Goal: Transaction & Acquisition: Purchase product/service

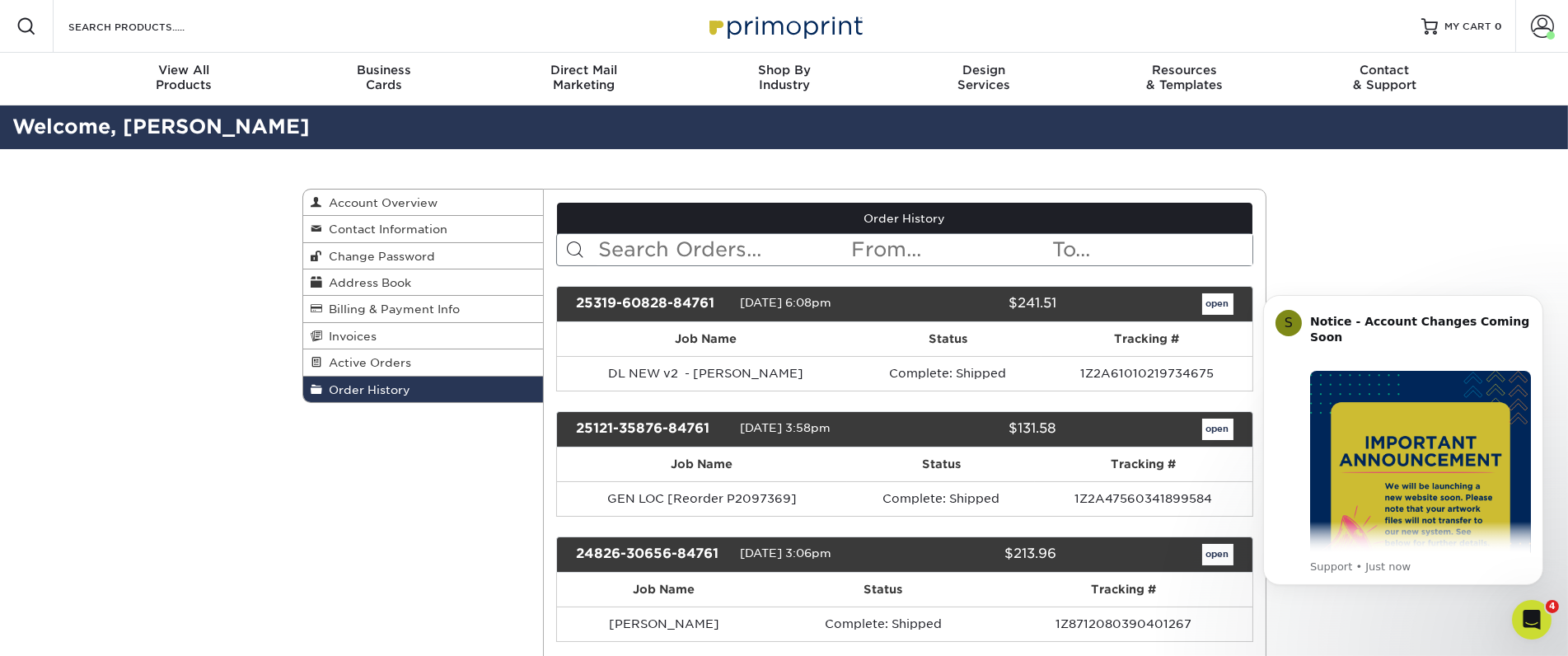
click at [677, 245] on input "text" at bounding box center [723, 250] width 253 height 32
type input "[PERSON_NAME]"
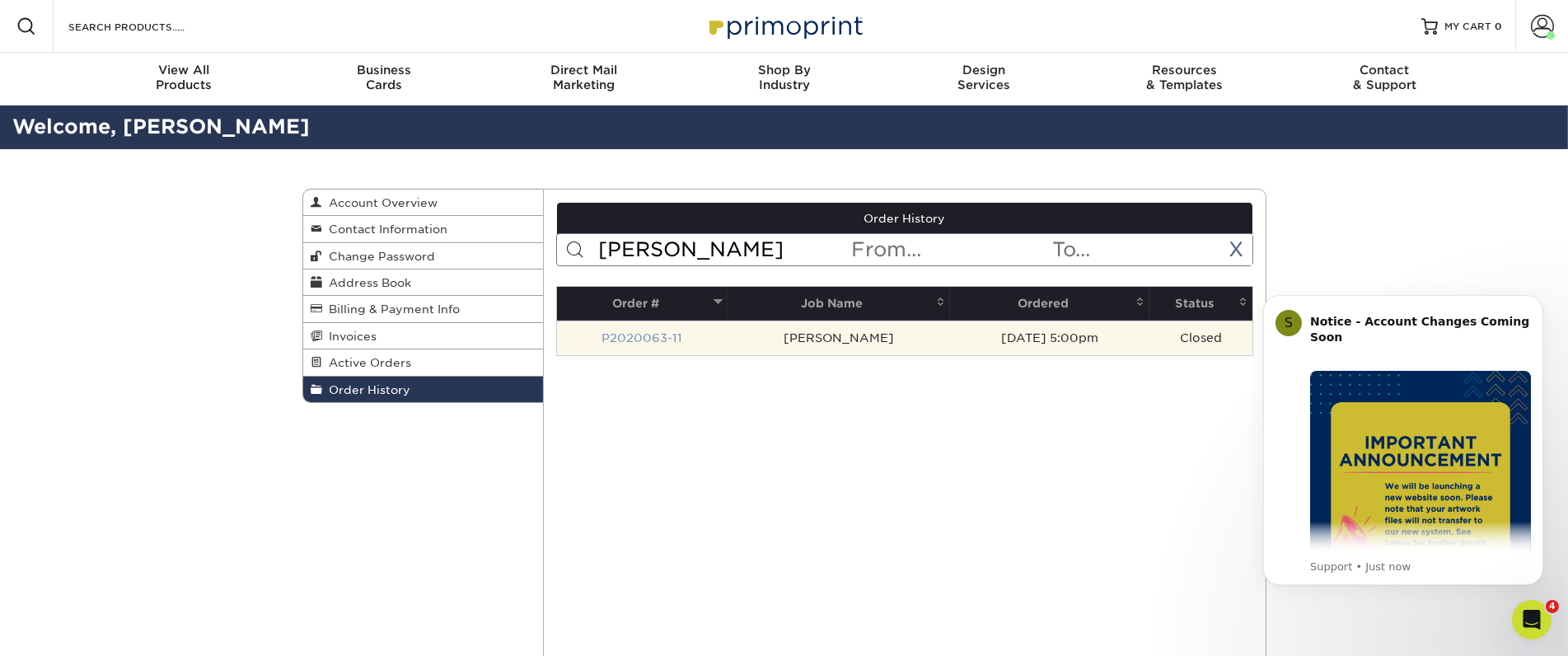
click at [670, 334] on link "P2020063-11" at bounding box center [642, 337] width 81 height 13
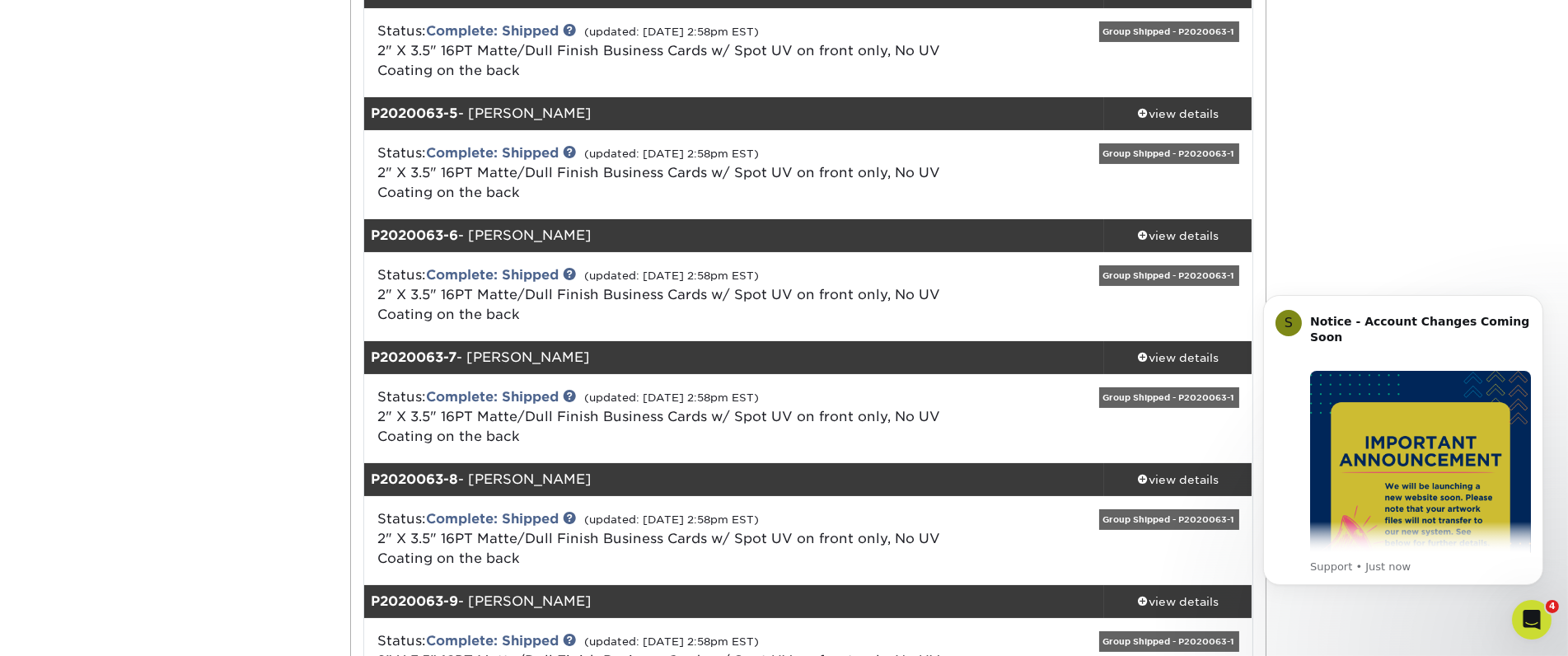
scroll to position [640, 0]
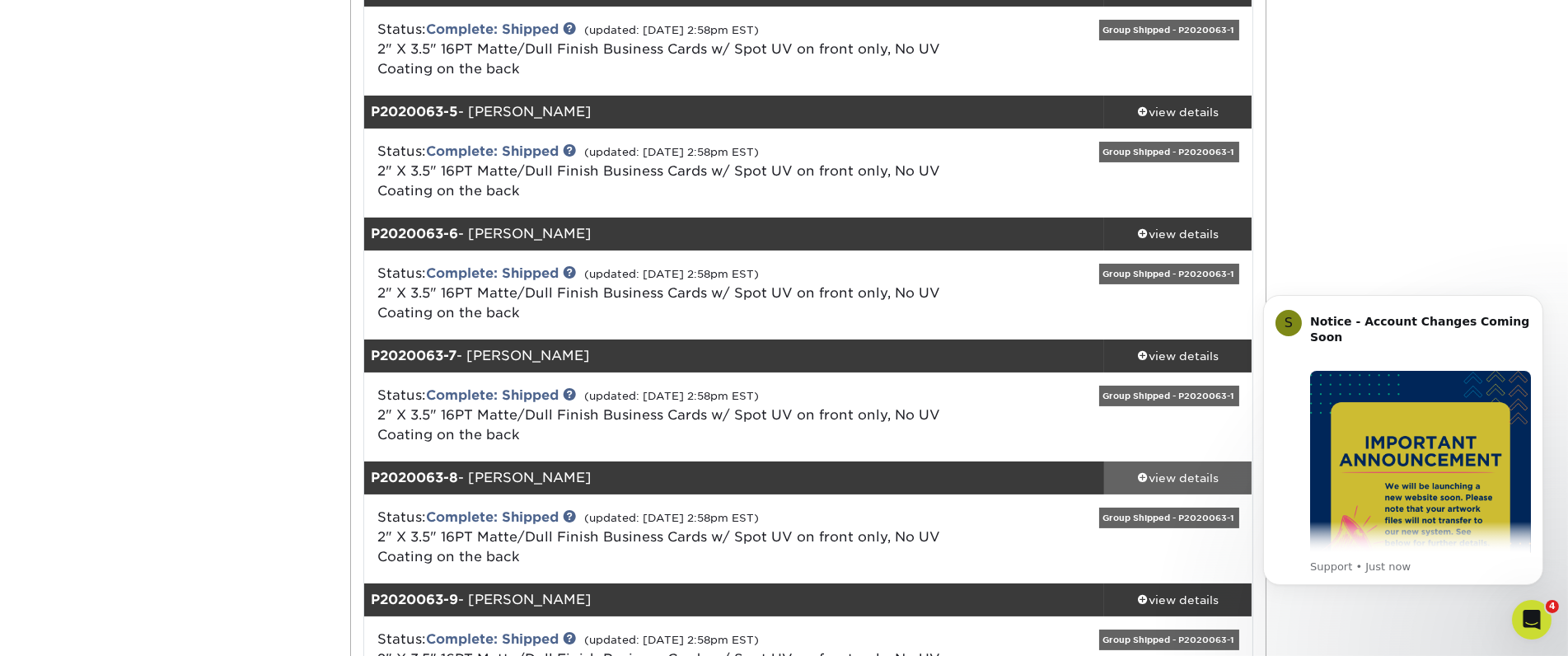
click at [1137, 474] on span at bounding box center [1143, 477] width 12 height 12
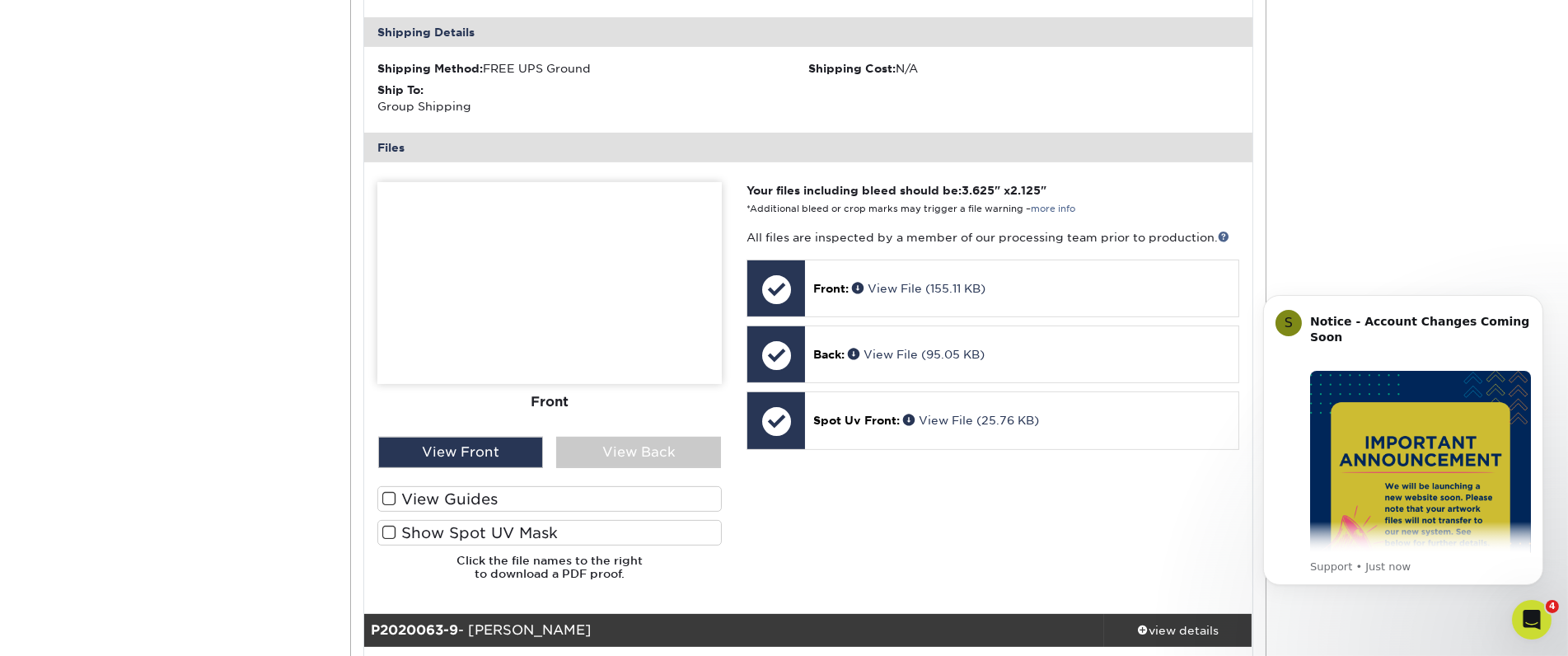
scroll to position [1373, 0]
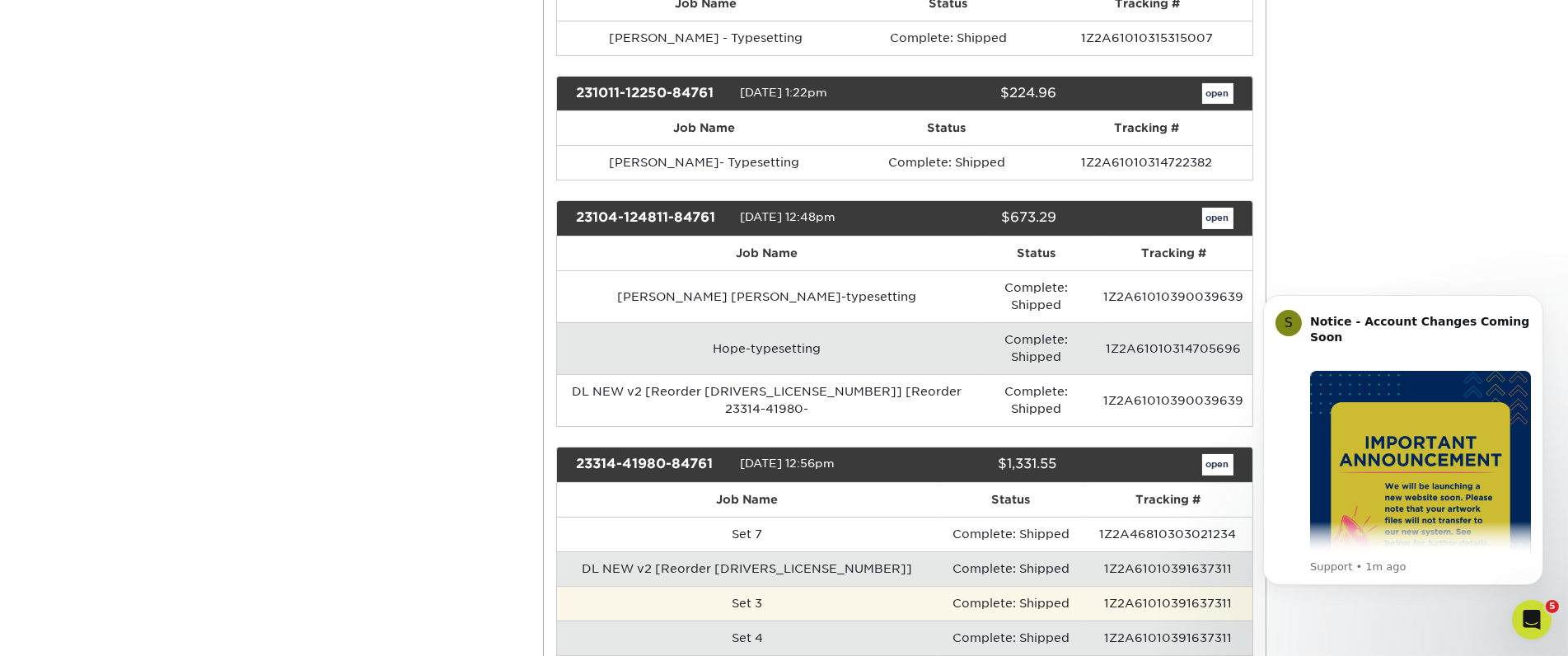
scroll to position [640, 0]
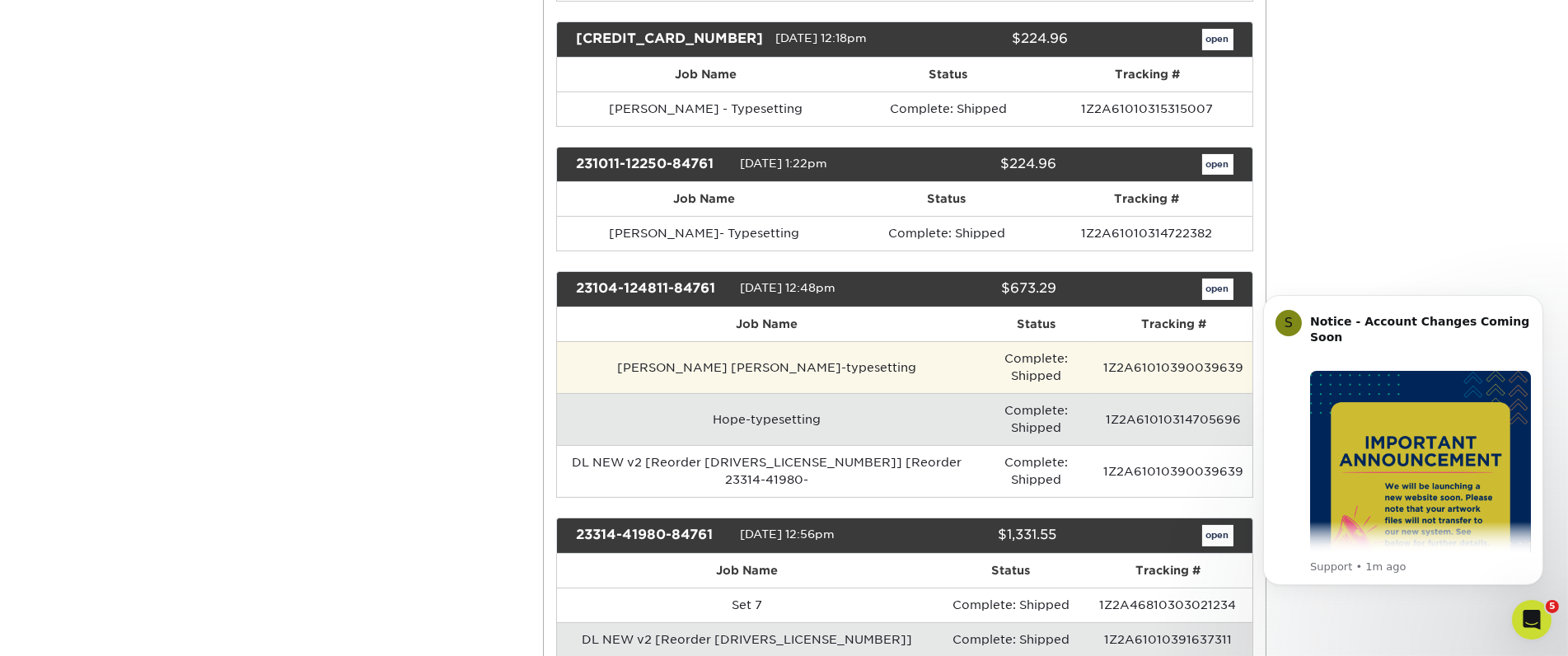
click at [737, 350] on td "[PERSON_NAME] [PERSON_NAME]-typesetting" at bounding box center [766, 367] width 419 height 52
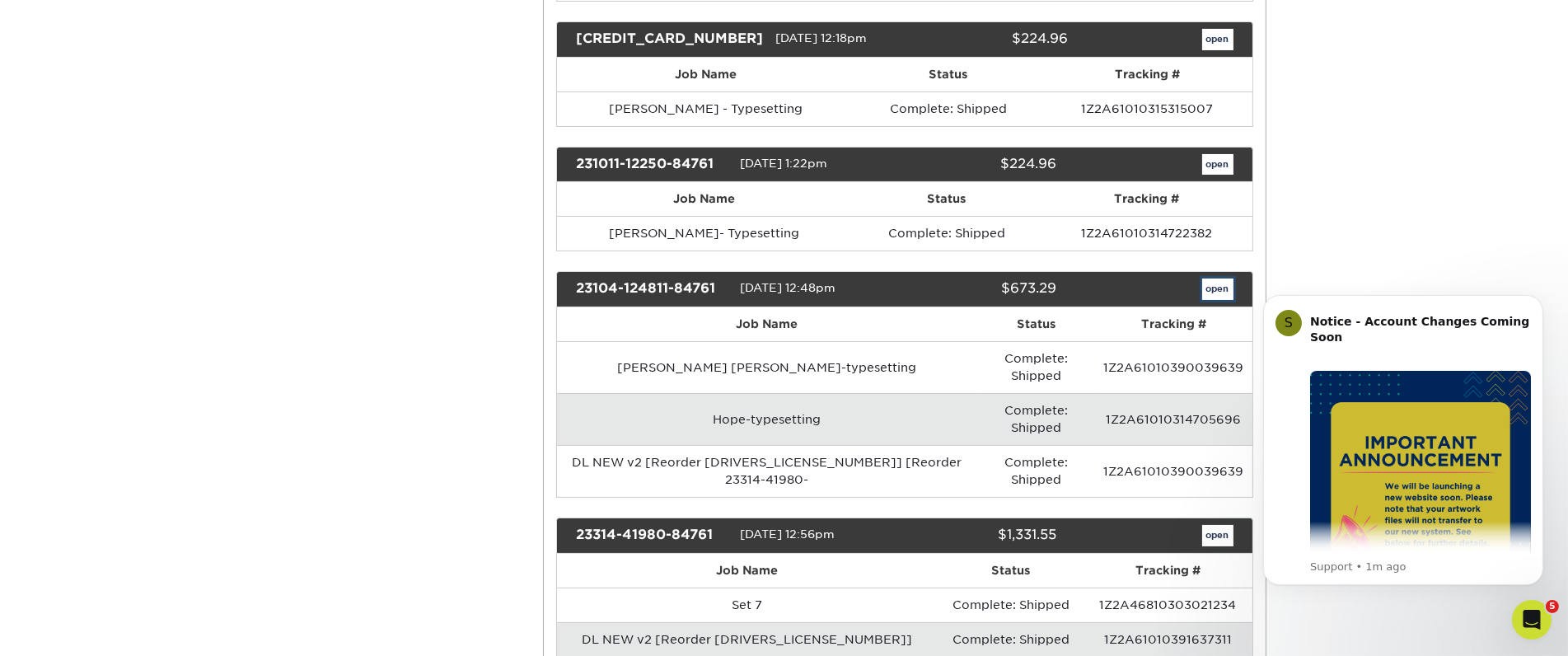
click at [1206, 278] on link "open" at bounding box center [1218, 289] width 32 height 22
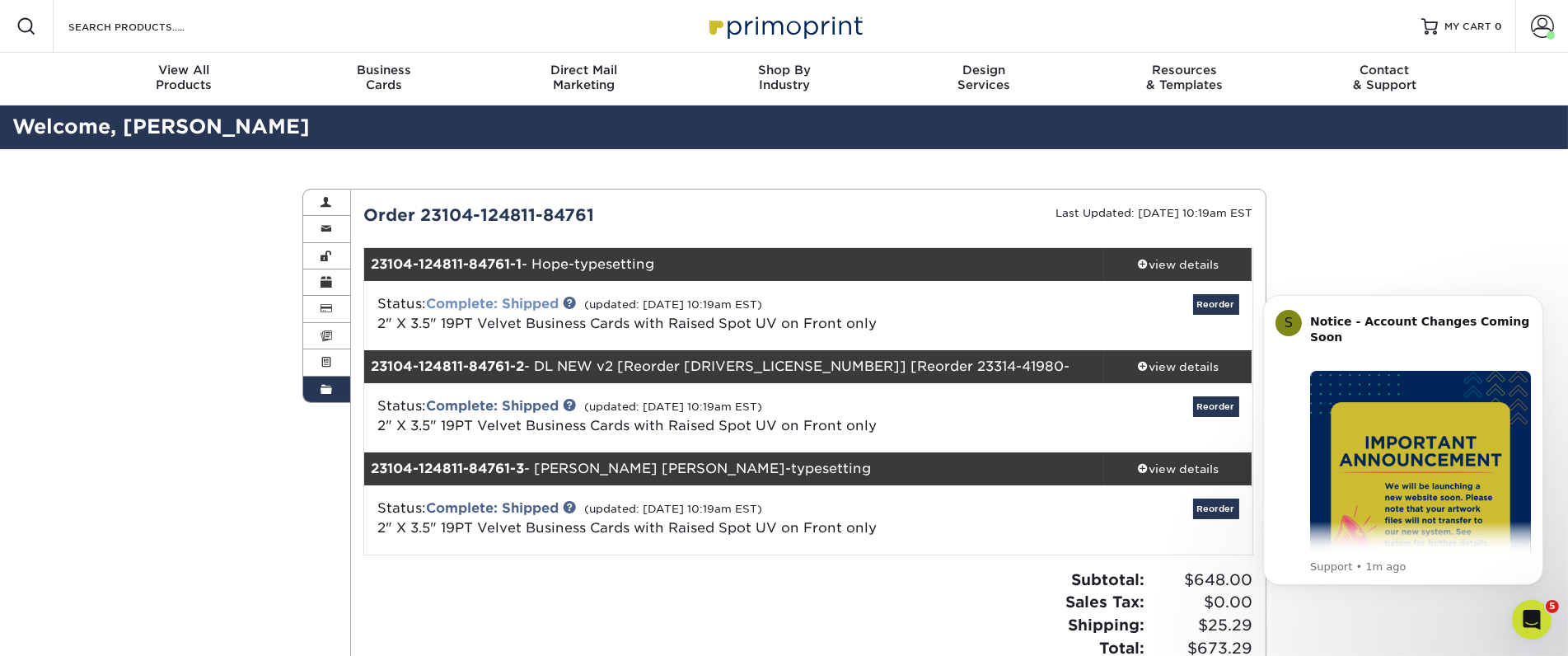
click at [510, 303] on link "Complete: Shipped" at bounding box center [492, 304] width 133 height 16
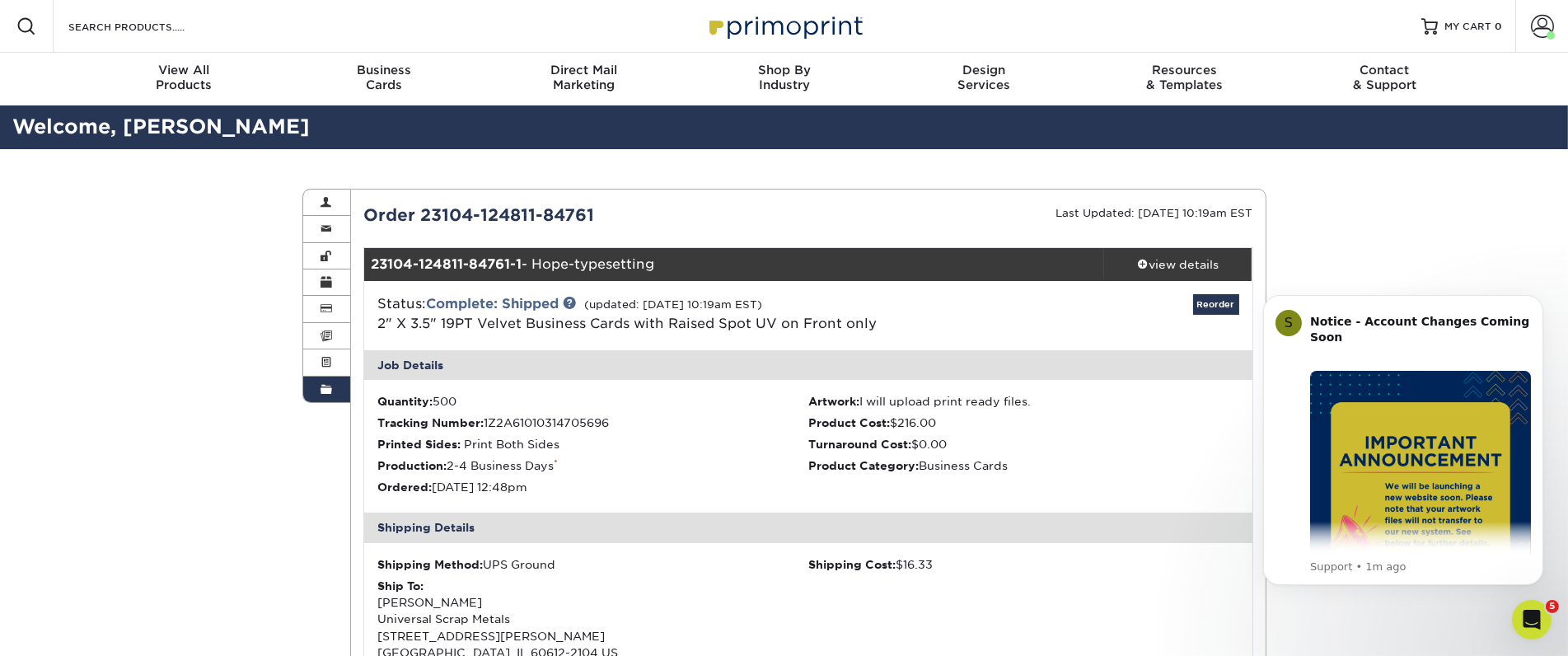
click at [494, 268] on strong "23104-124811-84761-1" at bounding box center [446, 264] width 151 height 16
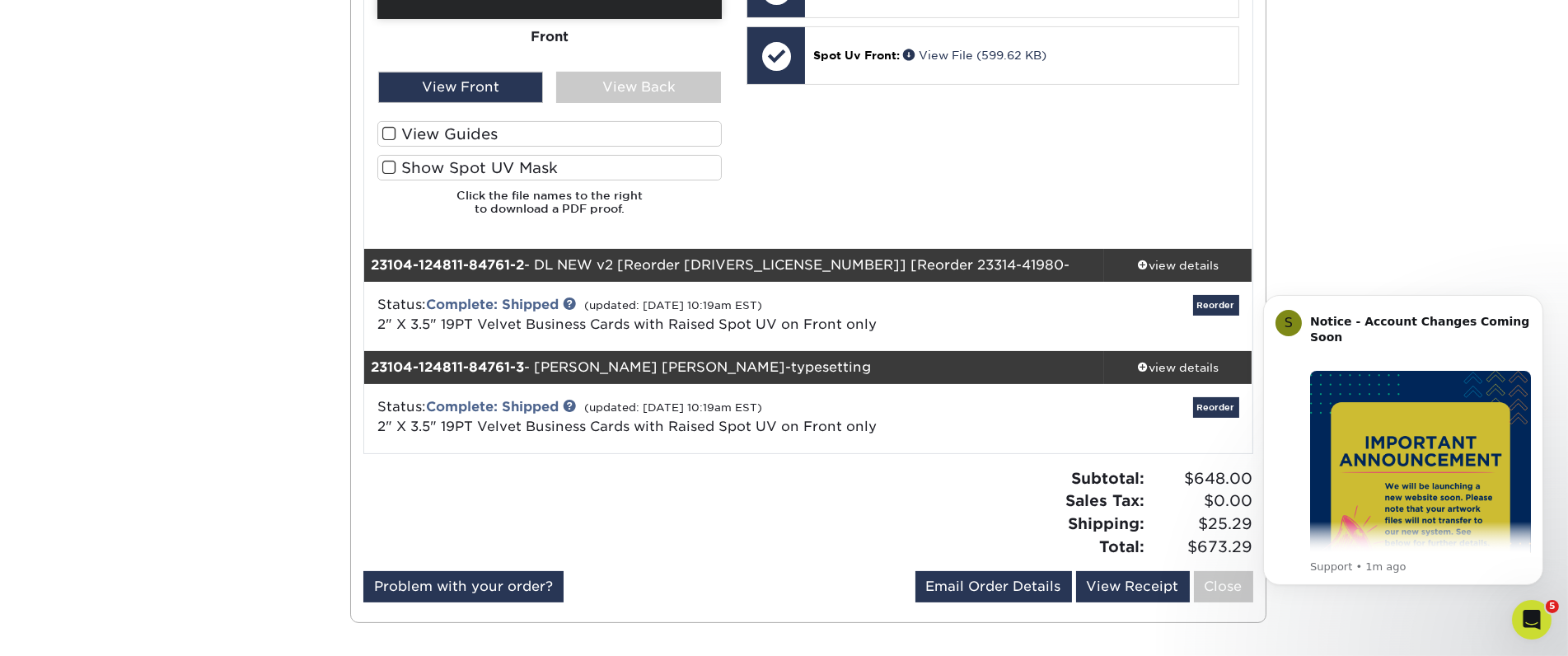
scroll to position [915, 0]
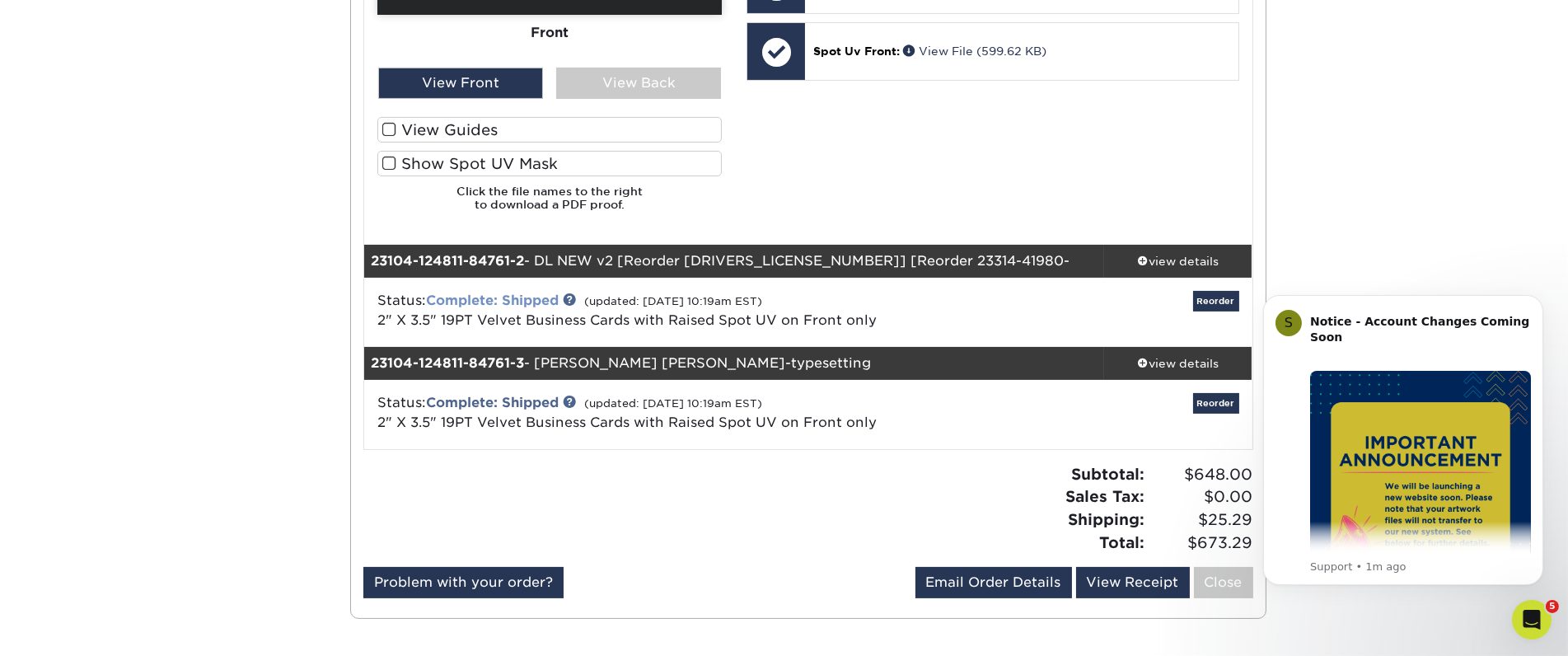
click at [500, 296] on link "Complete: Shipped" at bounding box center [492, 301] width 133 height 16
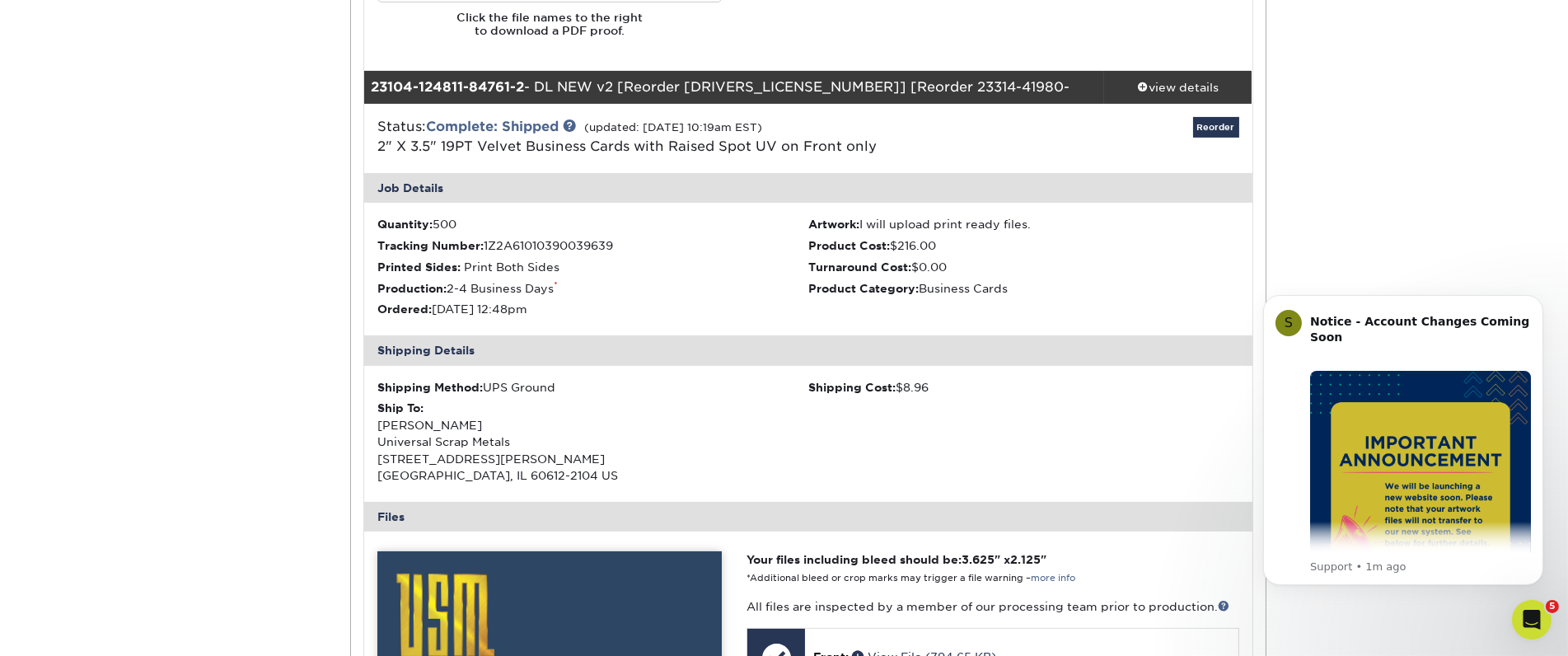
scroll to position [1007, 0]
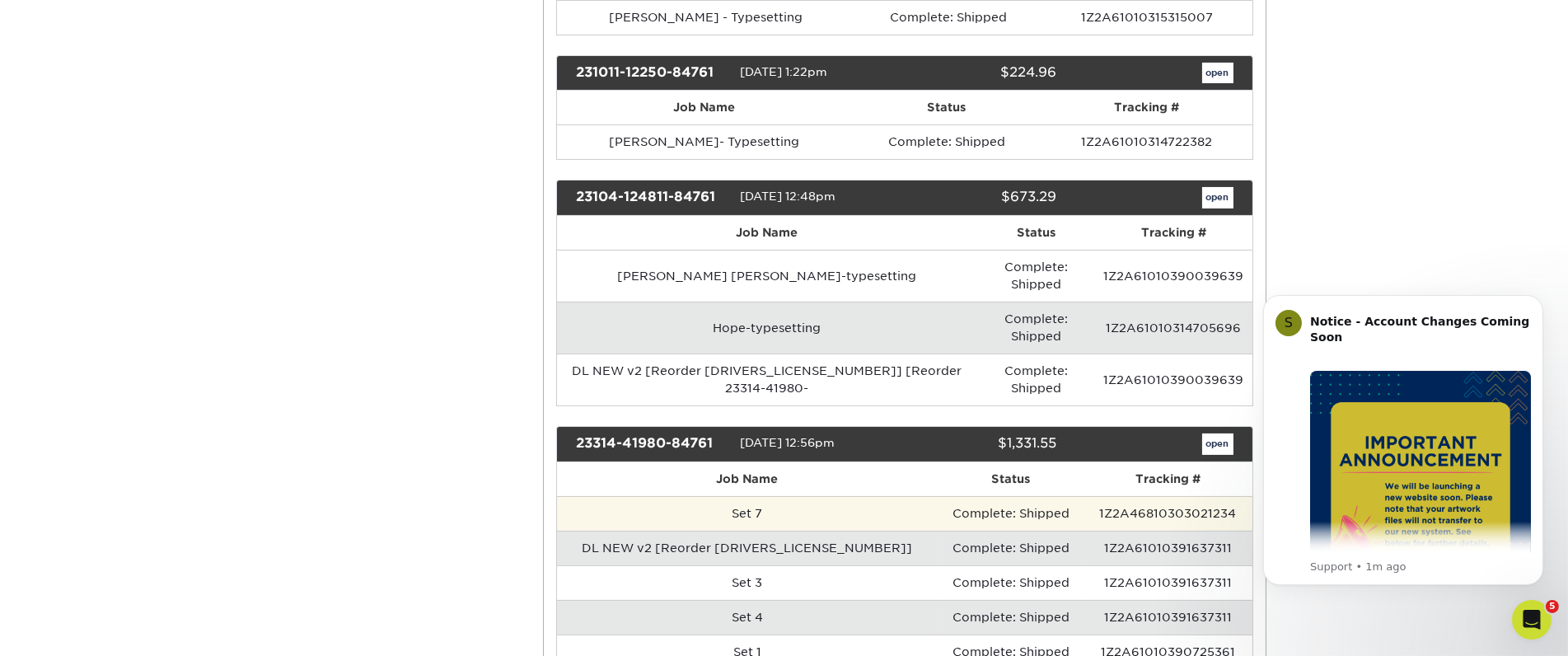
click at [710, 496] on td "Set 7" at bounding box center [748, 513] width 381 height 35
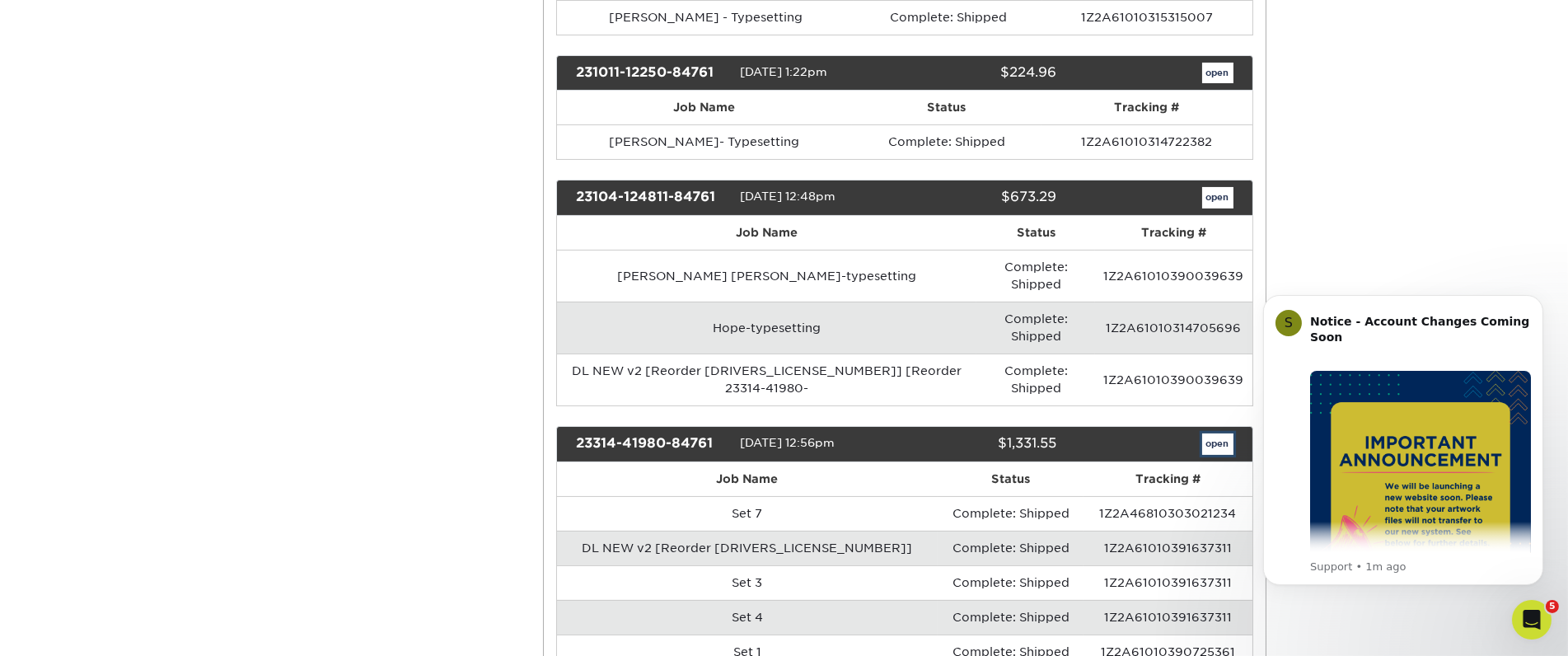
click at [1211, 434] on link "open" at bounding box center [1218, 445] width 32 height 22
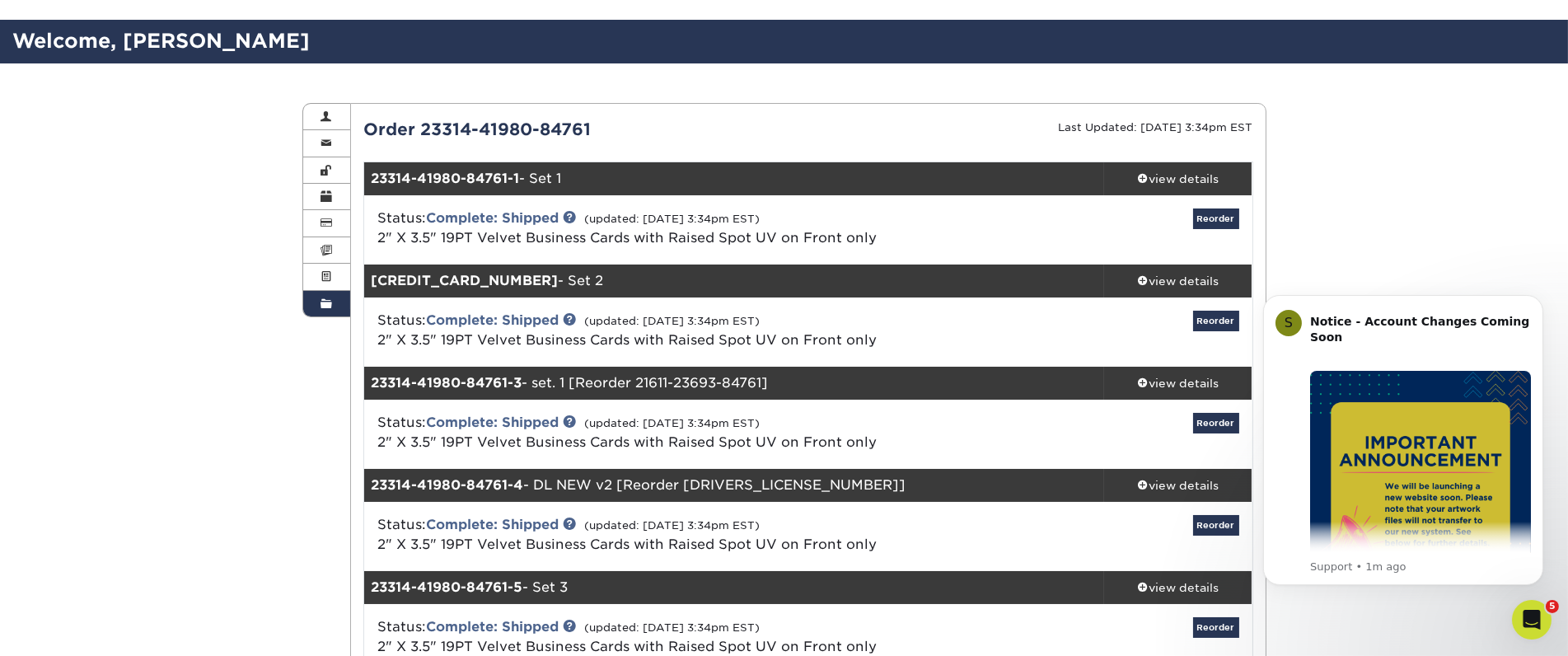
scroll to position [92, 0]
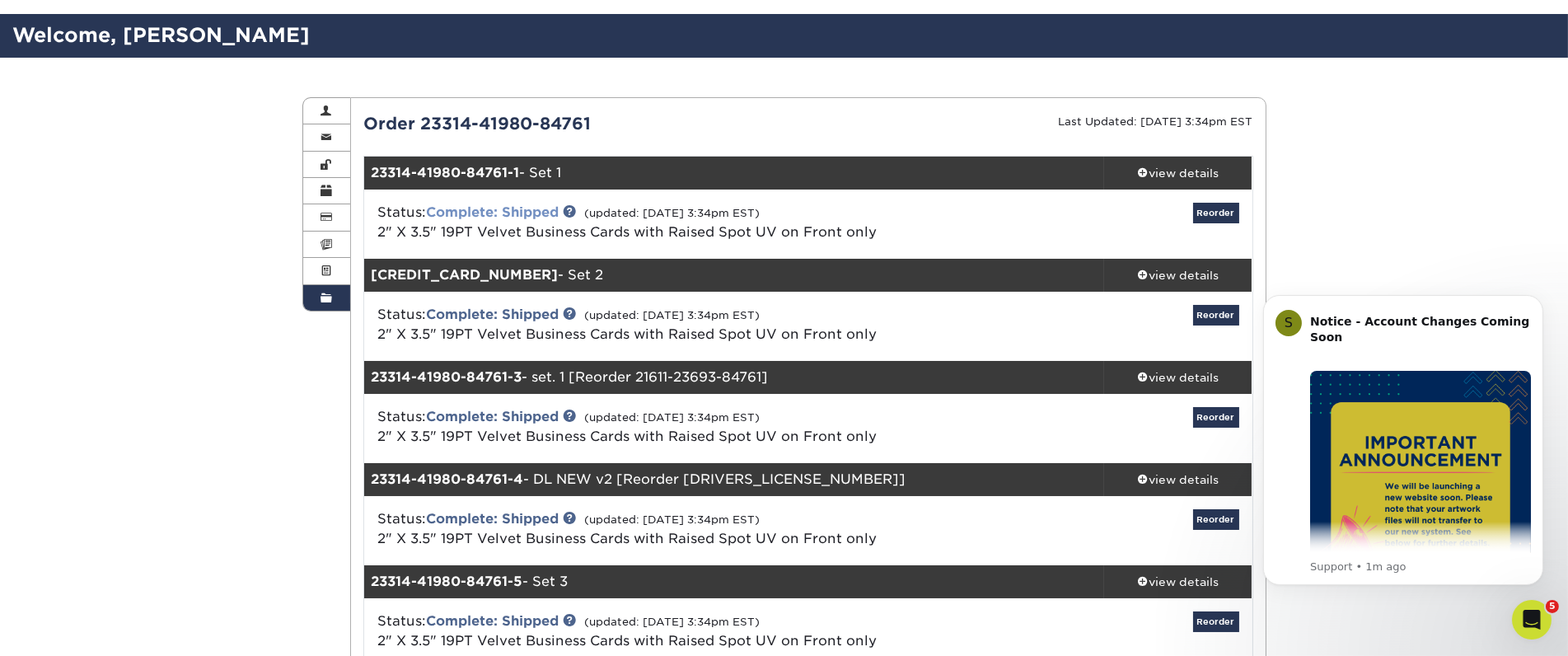
click at [448, 213] on link "Complete: Shipped" at bounding box center [492, 212] width 133 height 16
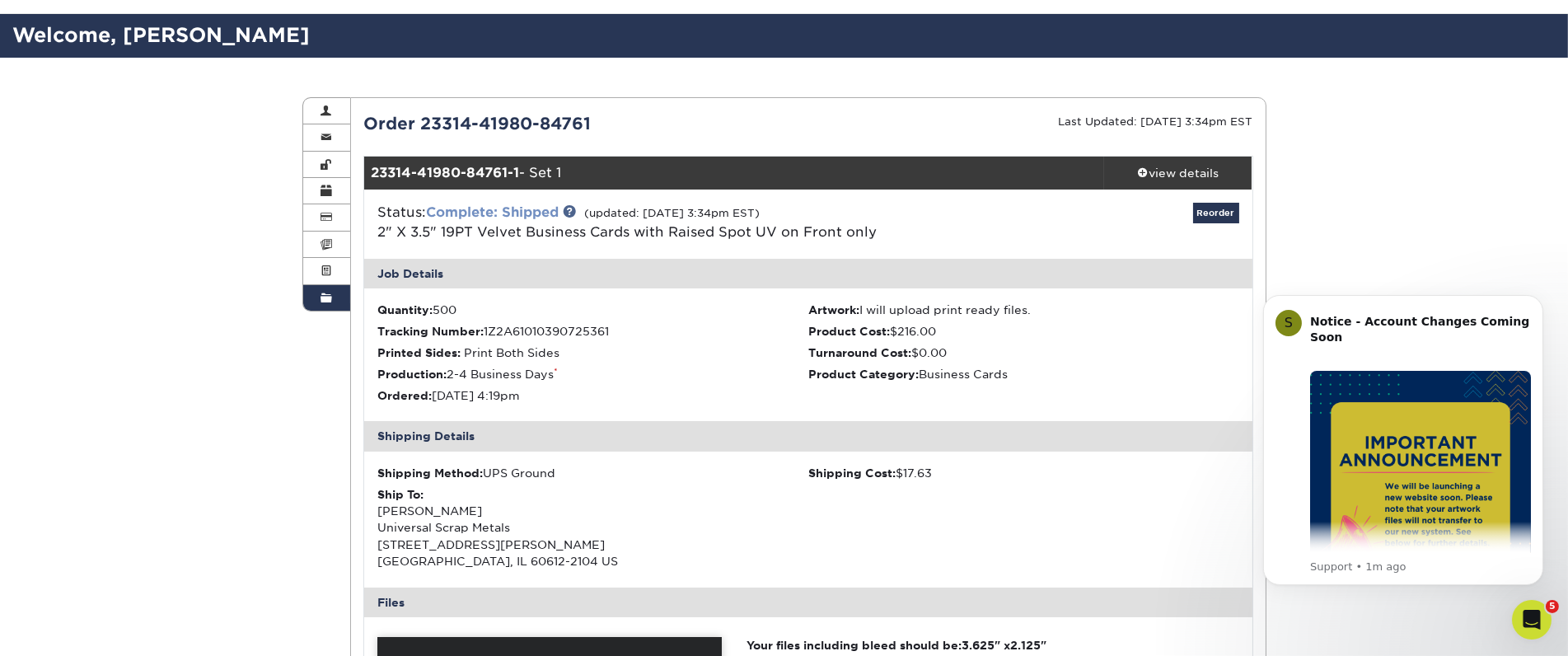
click at [488, 216] on link "Complete: Shipped" at bounding box center [492, 212] width 133 height 16
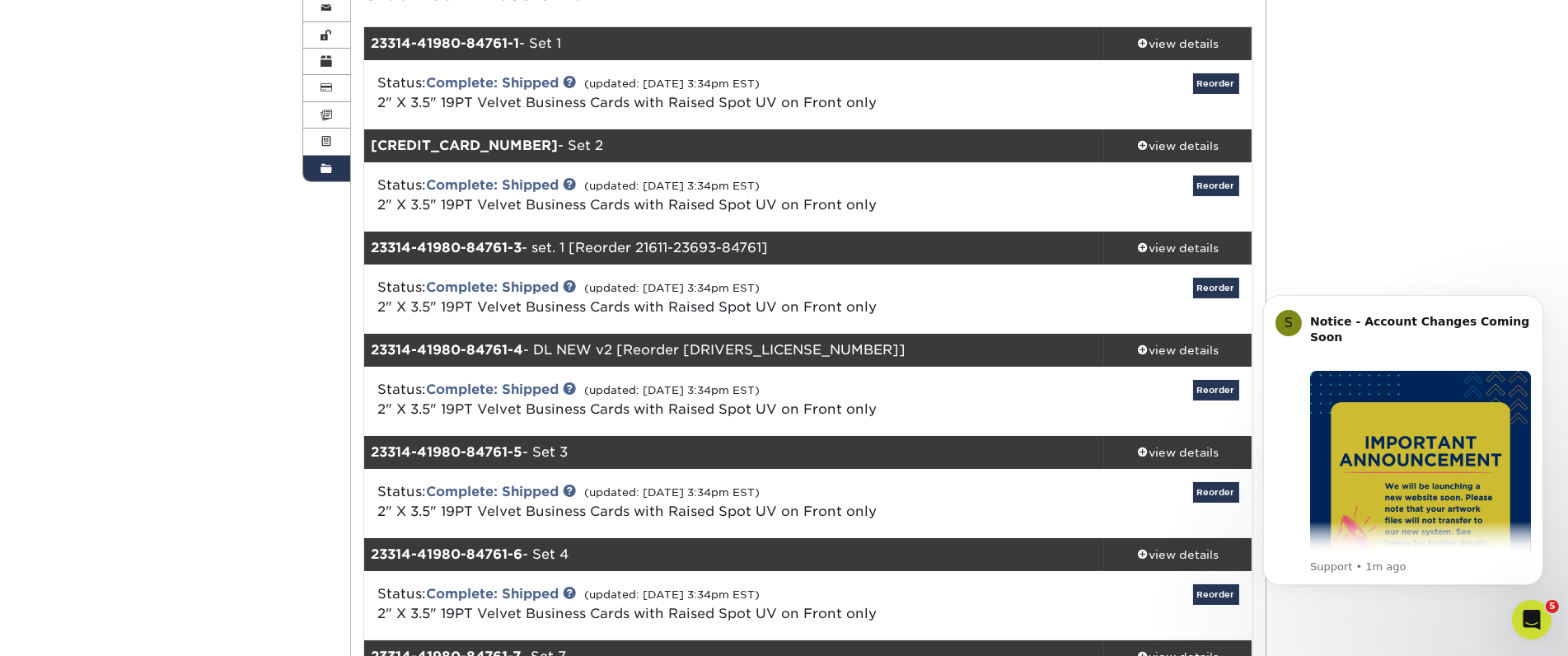
scroll to position [274, 0]
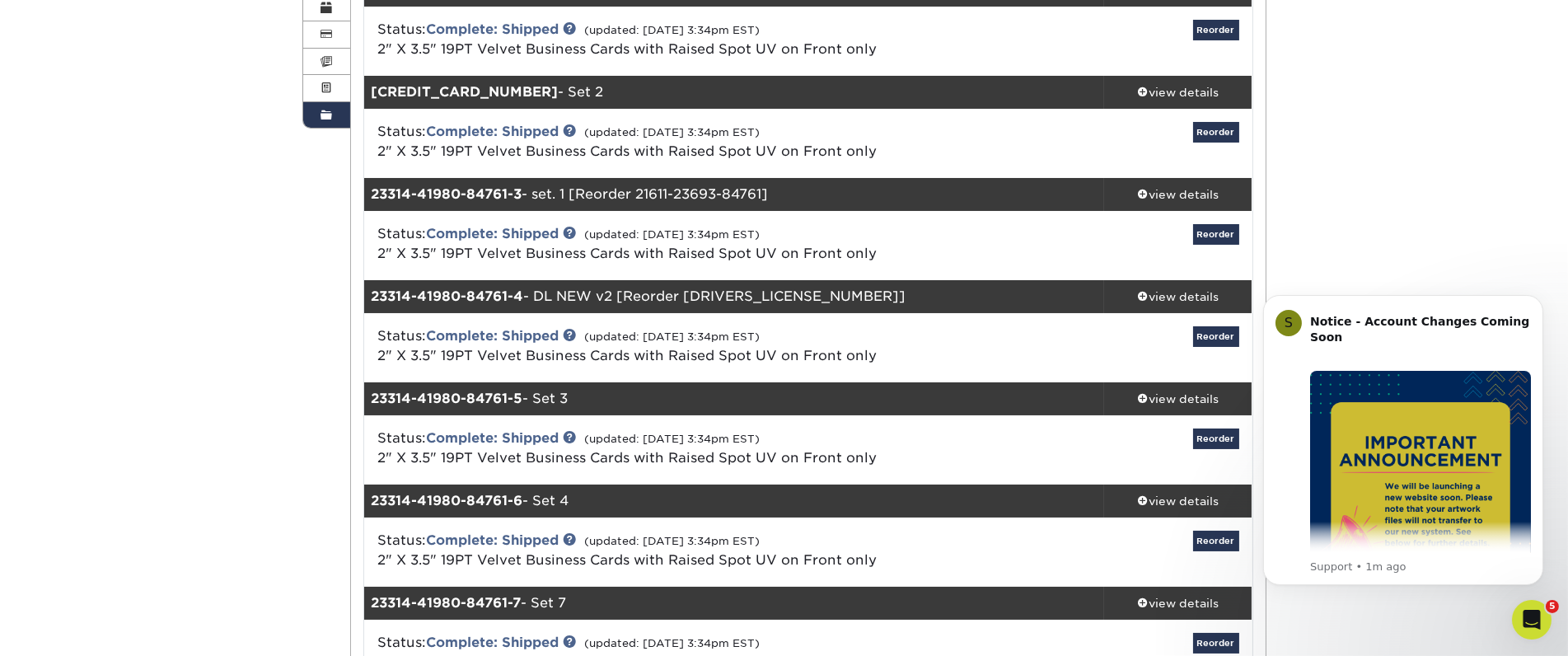
click at [499, 426] on div "Status: Complete: Shipped (updated: 10/12/2023 3:34pm EST) 2" X 3.5" 19PT Velve…" at bounding box center [809, 450] width 913 height 69
click at [499, 437] on link "Complete: Shipped" at bounding box center [492, 438] width 133 height 16
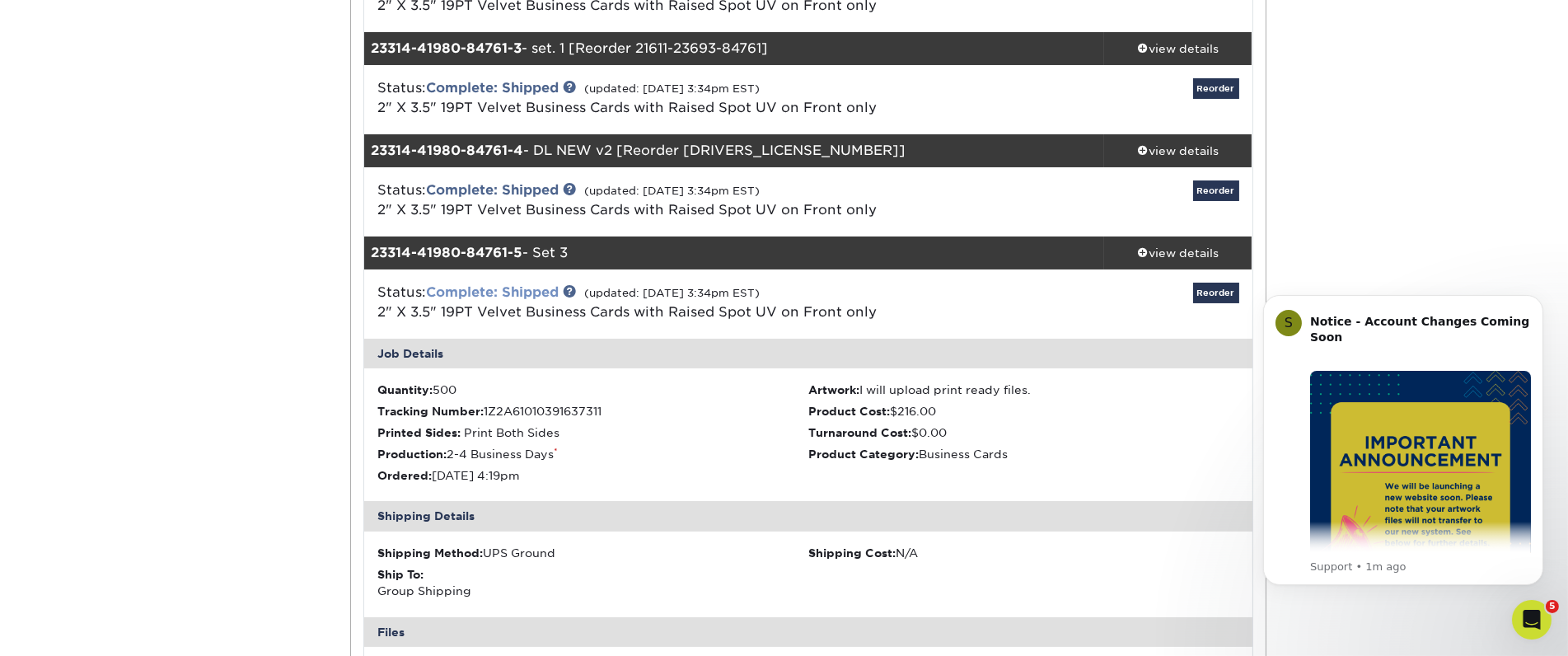
scroll to position [366, 0]
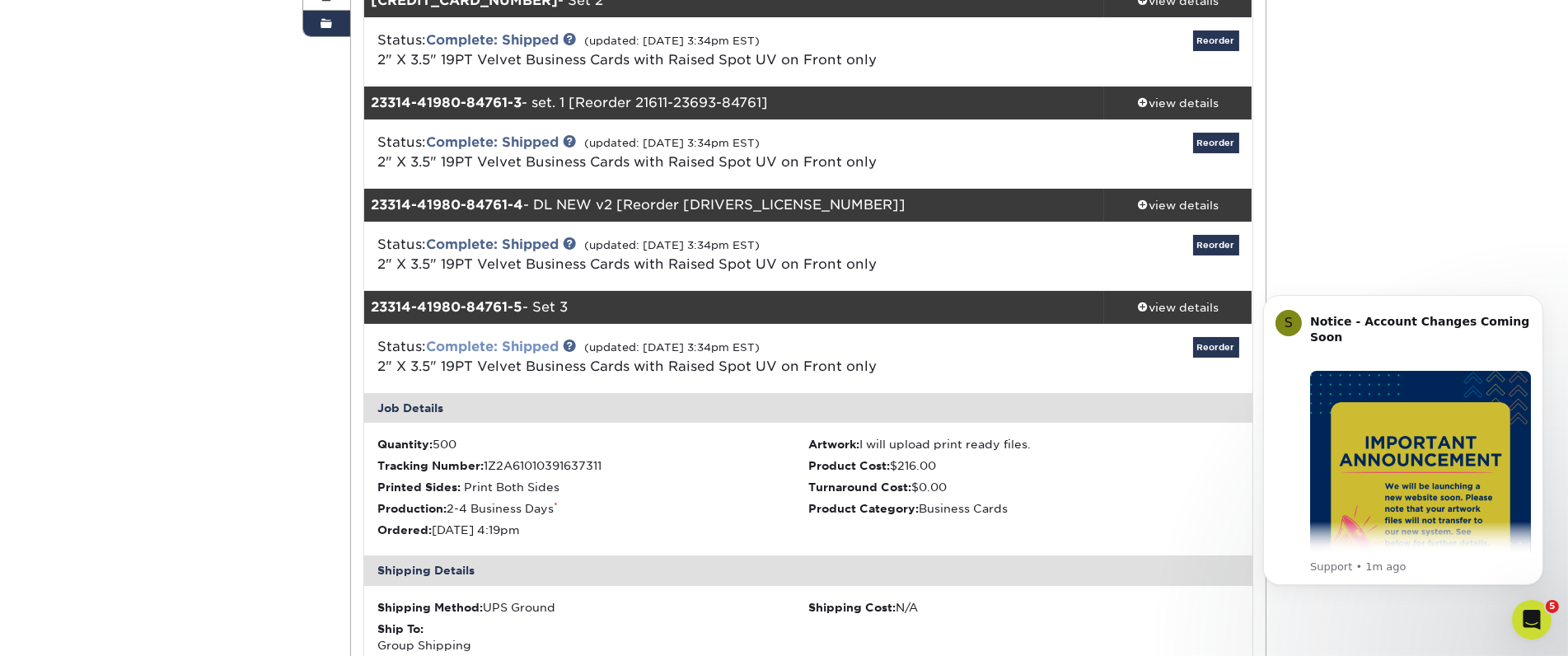
click at [472, 339] on link "Complete: Shipped" at bounding box center [492, 346] width 133 height 16
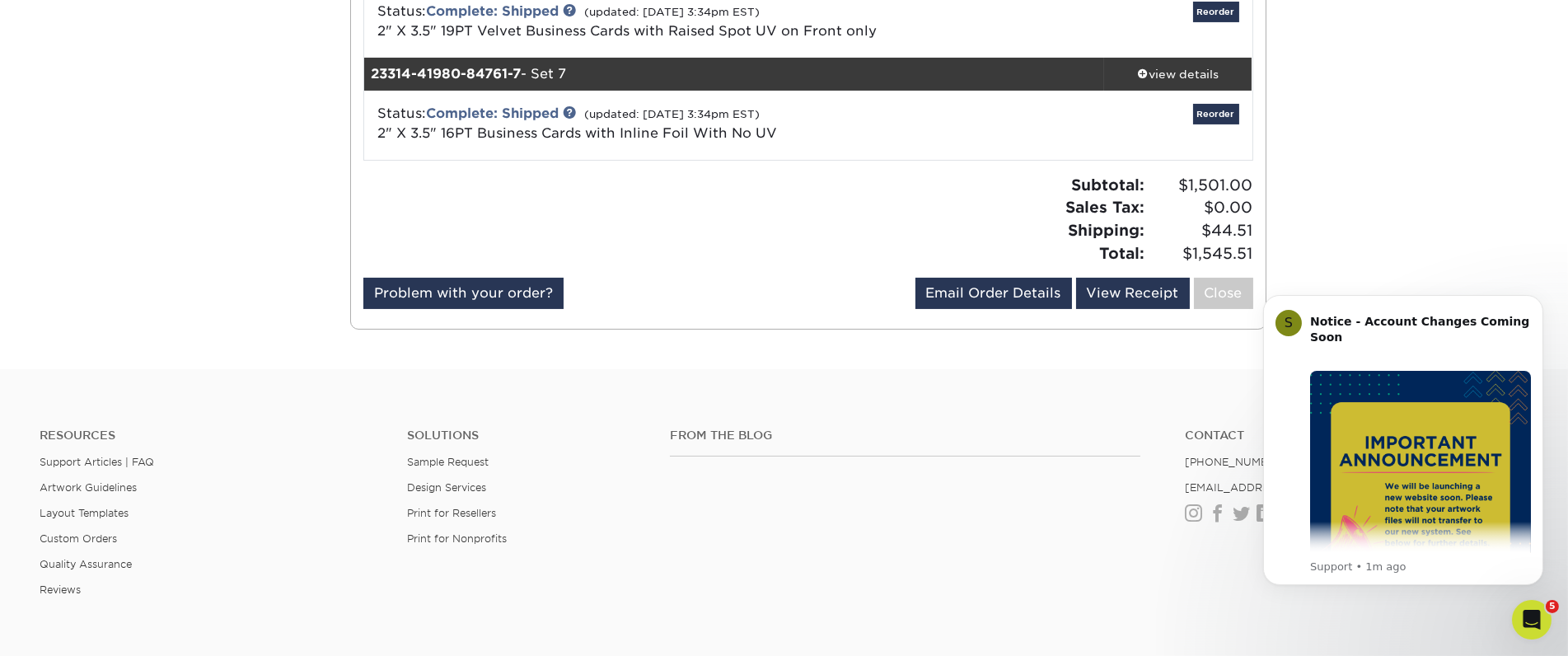
scroll to position [732, 0]
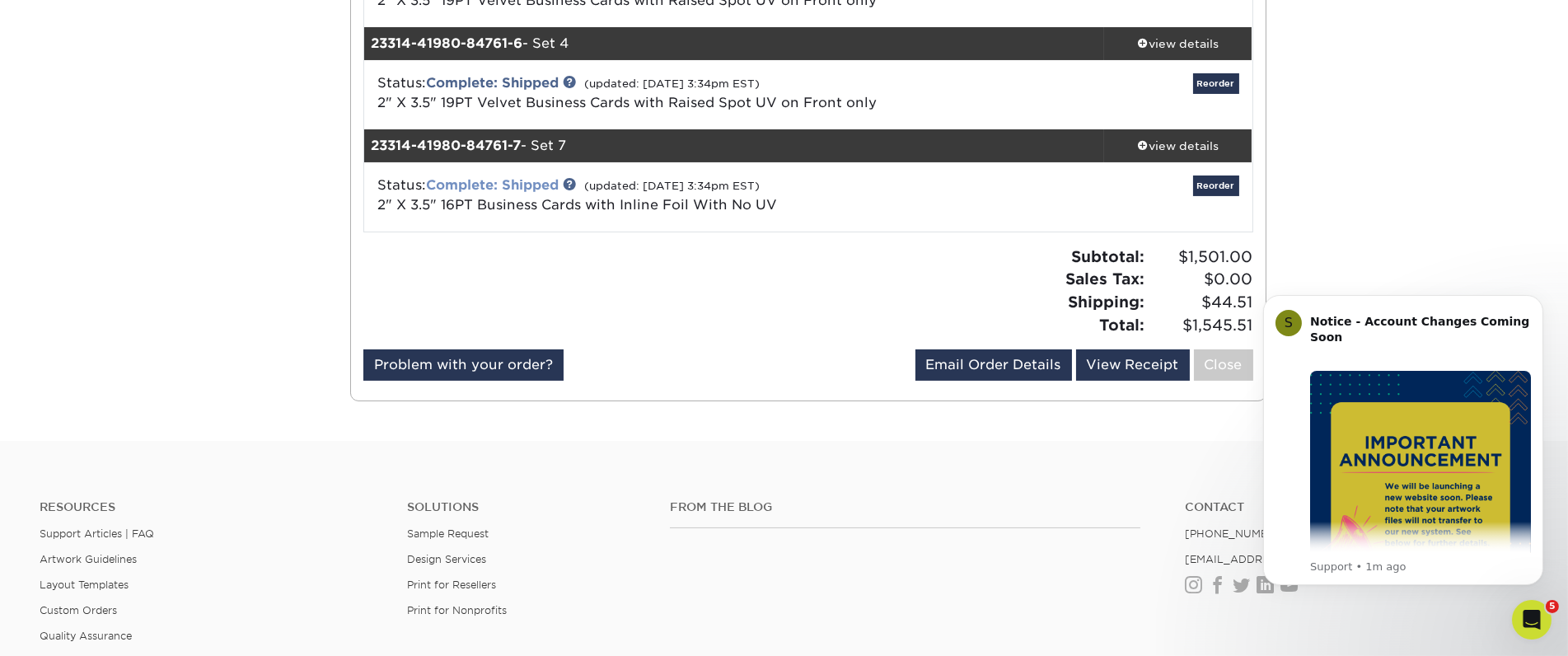
click at [474, 189] on link "Complete: Shipped" at bounding box center [492, 185] width 133 height 16
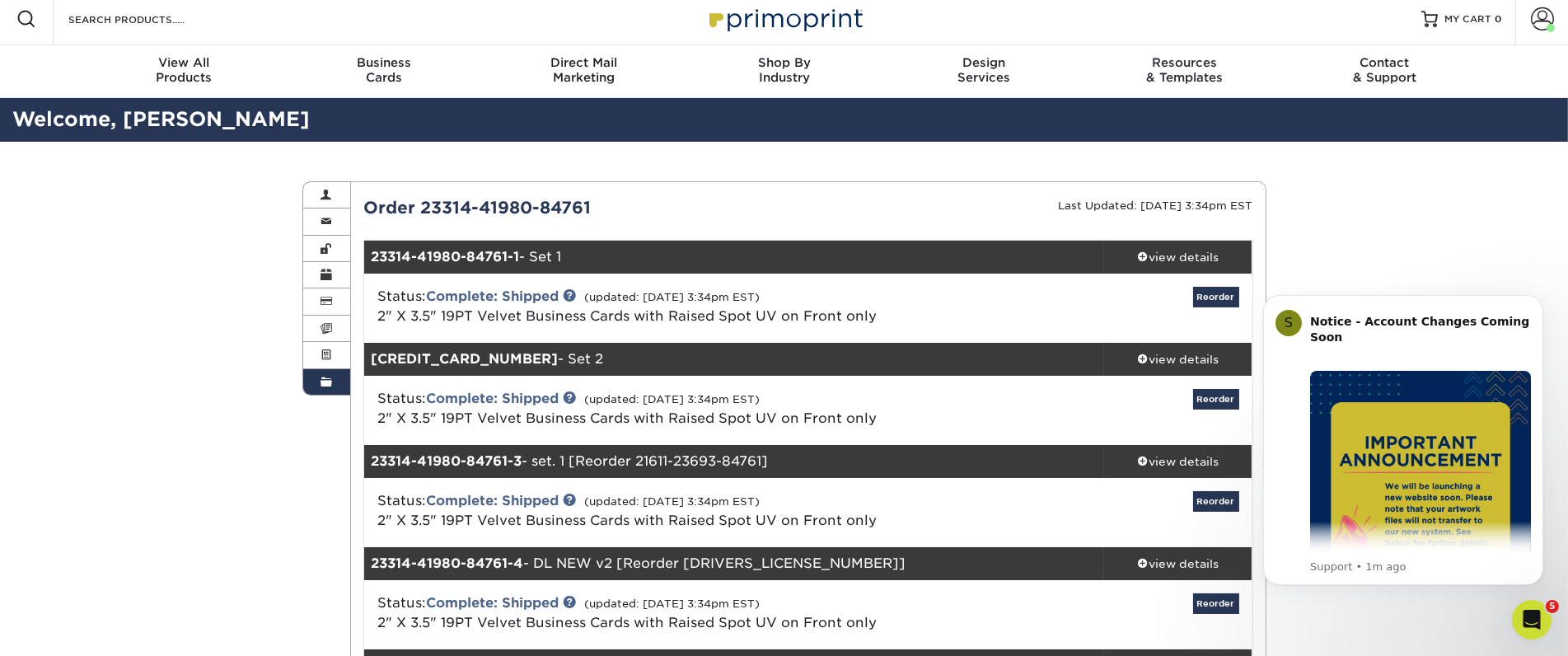
scroll to position [0, 0]
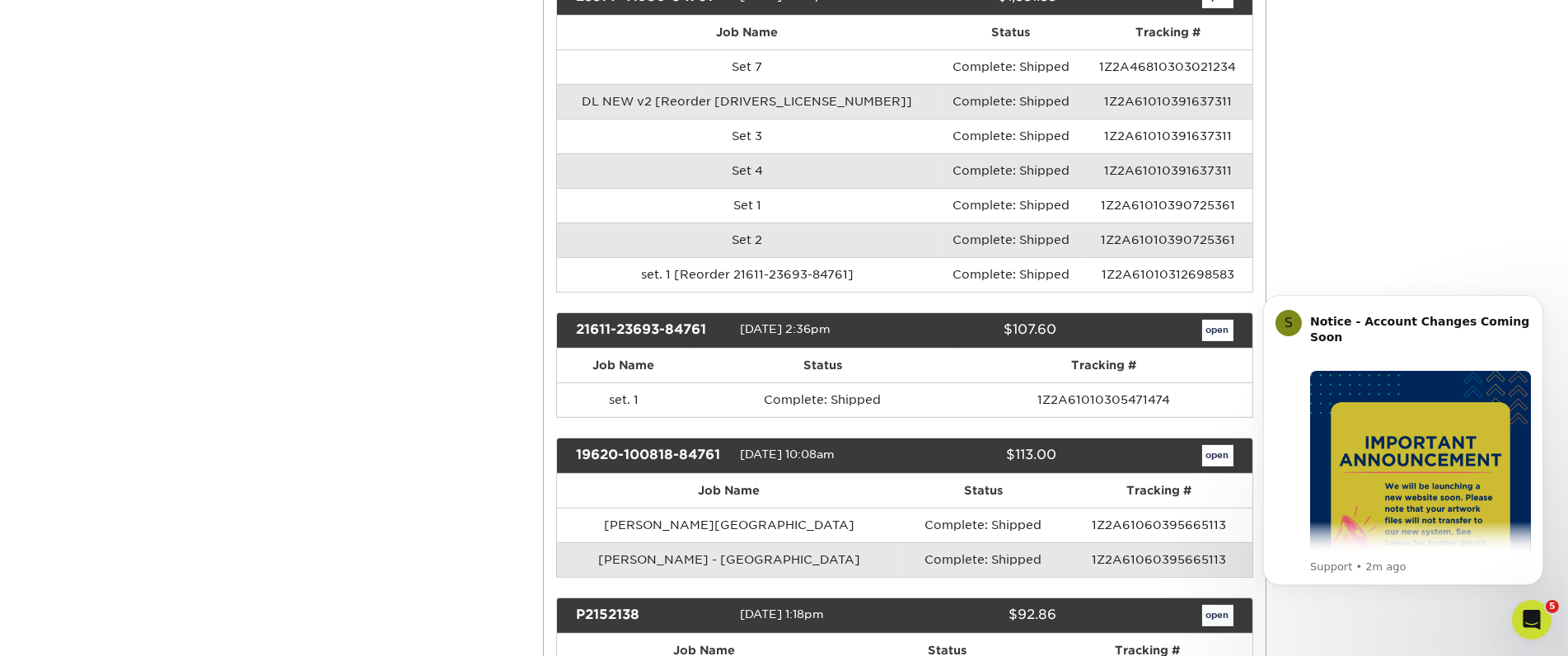
scroll to position [1191, 0]
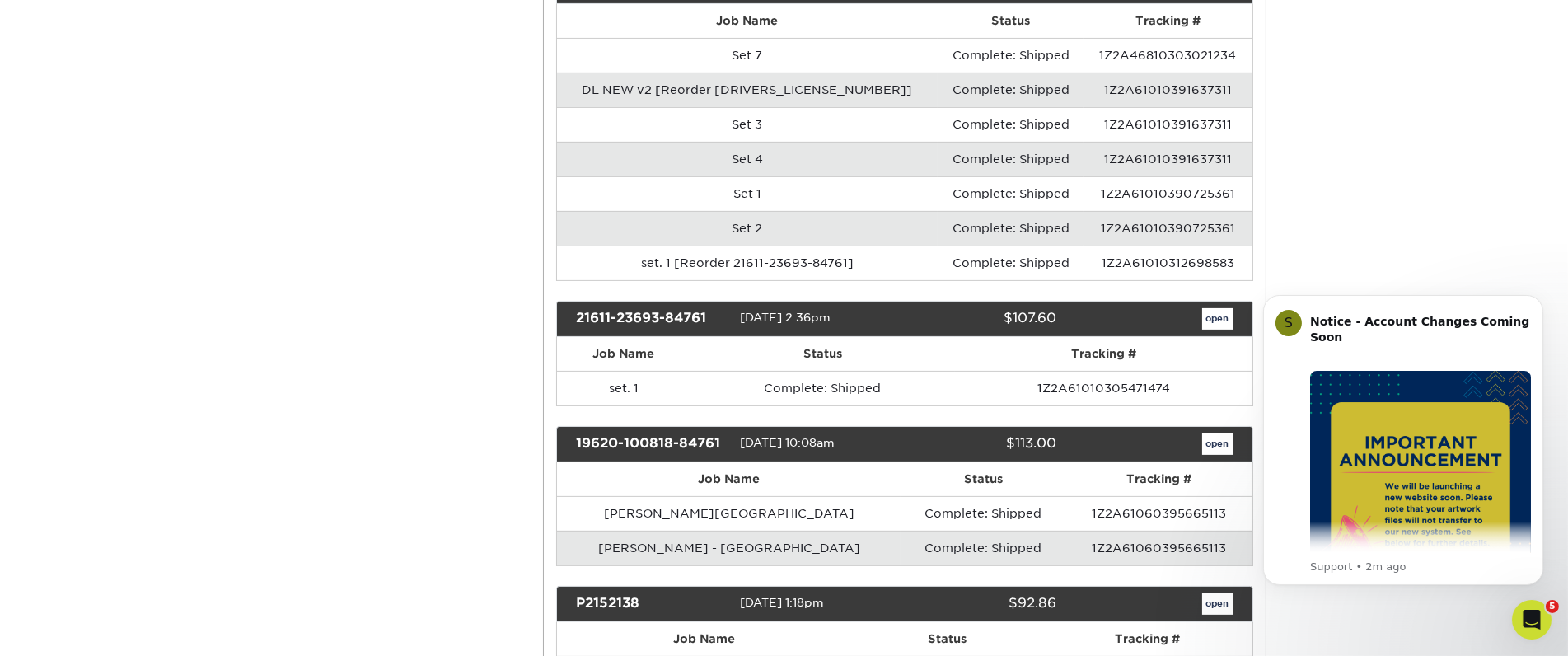
click at [679, 531] on td "Michael Dixon - BC" at bounding box center [729, 547] width 343 height 35
click at [694, 531] on td "Michael Dixon - BC" at bounding box center [729, 547] width 343 height 35
click at [1220, 434] on link "open" at bounding box center [1218, 445] width 32 height 22
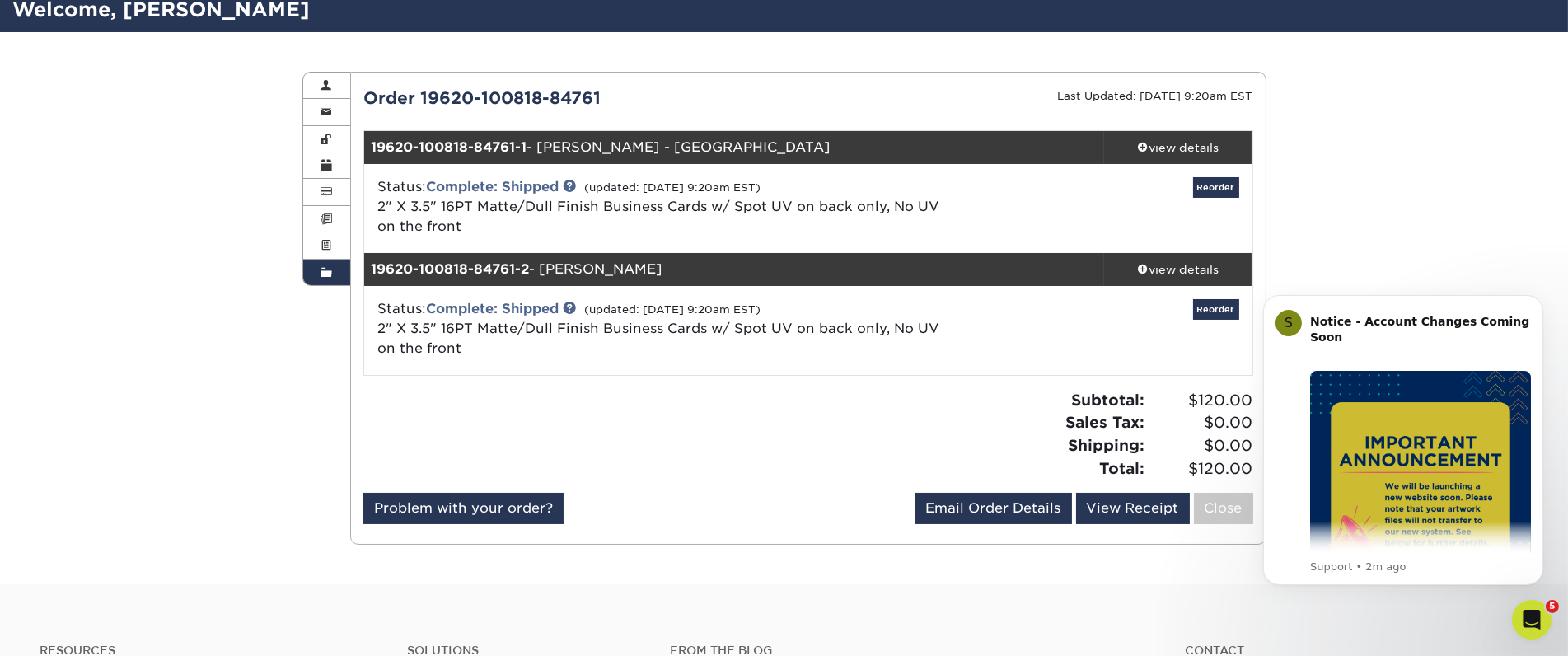
scroll to position [92, 0]
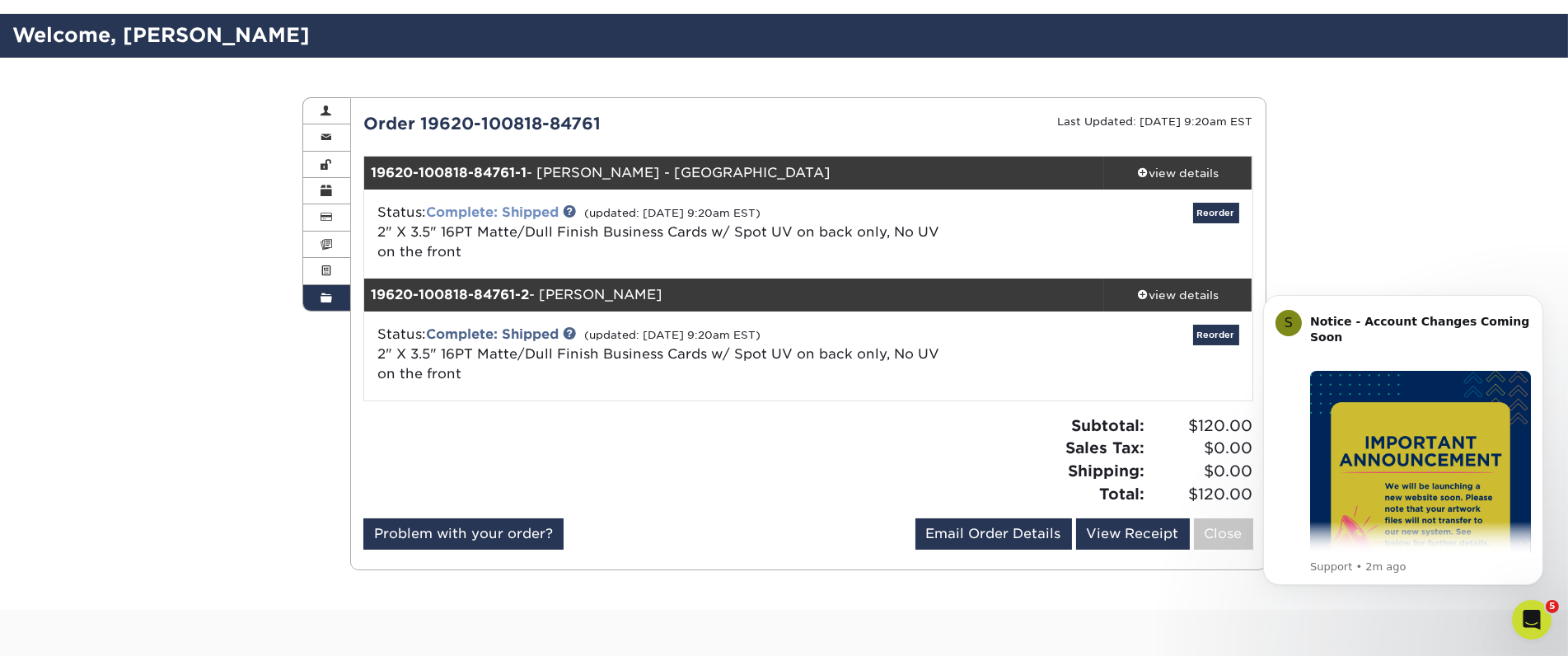
click at [490, 204] on link "Complete: Shipped" at bounding box center [492, 212] width 133 height 16
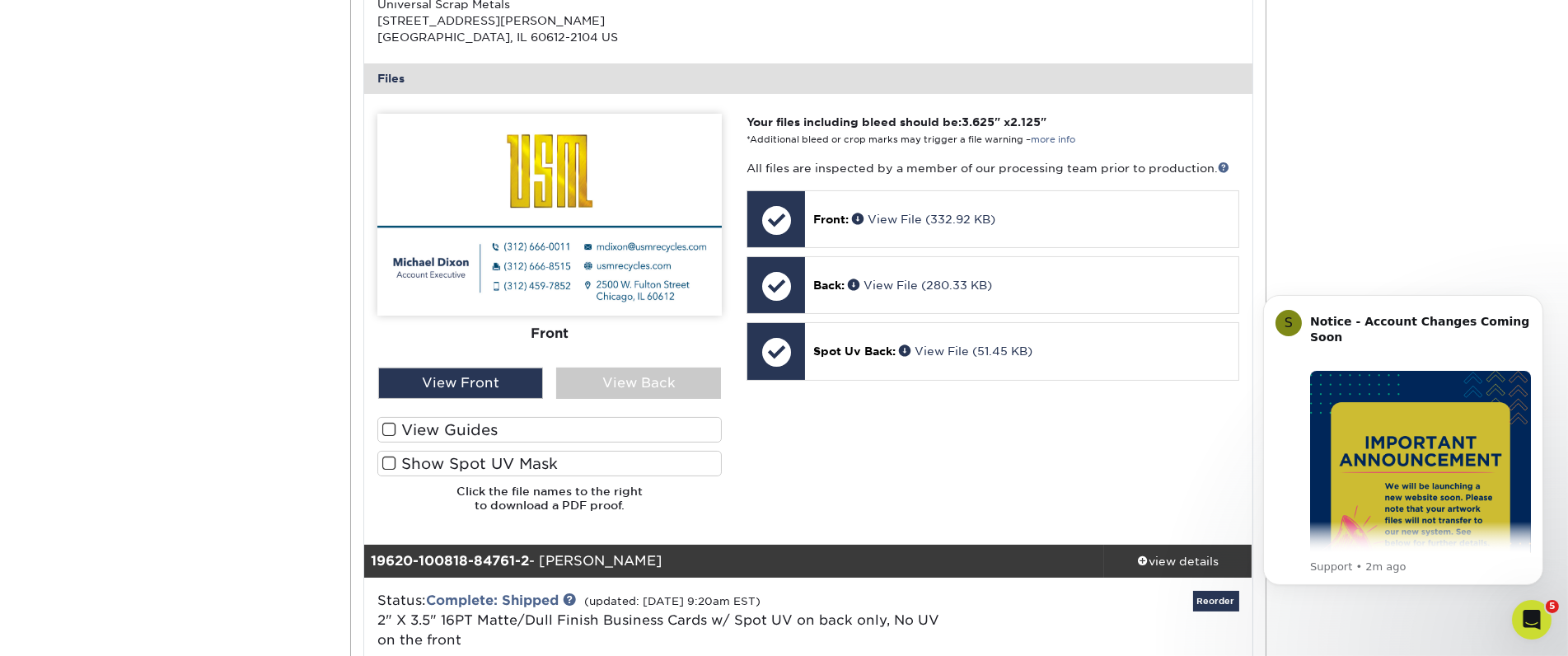
scroll to position [640, 0]
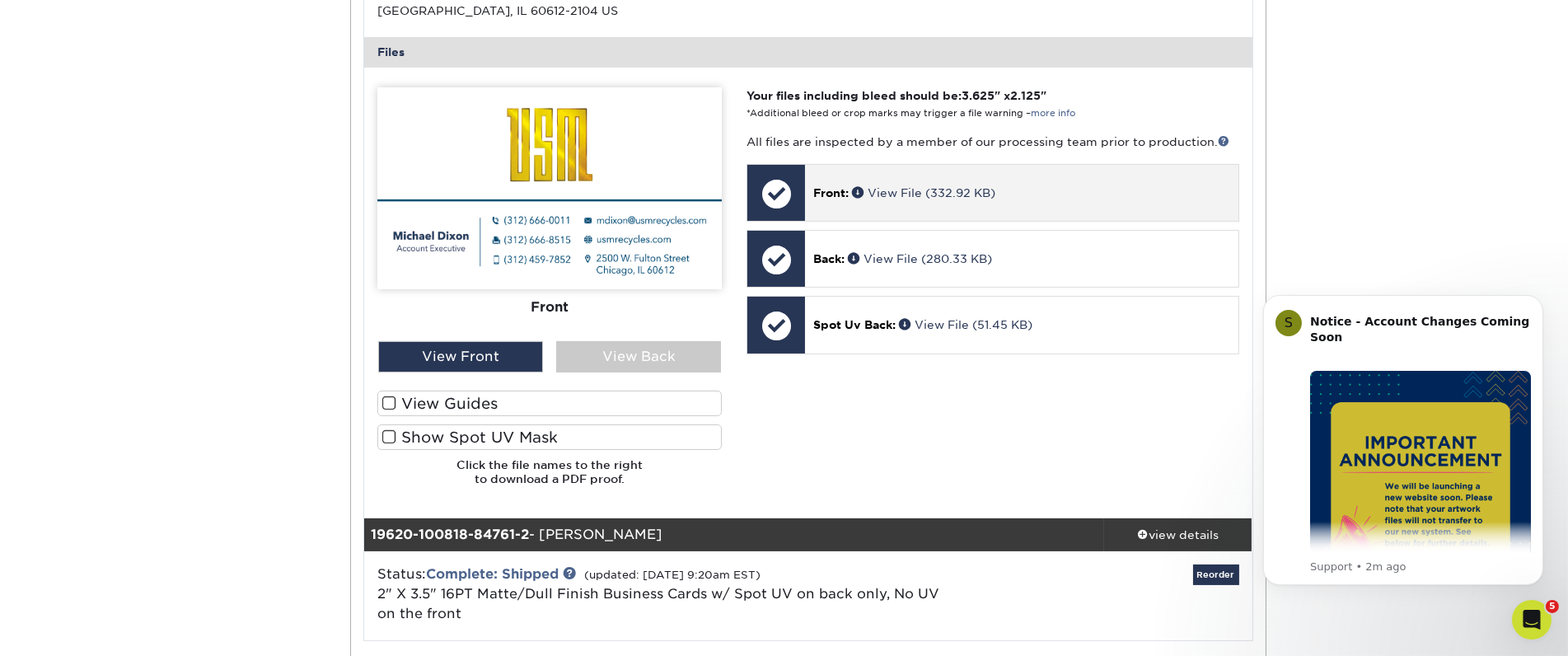
click at [828, 194] on span "Front:" at bounding box center [831, 192] width 36 height 13
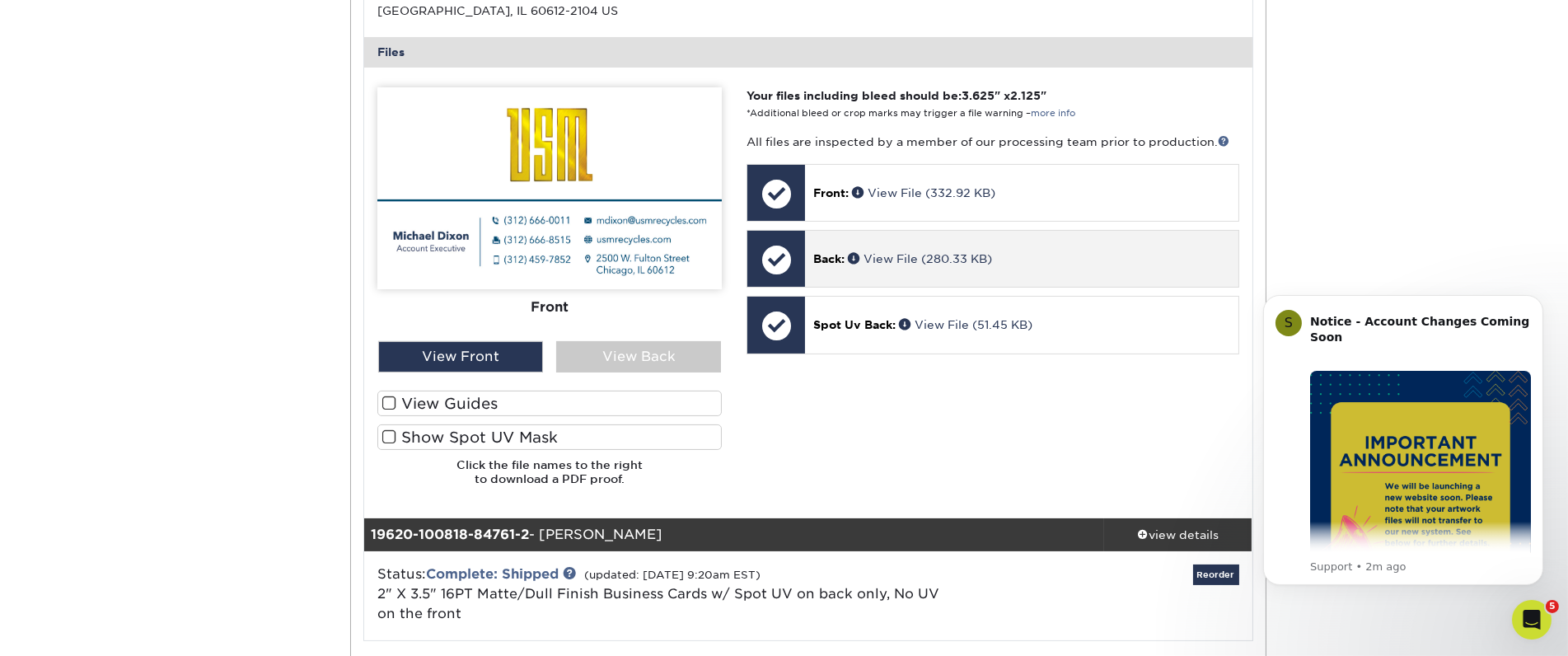
click at [828, 261] on span "Back:" at bounding box center [829, 258] width 32 height 13
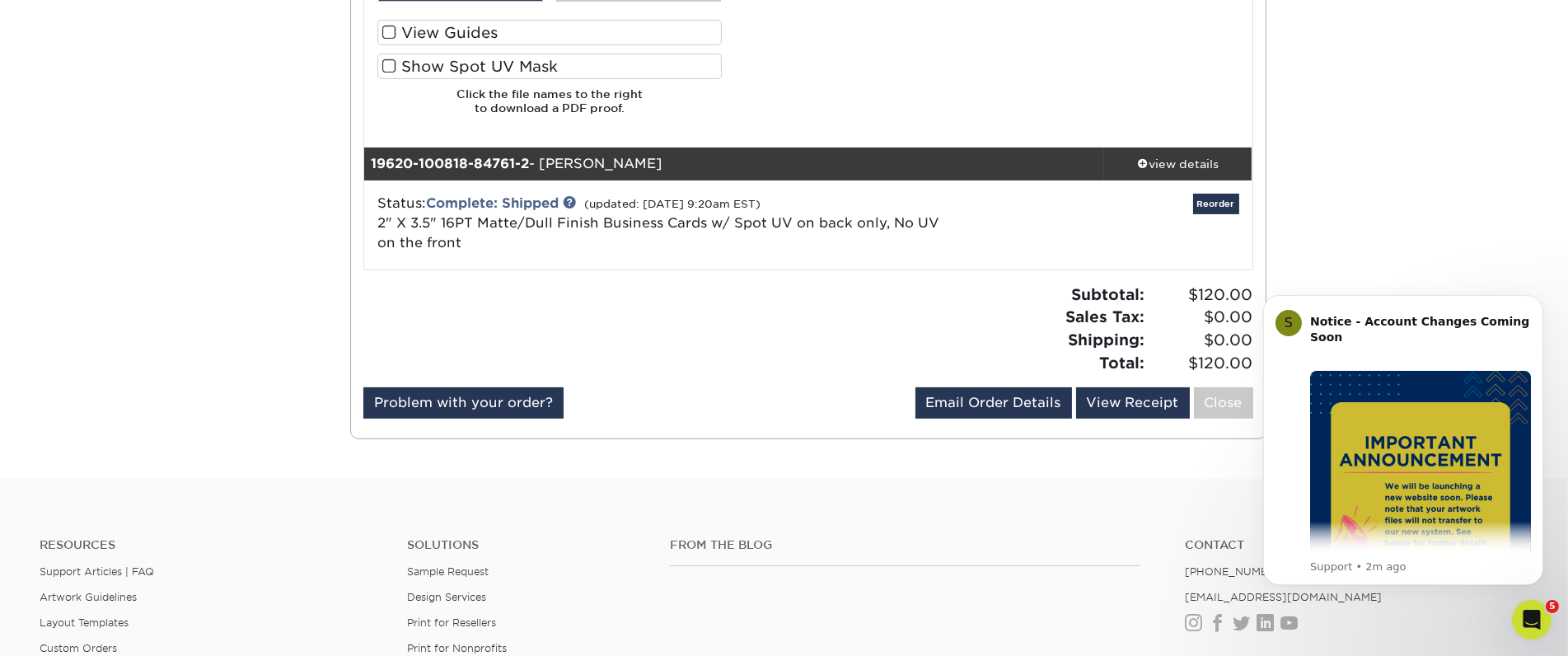
scroll to position [1007, 0]
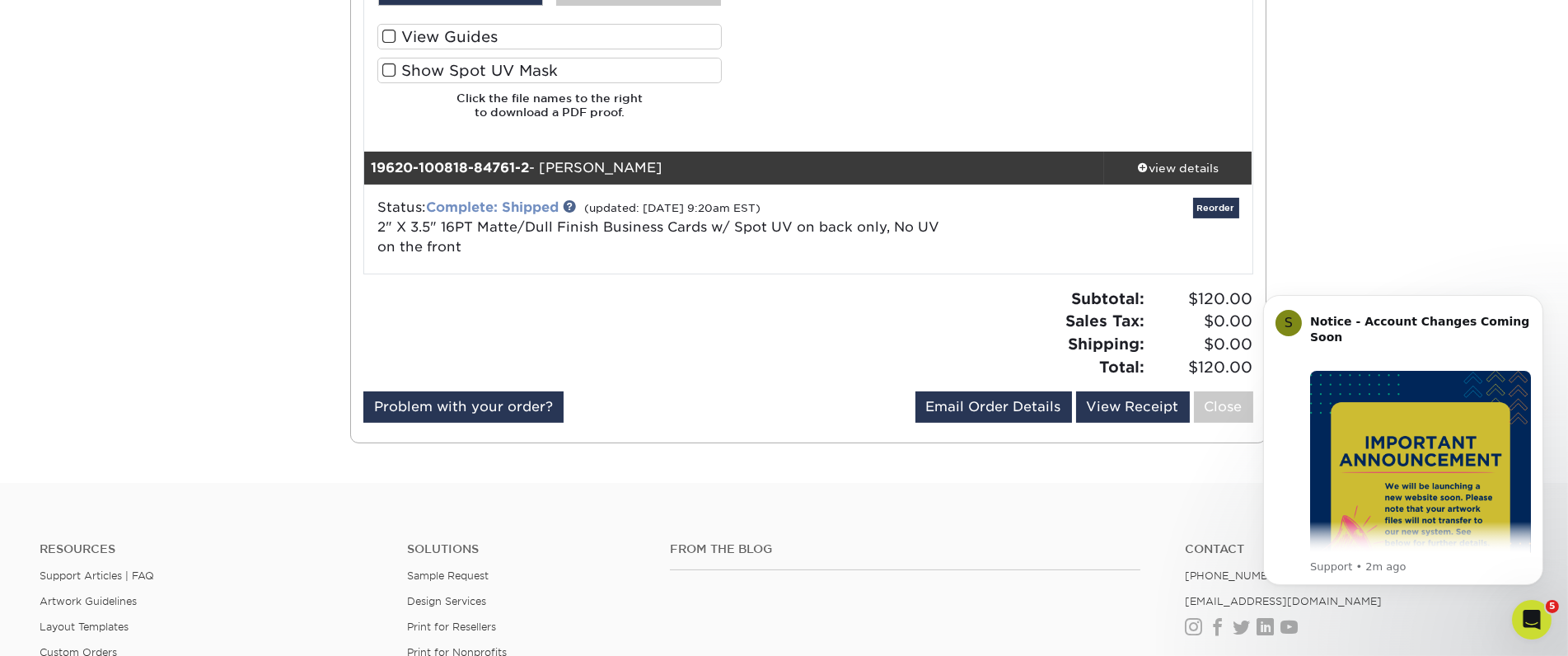
click at [514, 204] on link "Complete: Shipped" at bounding box center [492, 207] width 133 height 16
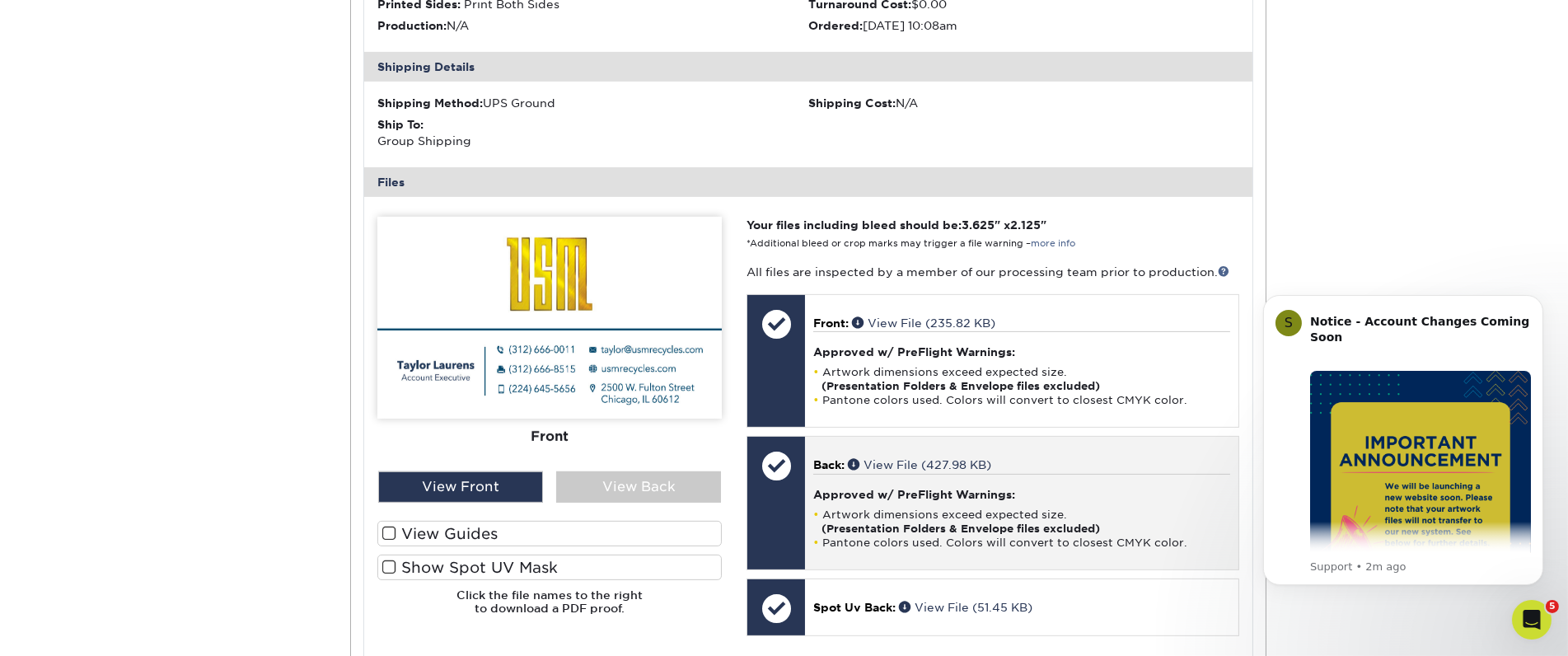
scroll to position [1373, 0]
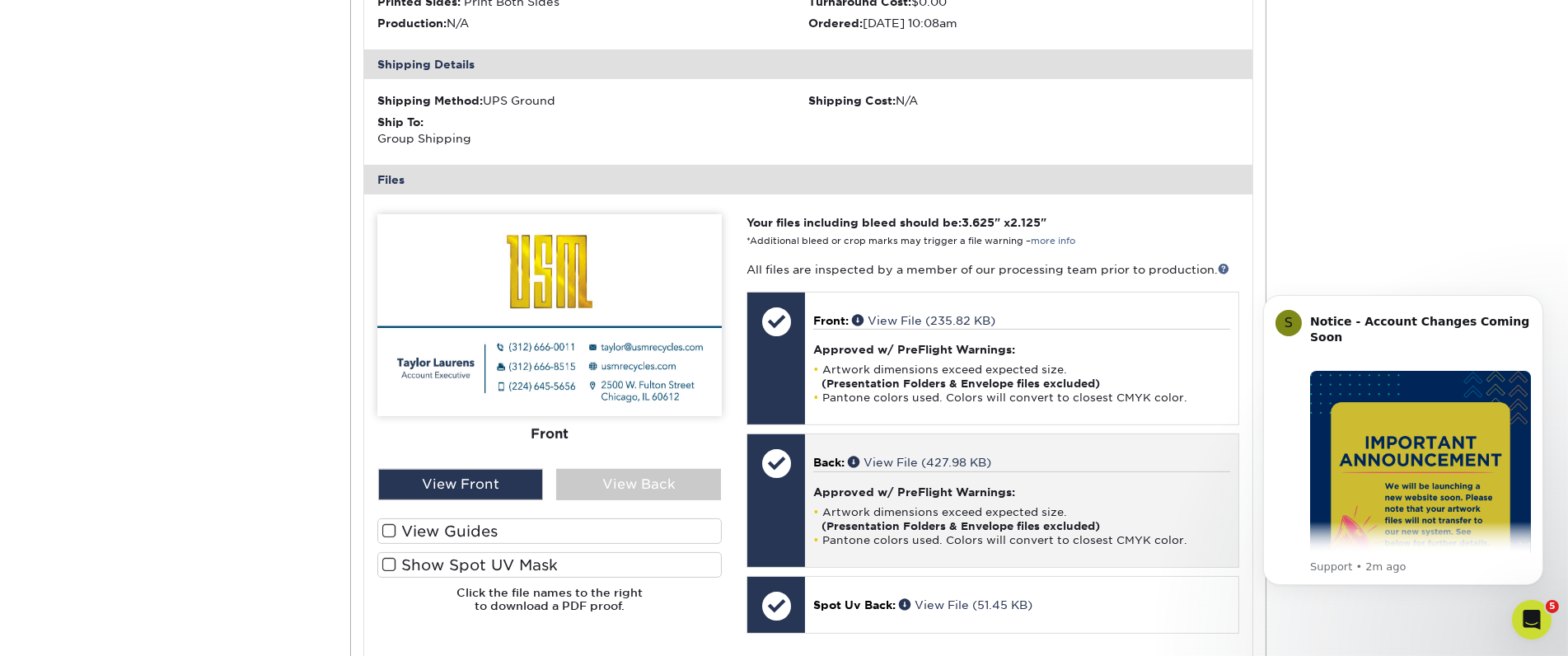
click at [861, 505] on li "Artwork dimensions exceed expected size. (Presentation Folders & Envelope files…" at bounding box center [1022, 519] width 416 height 28
click at [886, 468] on p "Back: View File (427.98 KB)" at bounding box center [1022, 462] width 416 height 17
click at [846, 461] on p "Back: View File (427.98 KB)" at bounding box center [1022, 462] width 416 height 17
click at [891, 459] on link "View File (427.98 KB)" at bounding box center [919, 462] width 143 height 13
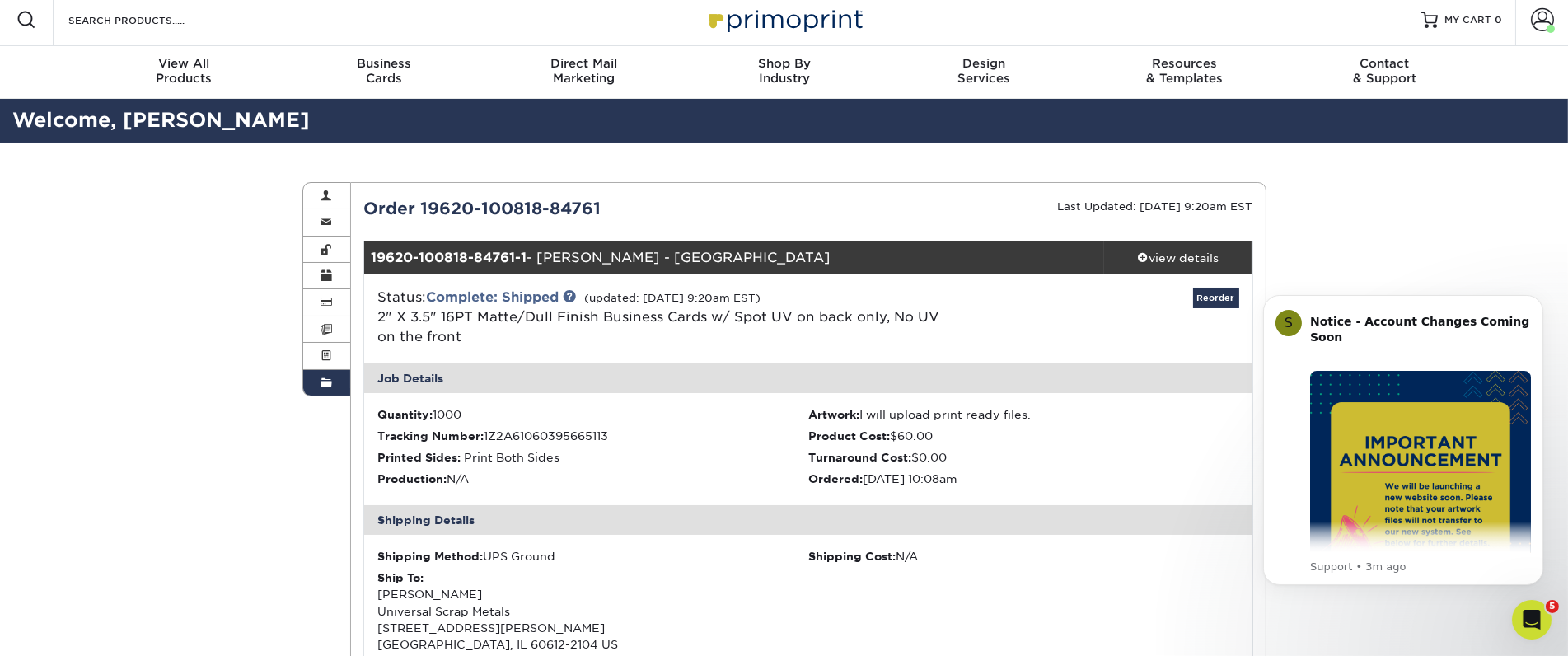
scroll to position [0, 0]
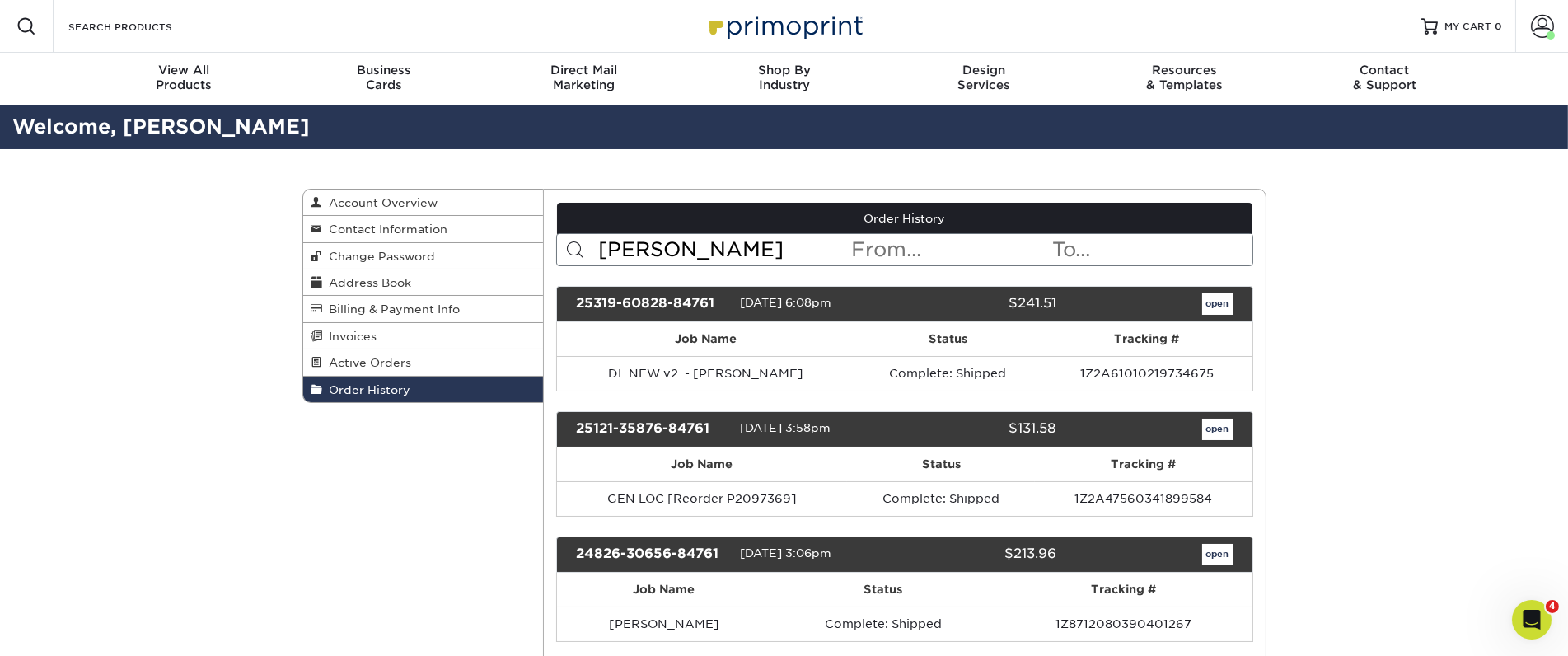
click at [638, 250] on input "[PERSON_NAME]" at bounding box center [723, 250] width 253 height 32
drag, startPoint x: 638, startPoint y: 250, endPoint x: 545, endPoint y: 242, distance: 93.3
type input "[PERSON_NAME]"
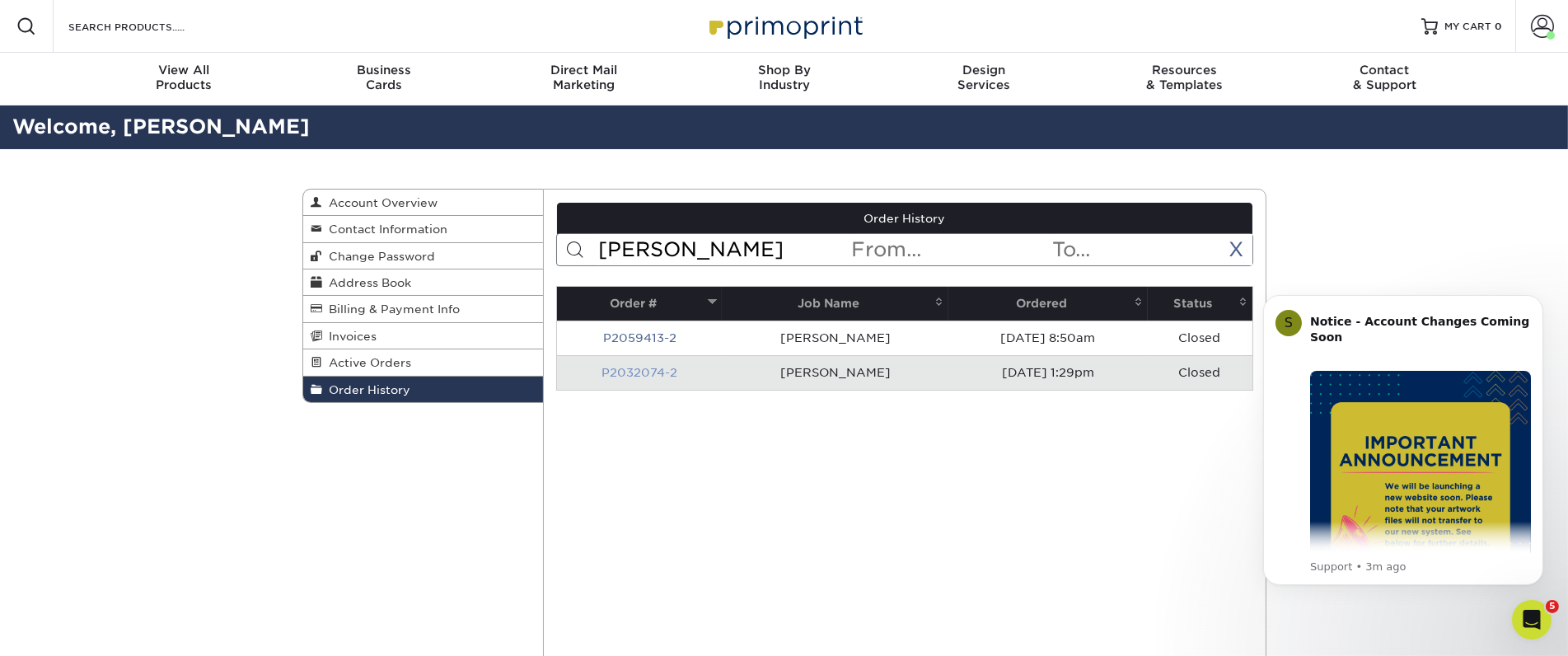
click at [659, 371] on link "P2032074-2" at bounding box center [639, 372] width 76 height 13
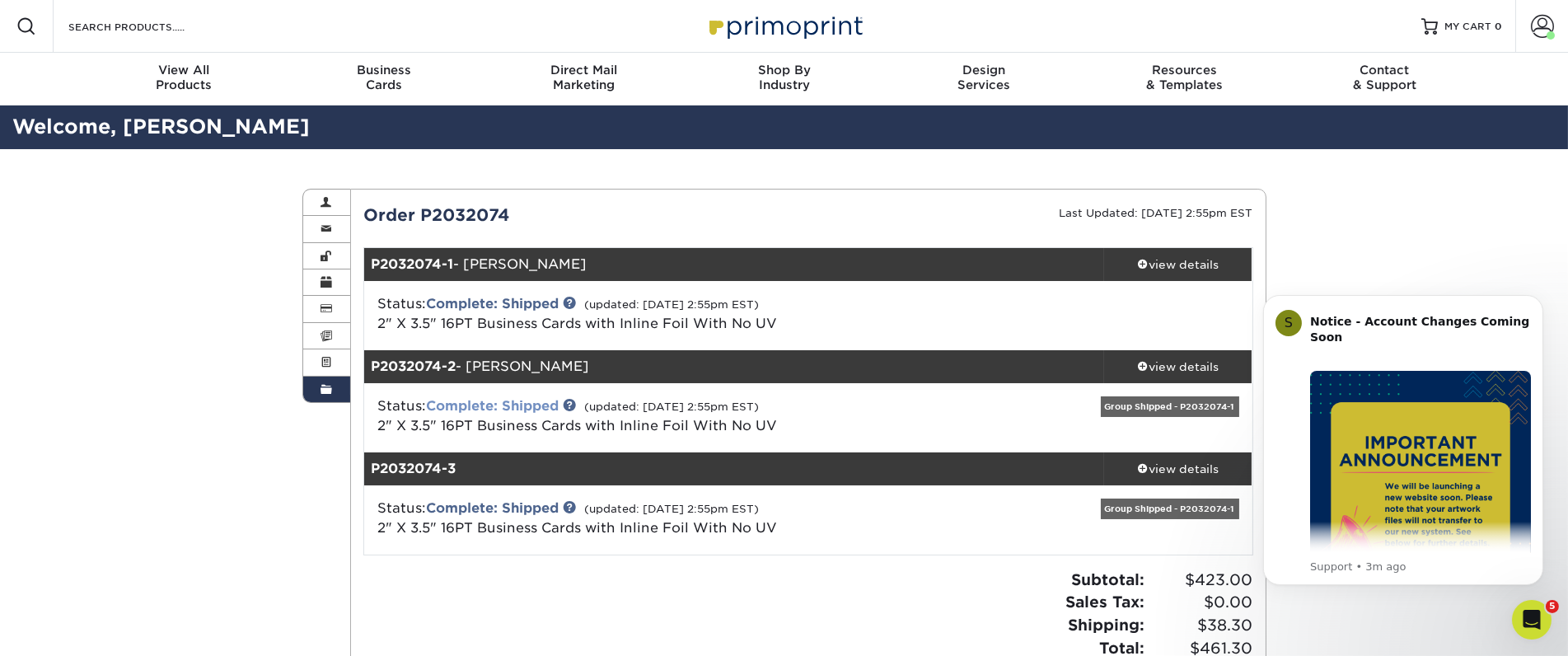
click at [504, 403] on link "Complete: Shipped" at bounding box center [492, 406] width 133 height 16
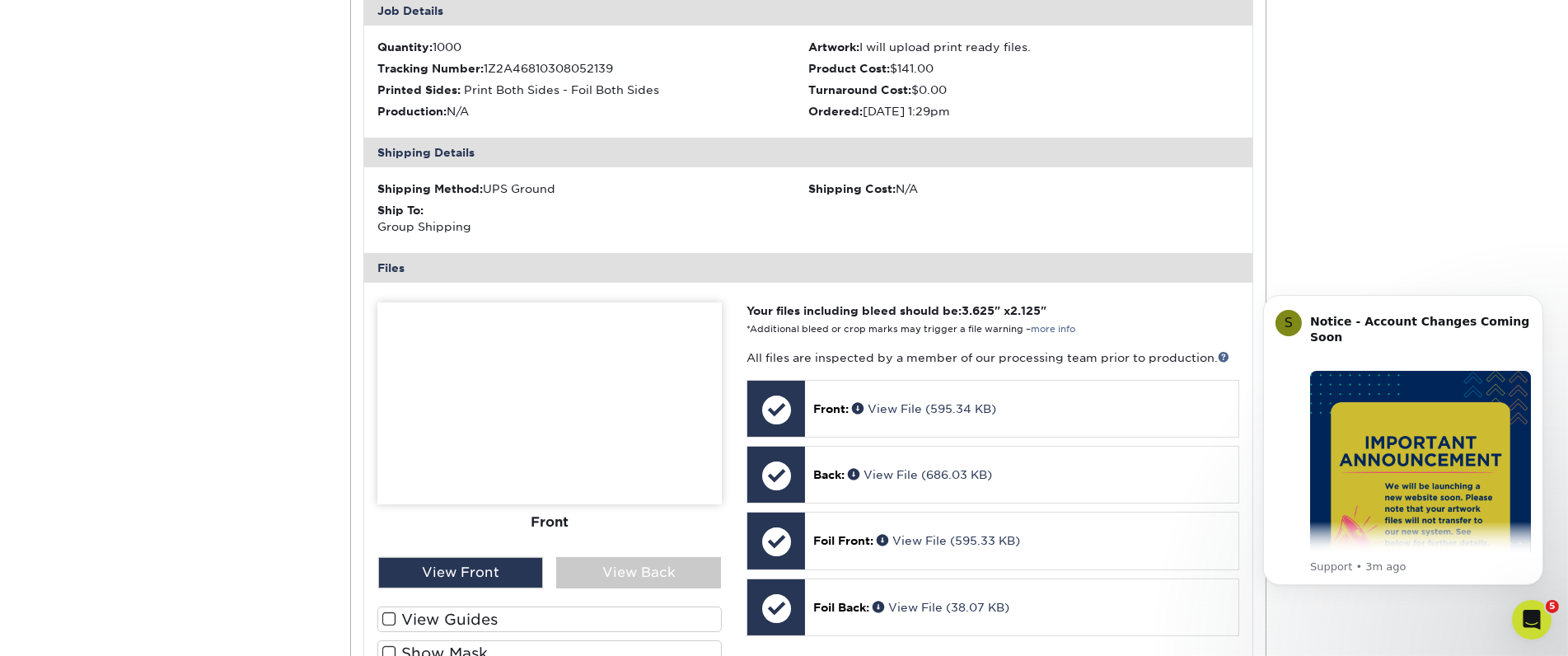
scroll to position [458, 0]
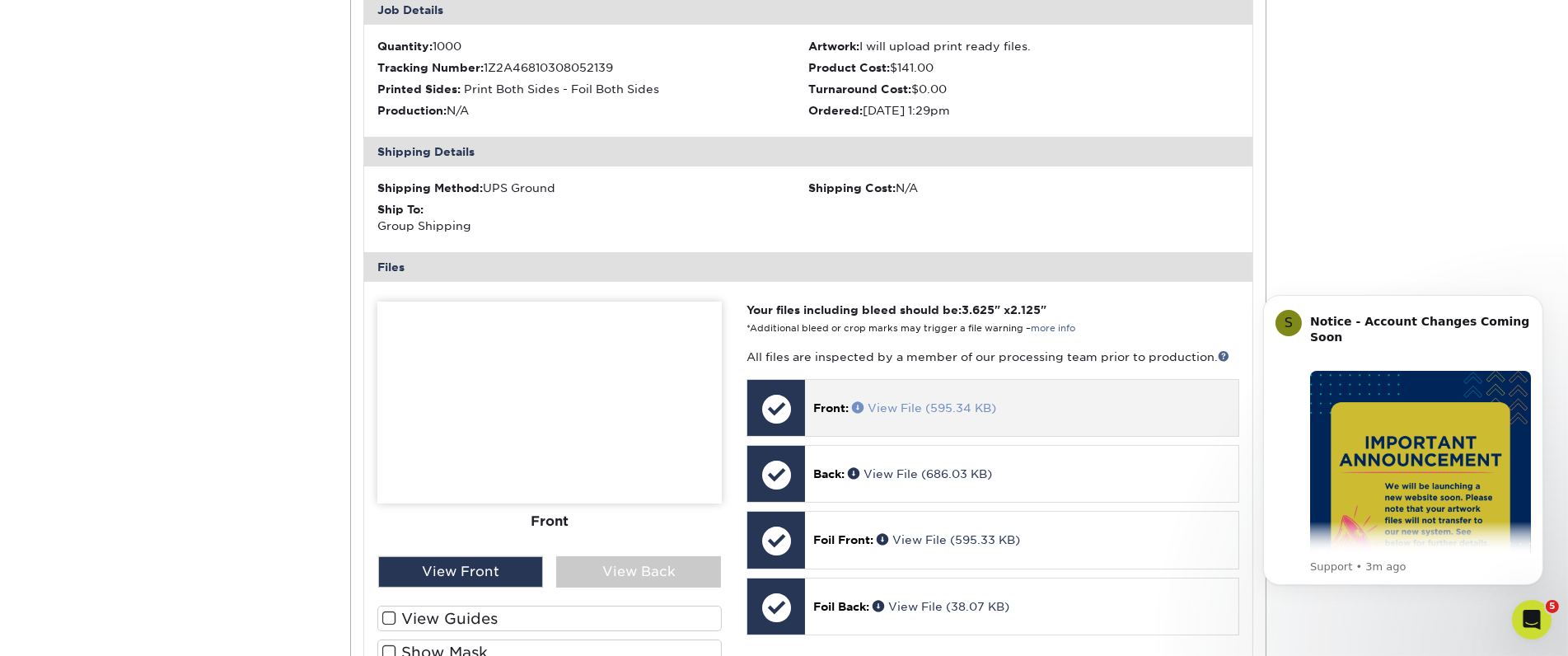
click at [931, 407] on link "View File (595.34 KB)" at bounding box center [924, 407] width 144 height 13
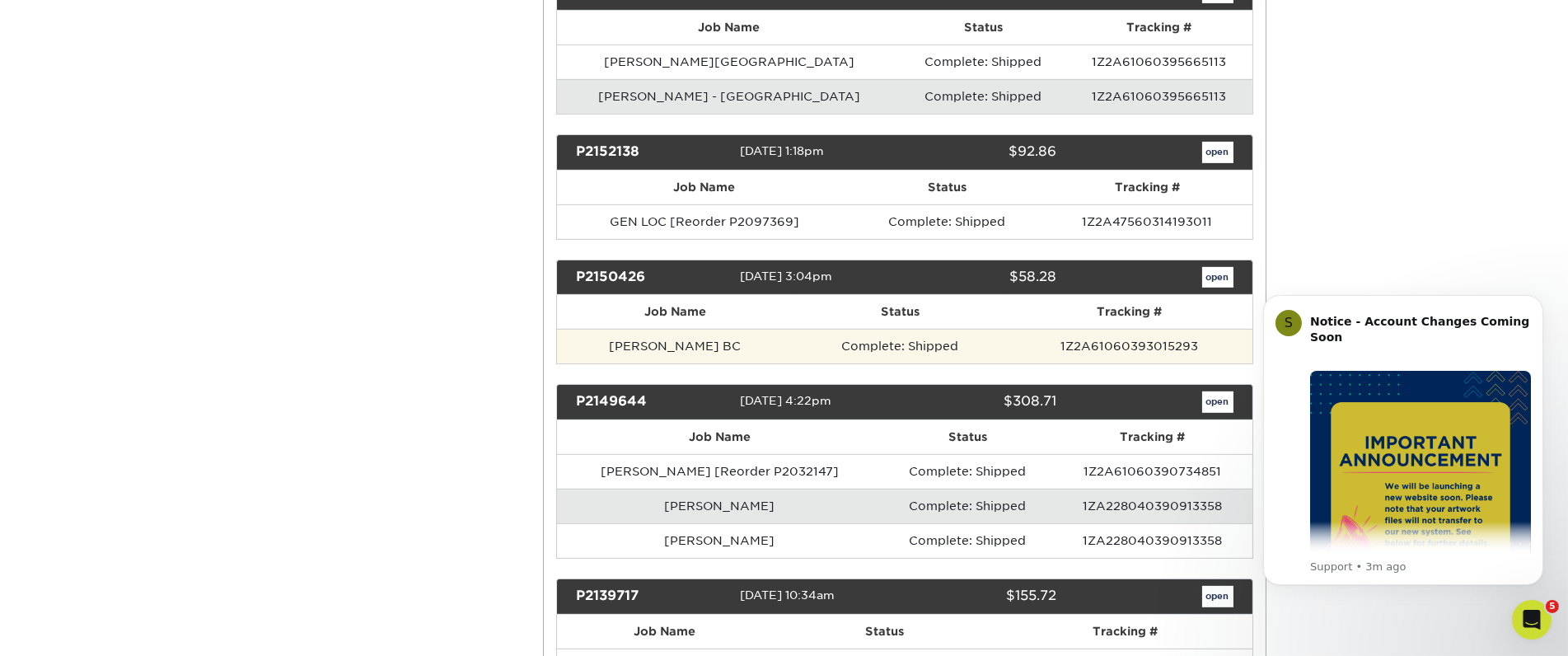
scroll to position [1648, 0]
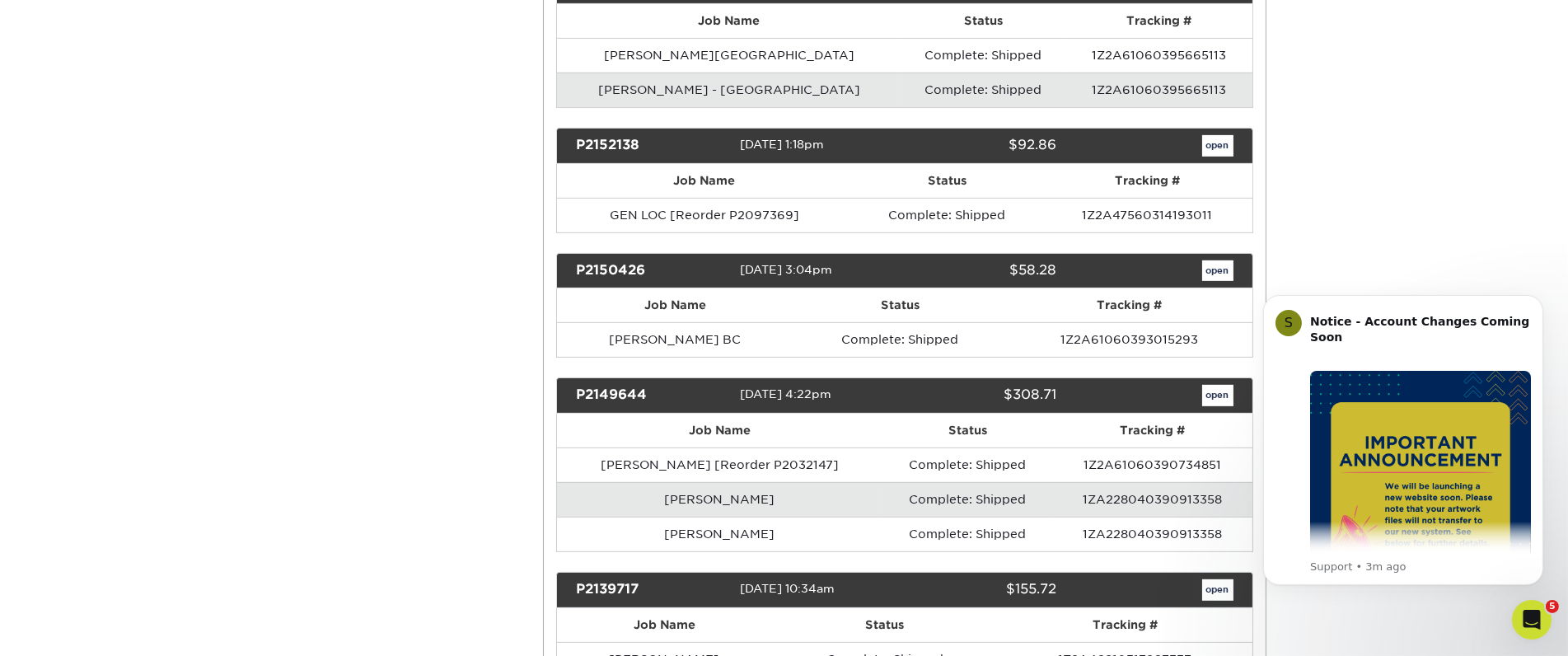
click at [709, 482] on td "[PERSON_NAME]" at bounding box center [720, 499] width 325 height 35
click at [1211, 385] on link "open" at bounding box center [1218, 396] width 32 height 22
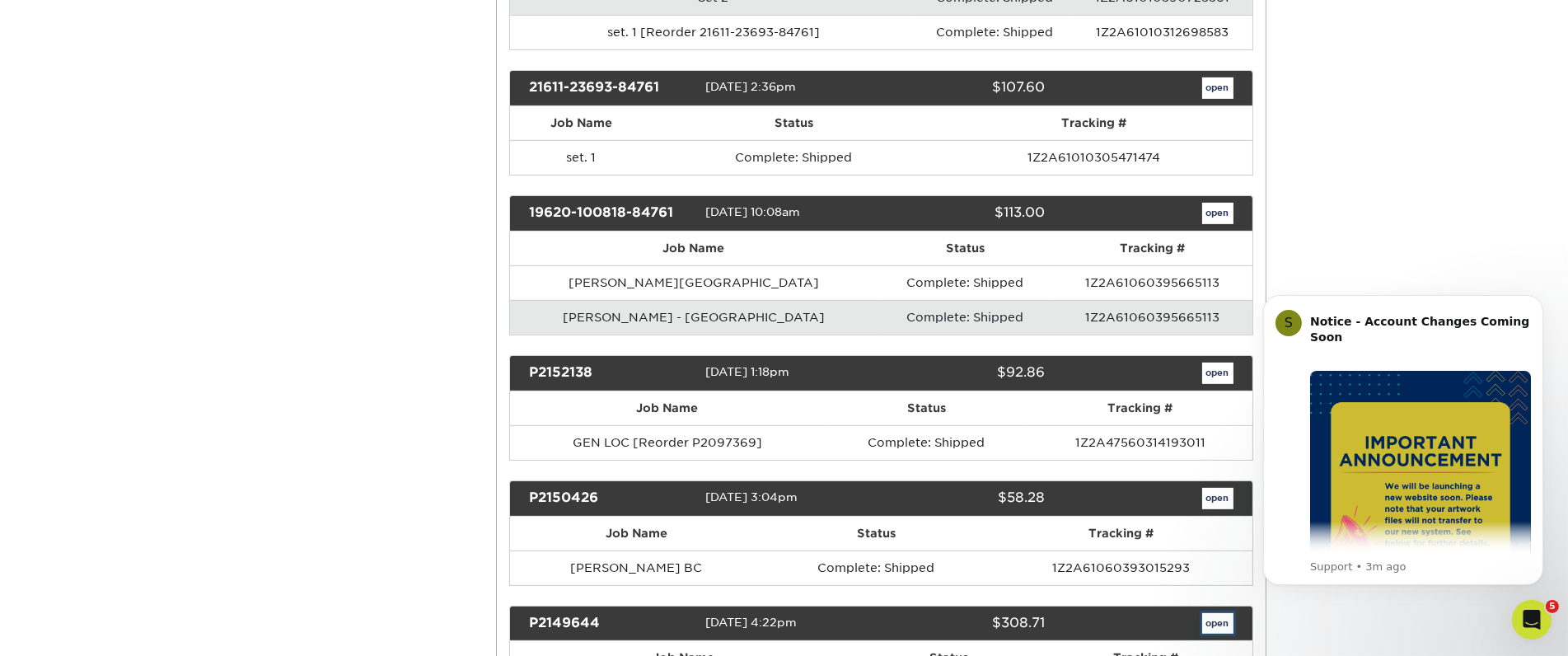
scroll to position [0, 0]
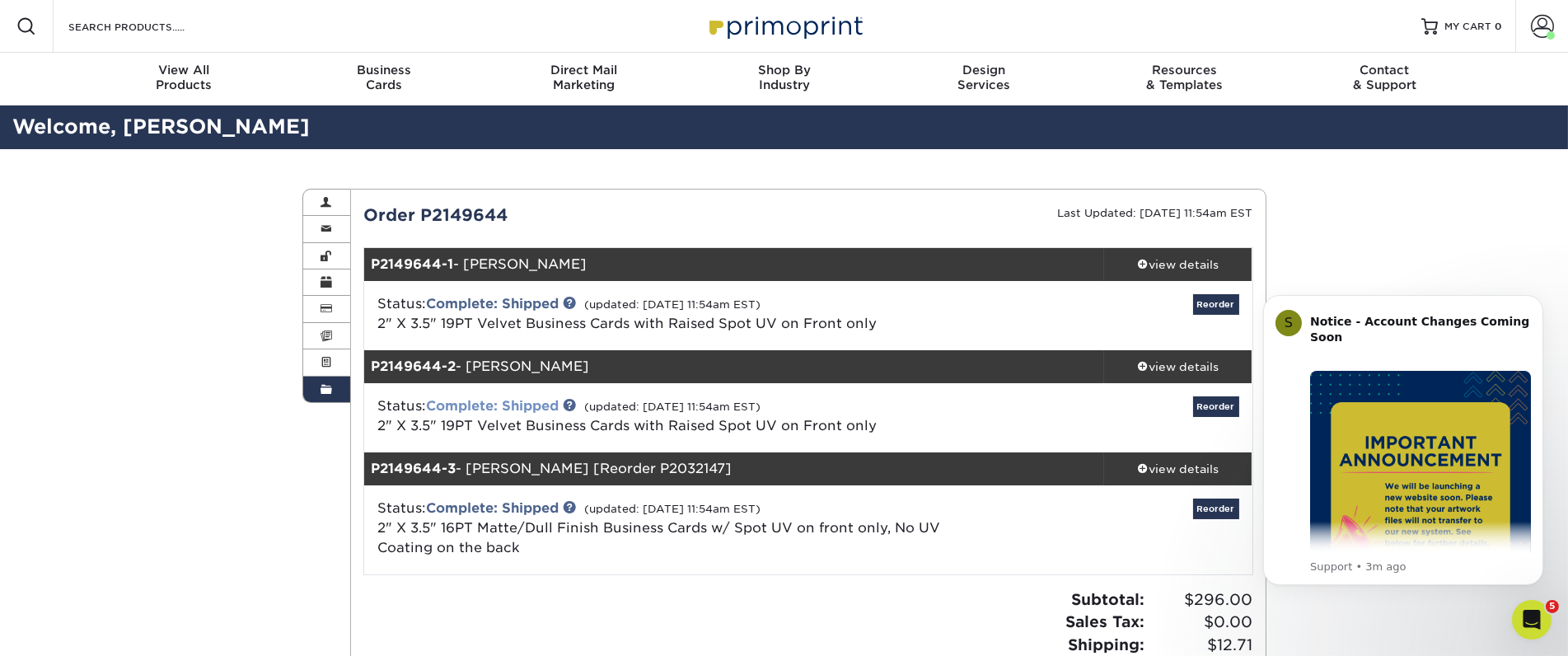
click at [470, 406] on link "Complete: Shipped" at bounding box center [492, 406] width 133 height 16
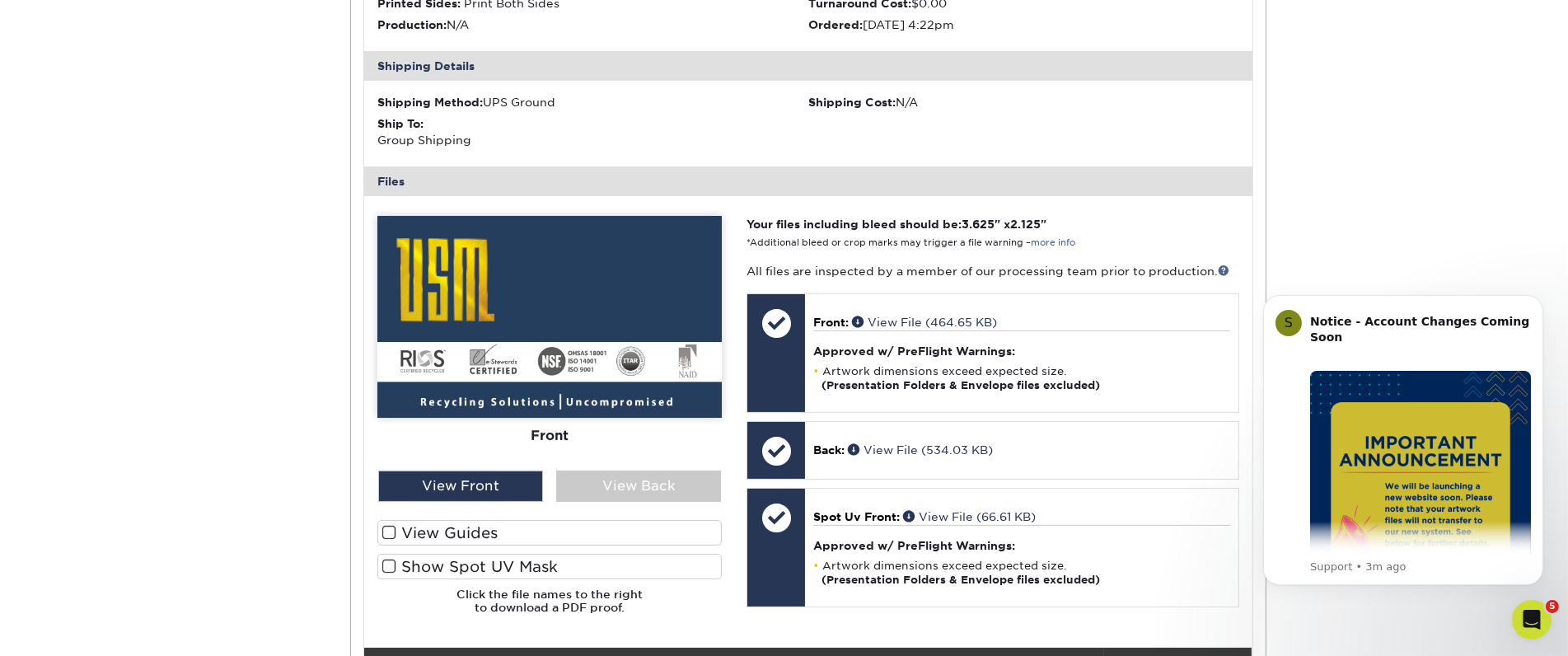
scroll to position [549, 0]
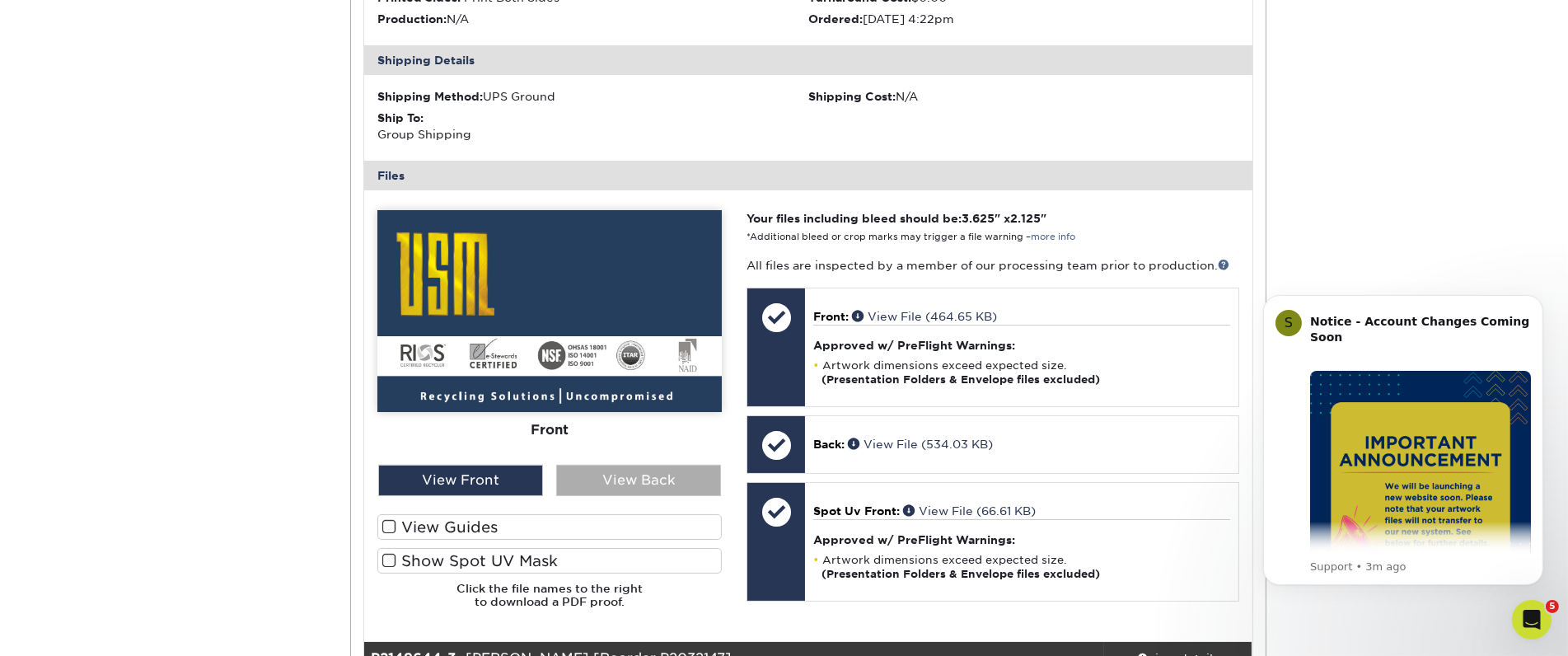
click at [625, 486] on div "View Back" at bounding box center [638, 480] width 165 height 32
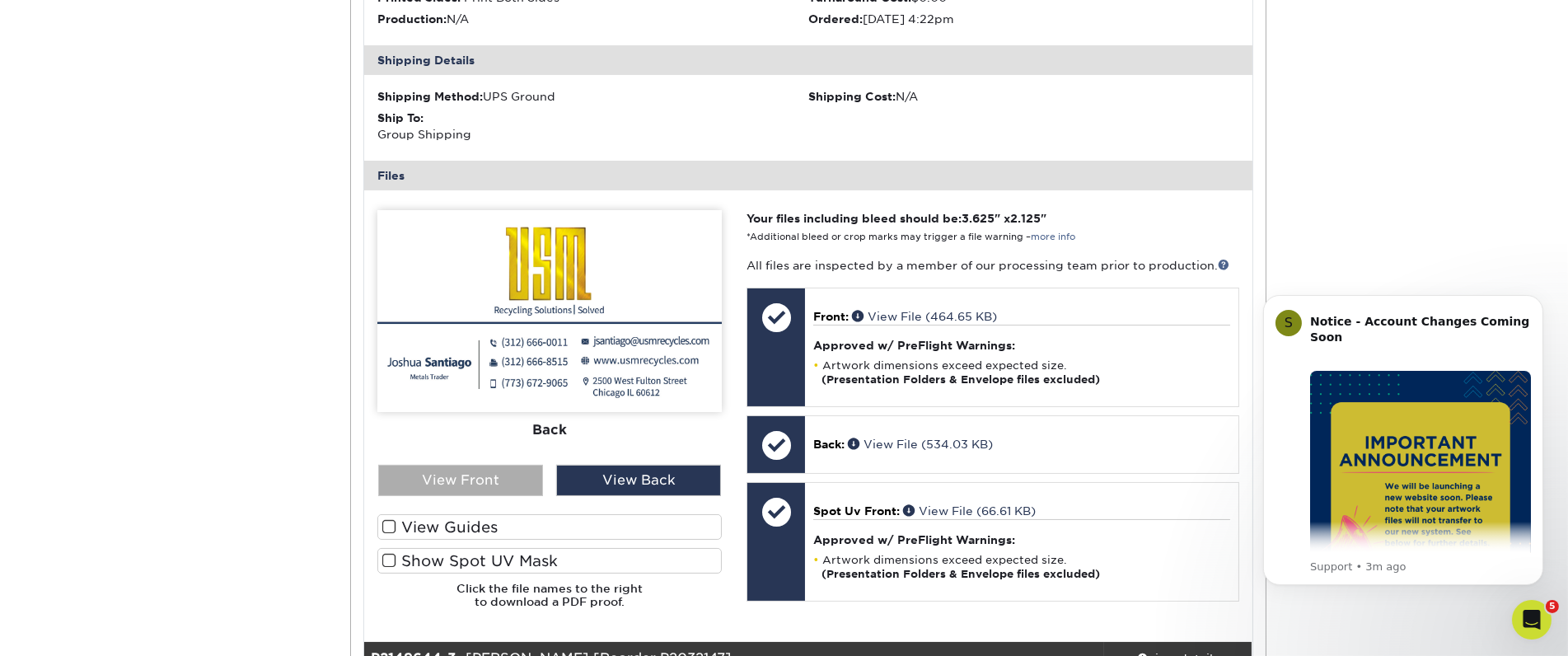
click at [514, 476] on div "View Front" at bounding box center [461, 480] width 165 height 32
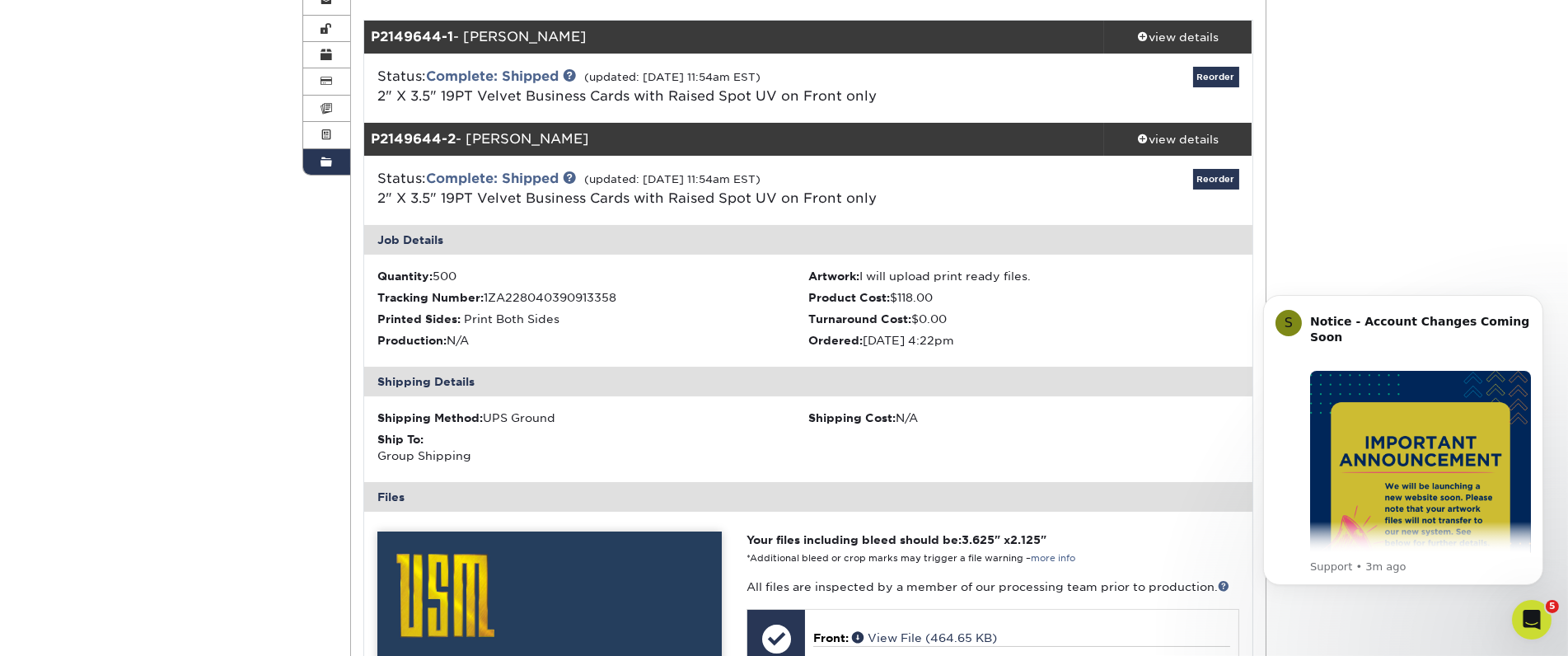
scroll to position [183, 0]
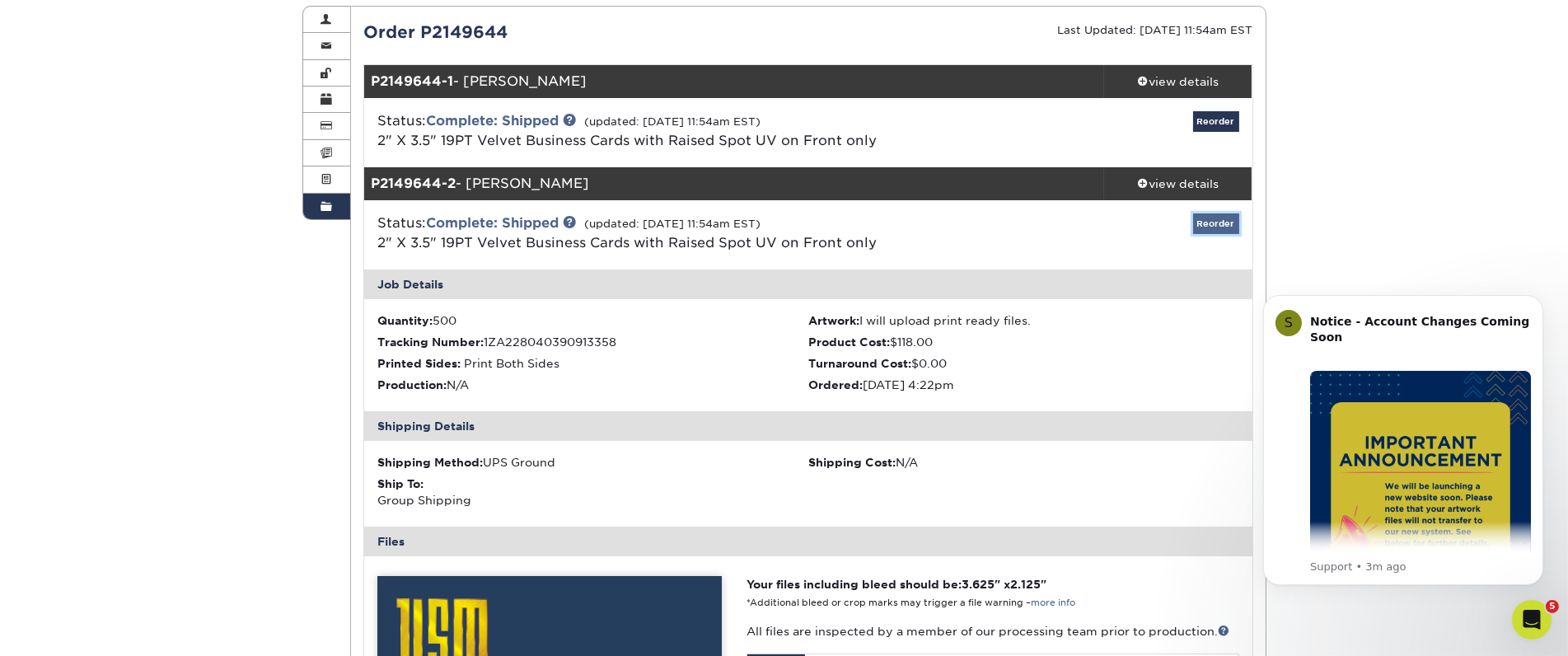
click at [1220, 227] on link "Reorder" at bounding box center [1216, 223] width 46 height 21
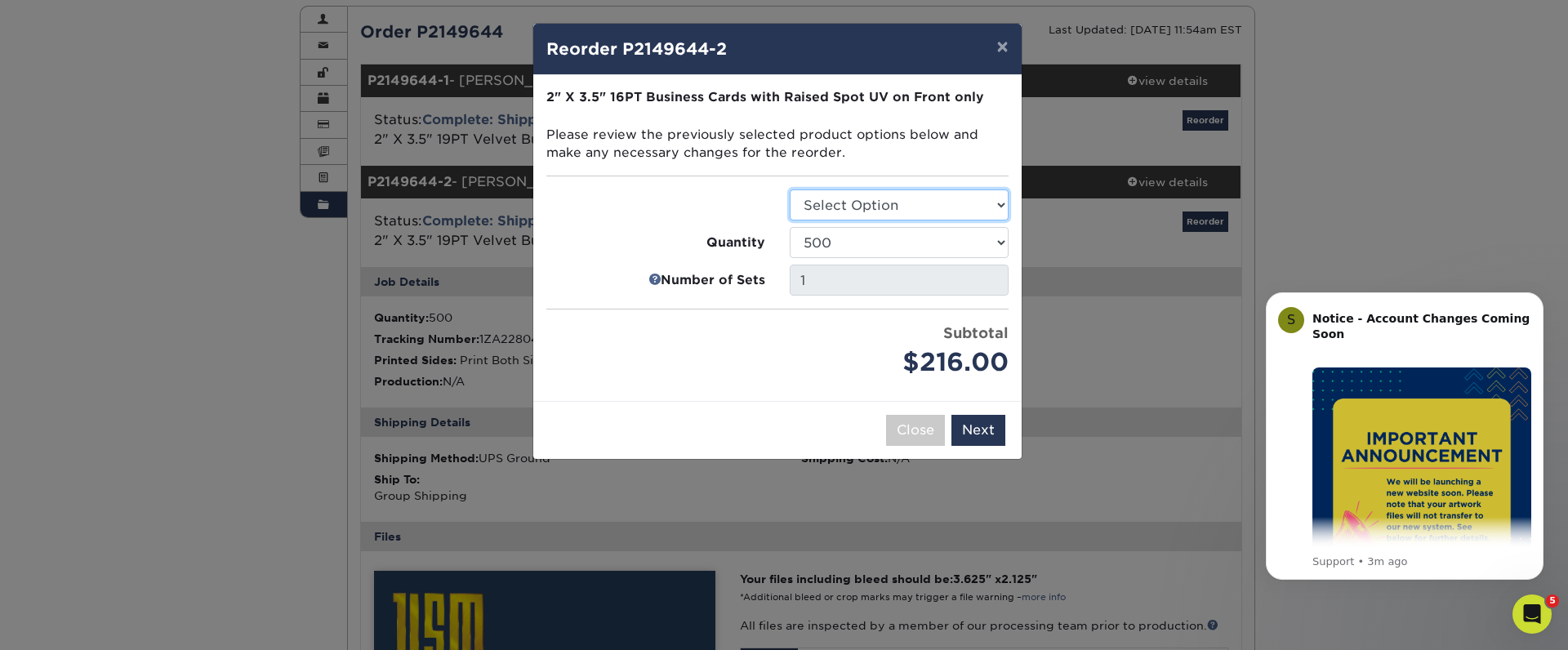
click at [873, 218] on select "Select Option Business Cards" at bounding box center [899, 205] width 219 height 31
select select "3b5148f1-0588-4f88-a218-97bcfdce65c1"
click at [789, 190] on select "Select Option Business Cards" at bounding box center [899, 205] width 219 height 31
click at [978, 428] on button "Next" at bounding box center [978, 431] width 54 height 31
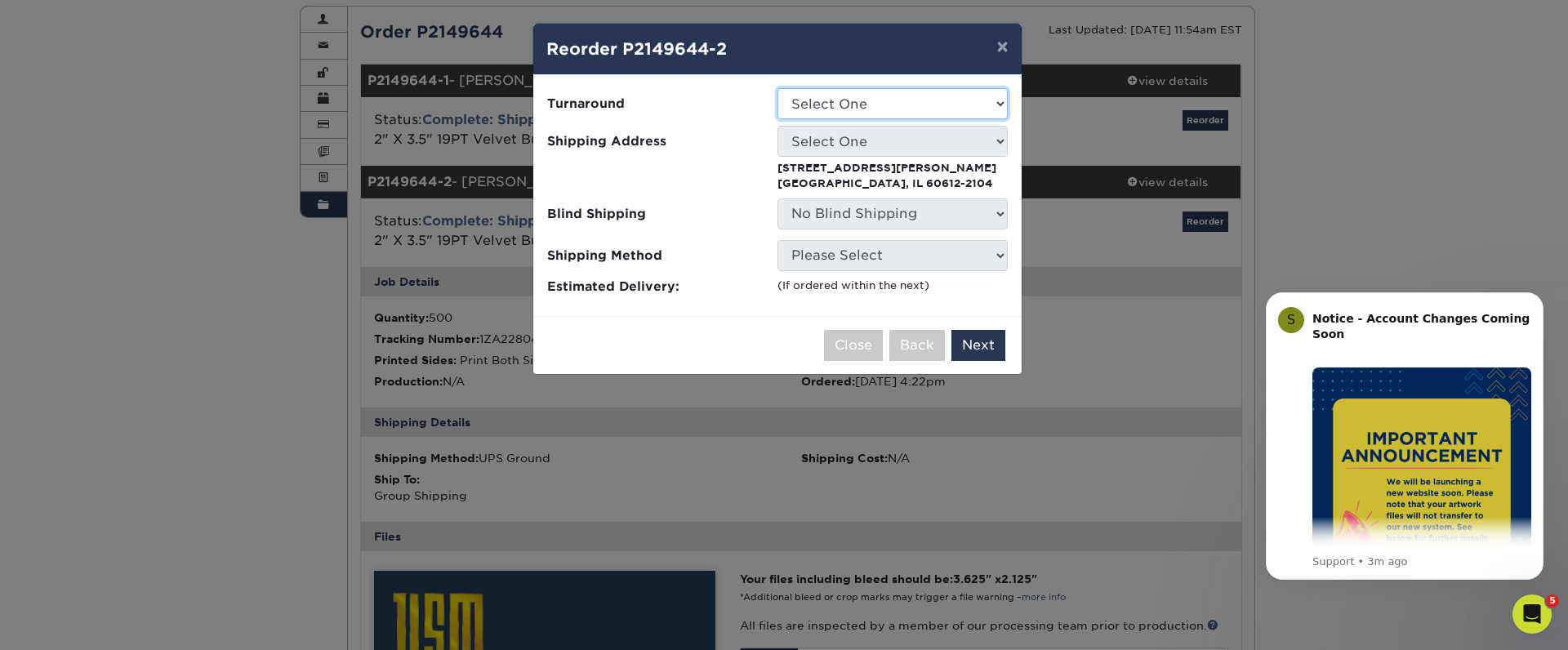
click at [819, 107] on select "Select One 2-4 Business Days" at bounding box center [893, 104] width 231 height 31
select select "028e9ad4-f42b-42cd-b8a3-fa699623ed4c"
click at [778, 88] on select "Select One 2-4 Business Days" at bounding box center [893, 104] width 231 height 31
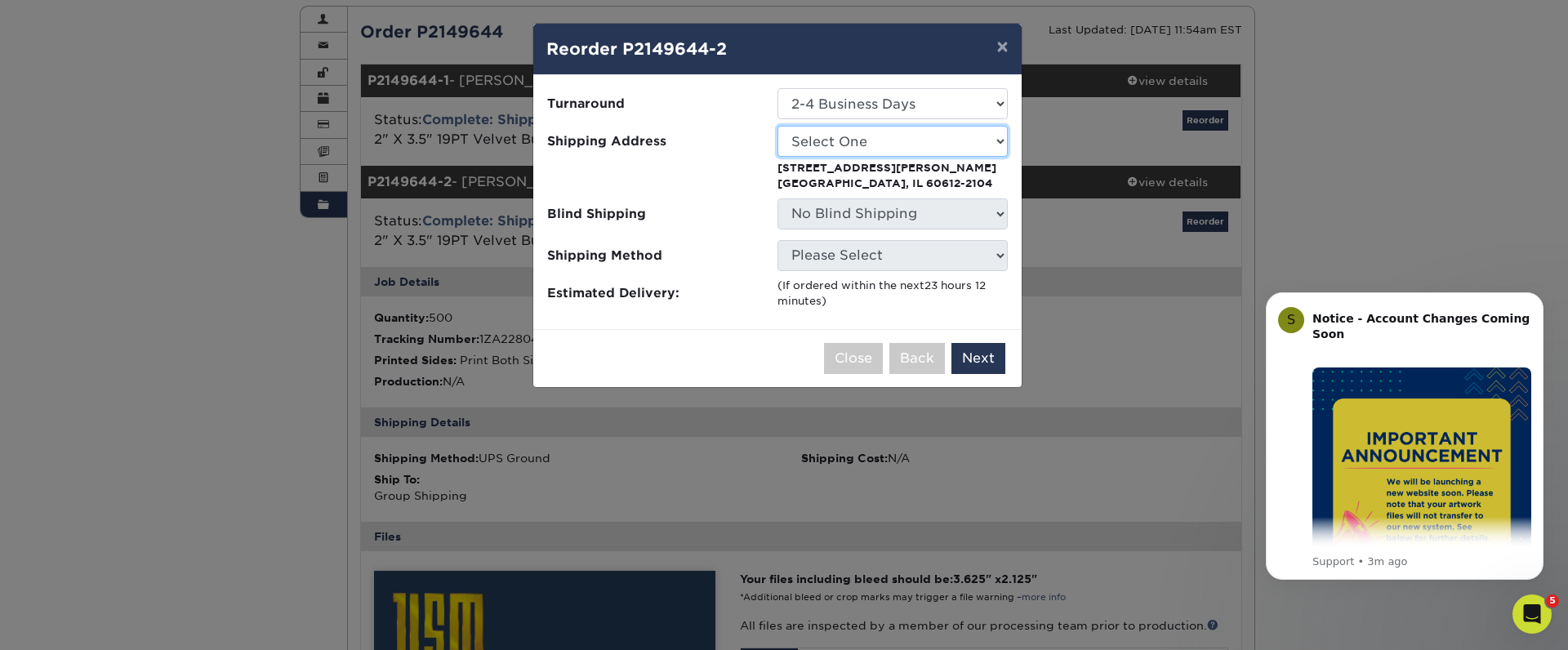
click at [832, 142] on select "Select One USM" at bounding box center [893, 142] width 231 height 31
select select "28288"
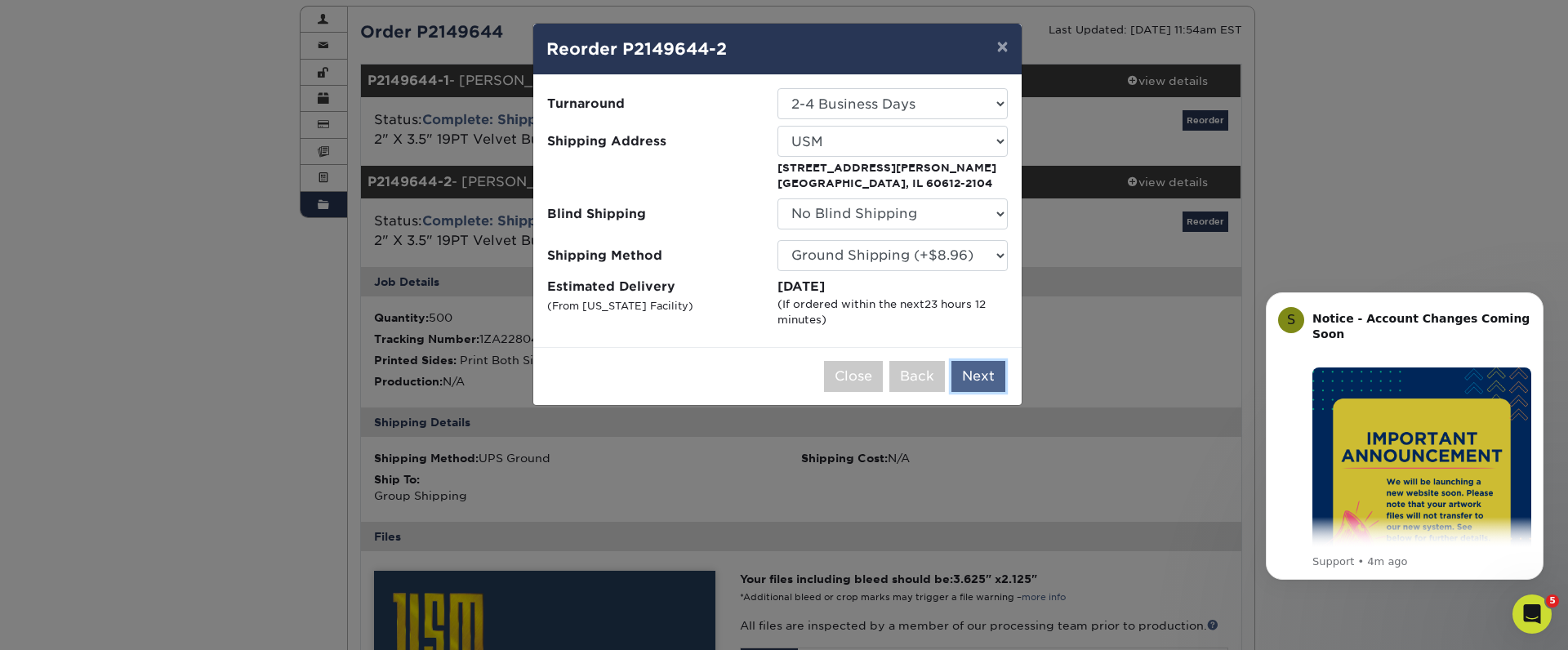
click at [968, 382] on button "Next" at bounding box center [978, 376] width 54 height 31
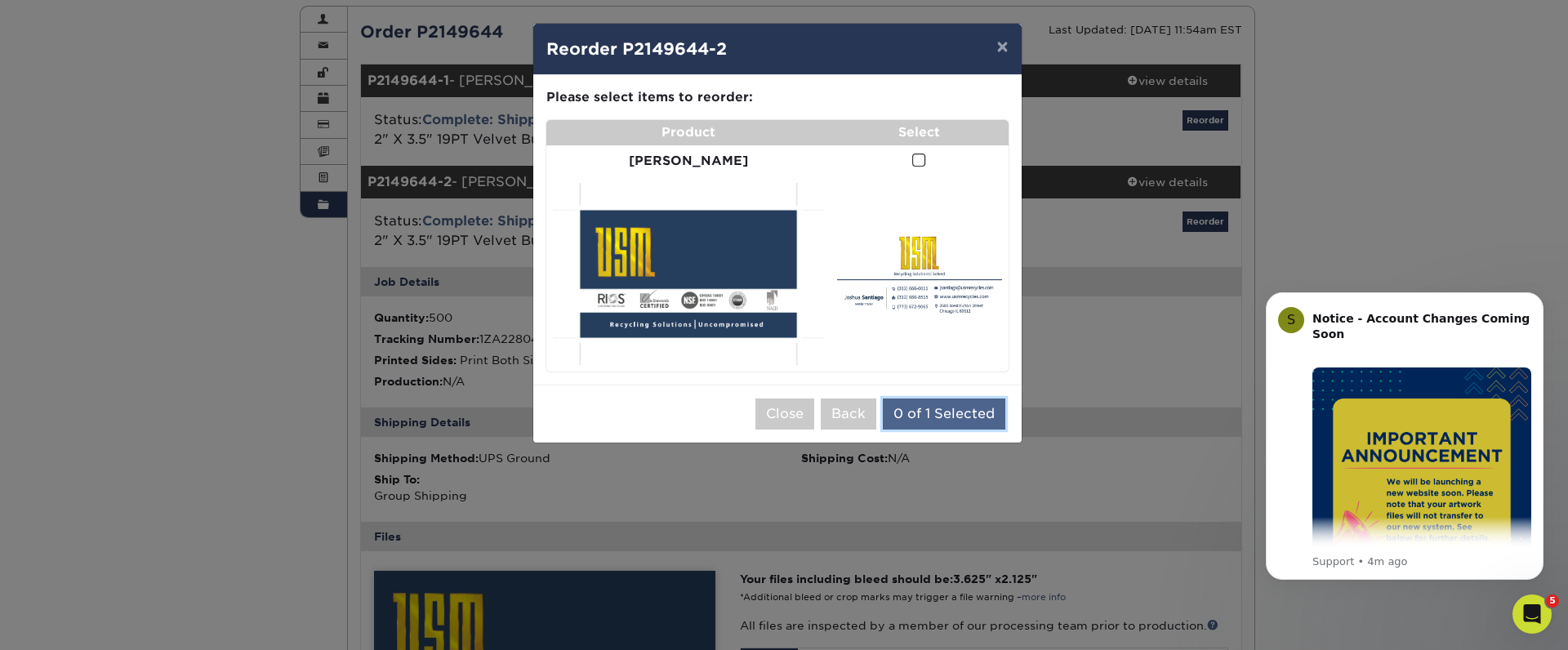
click at [940, 405] on button "0 of 1 Selected" at bounding box center [943, 414] width 122 height 31
click at [911, 164] on span at bounding box center [918, 160] width 14 height 16
click at [0, 0] on input "checkbox" at bounding box center [0, 0] width 0 height 0
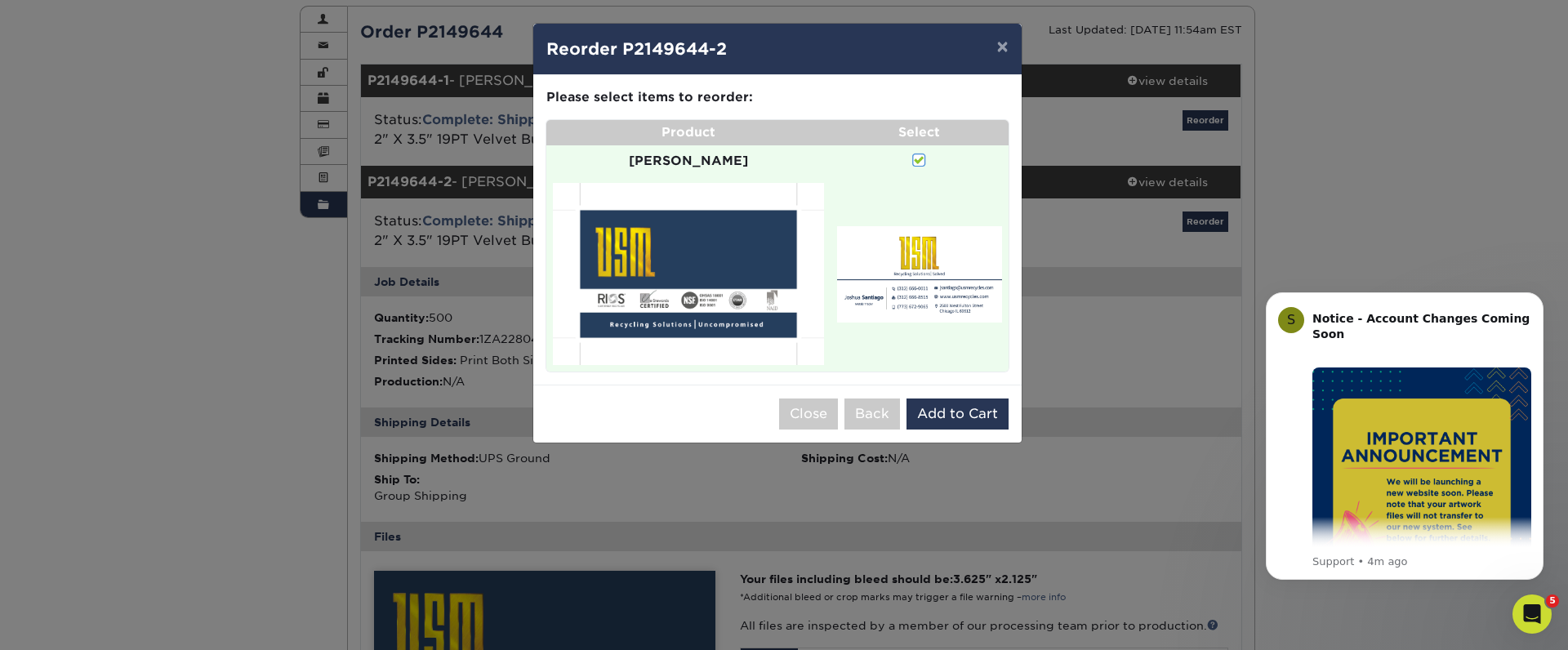
click at [663, 173] on td "Joshua Santiago" at bounding box center [689, 161] width 285 height 32
click at [921, 400] on button "Add to Cart" at bounding box center [957, 414] width 102 height 31
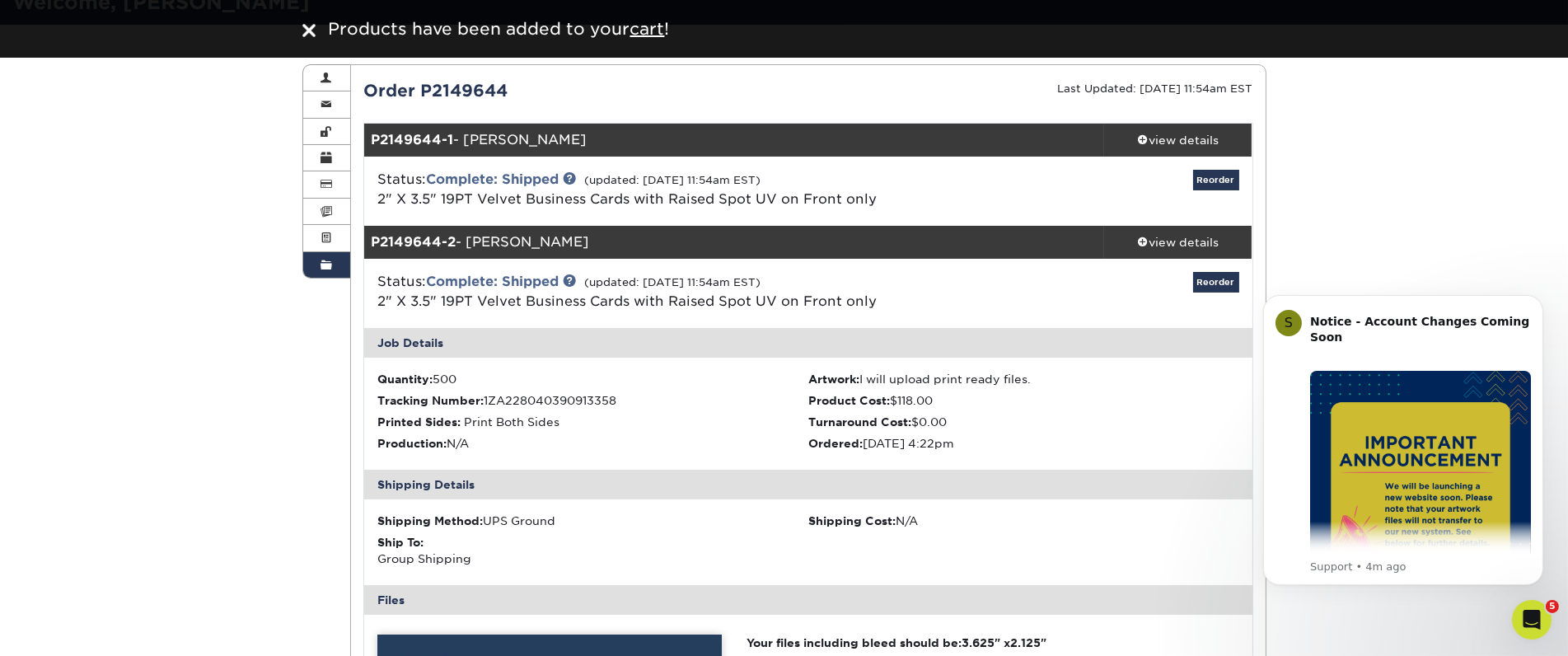
scroll to position [0, 0]
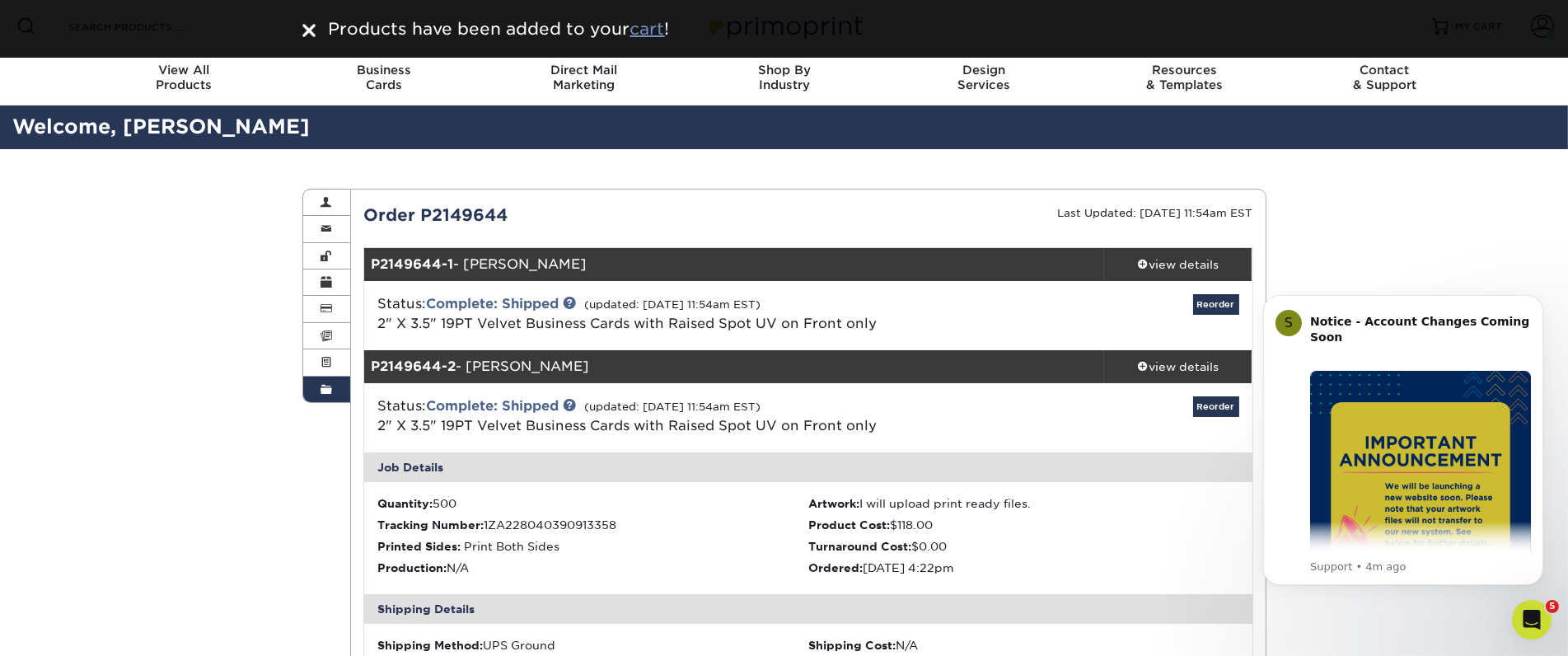
click at [644, 26] on u "cart" at bounding box center [647, 29] width 35 height 20
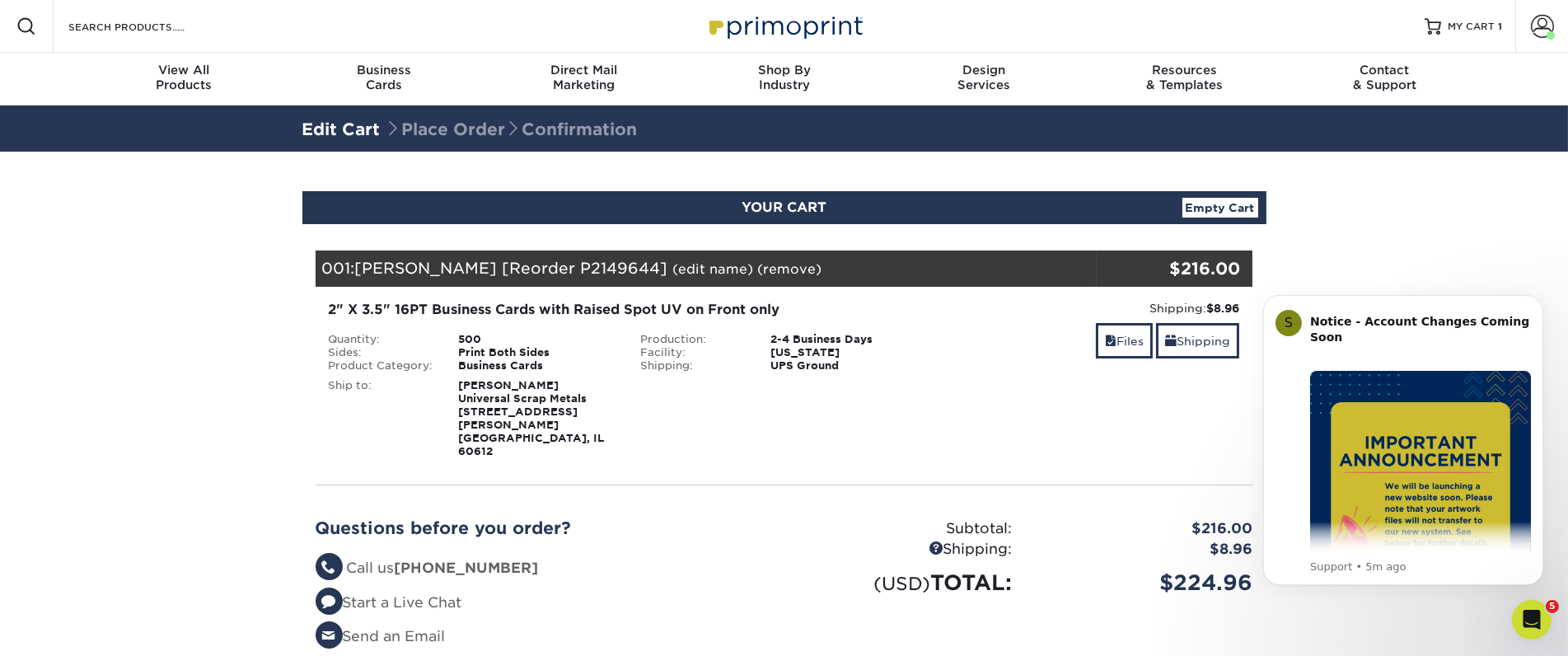
click at [684, 267] on link "(edit name)" at bounding box center [714, 269] width 81 height 16
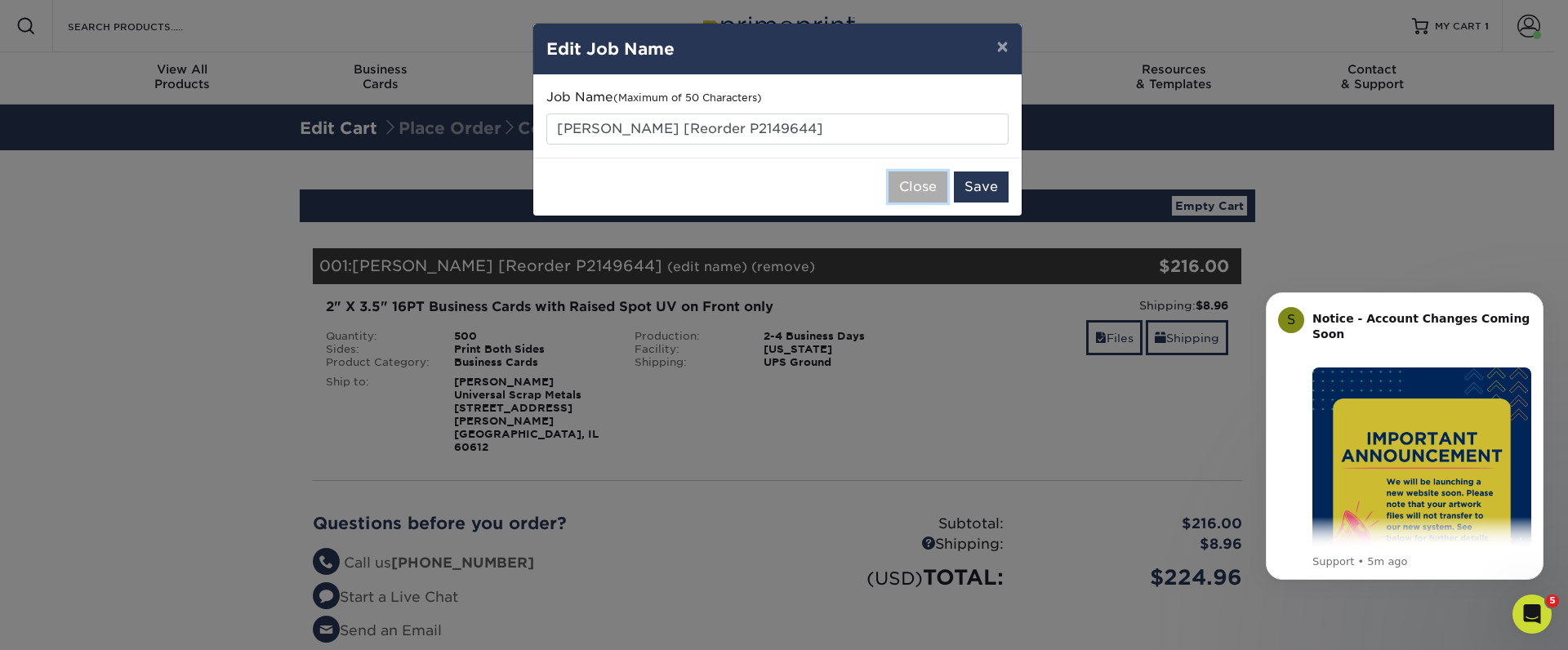
click at [936, 191] on button "Close" at bounding box center [917, 187] width 59 height 31
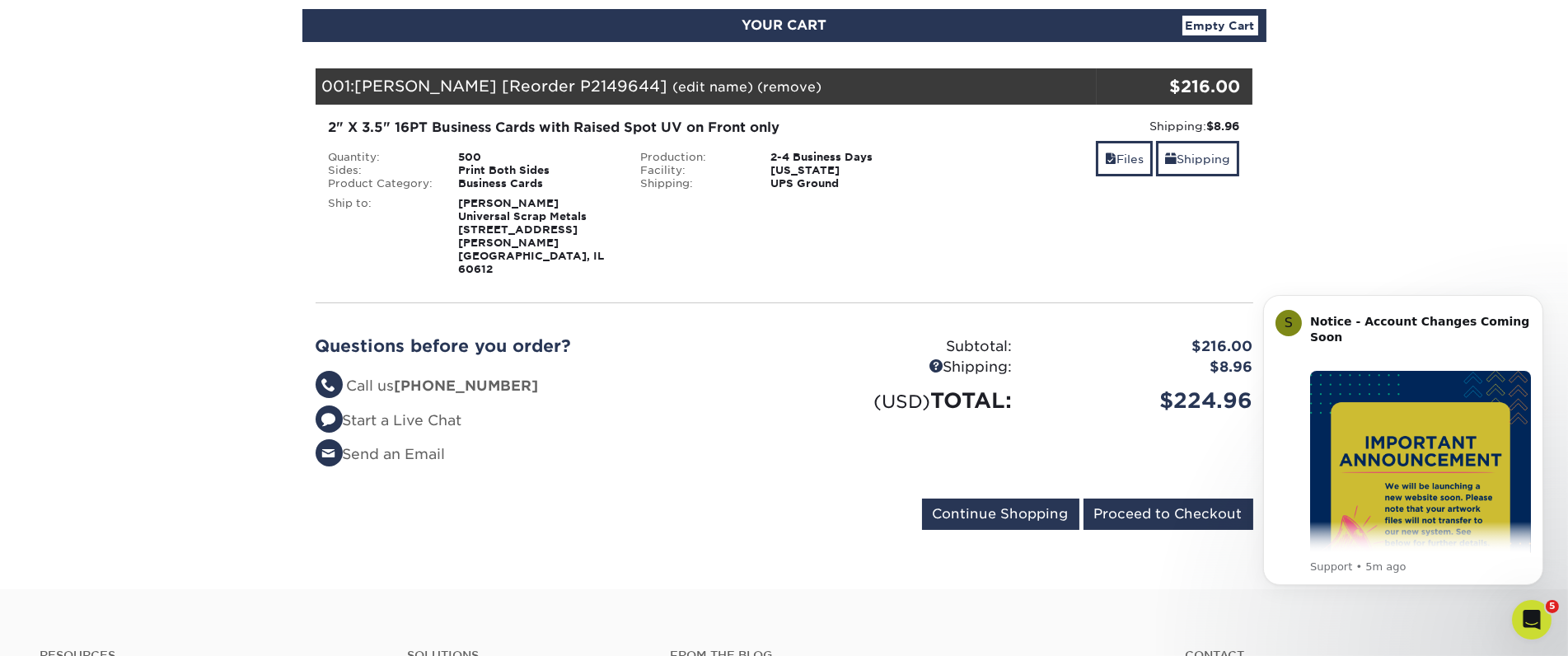
scroll to position [183, 0]
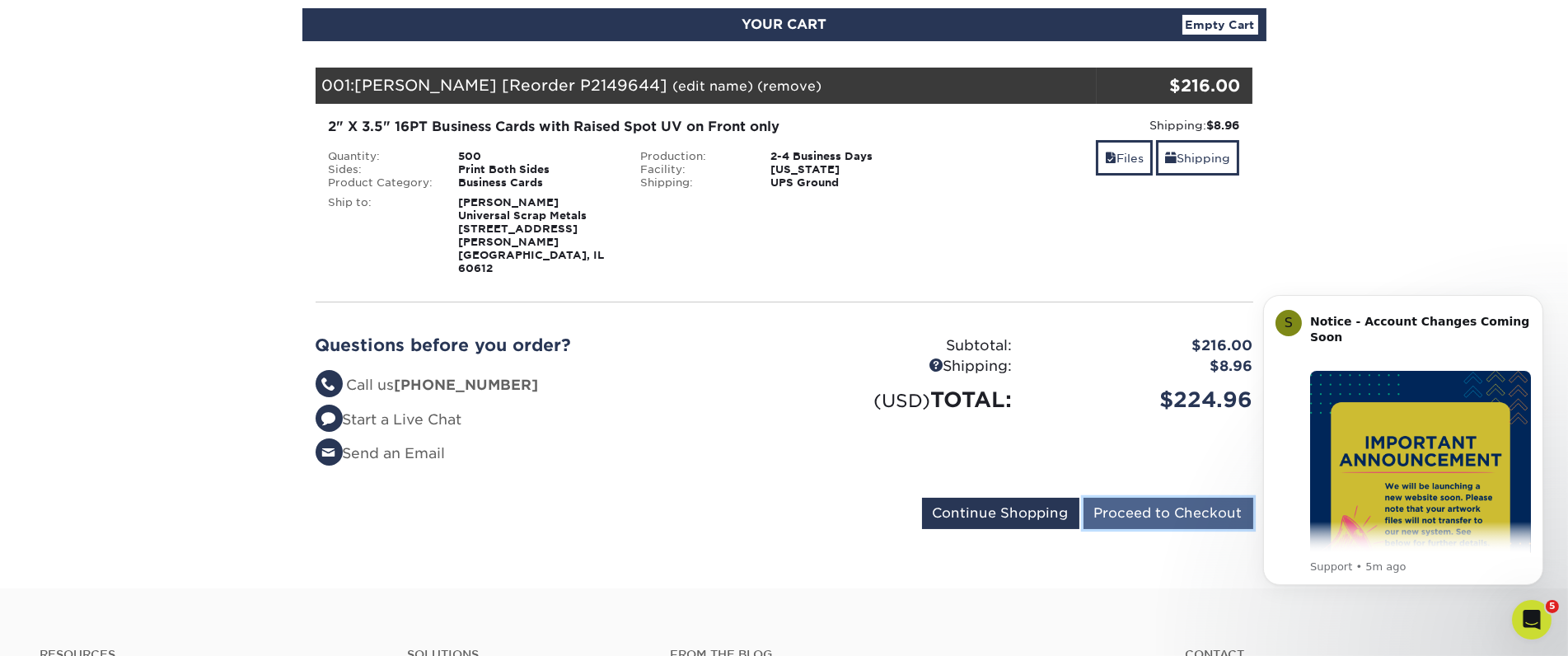
click at [1155, 498] on input "Proceed to Checkout" at bounding box center [1169, 514] width 170 height 32
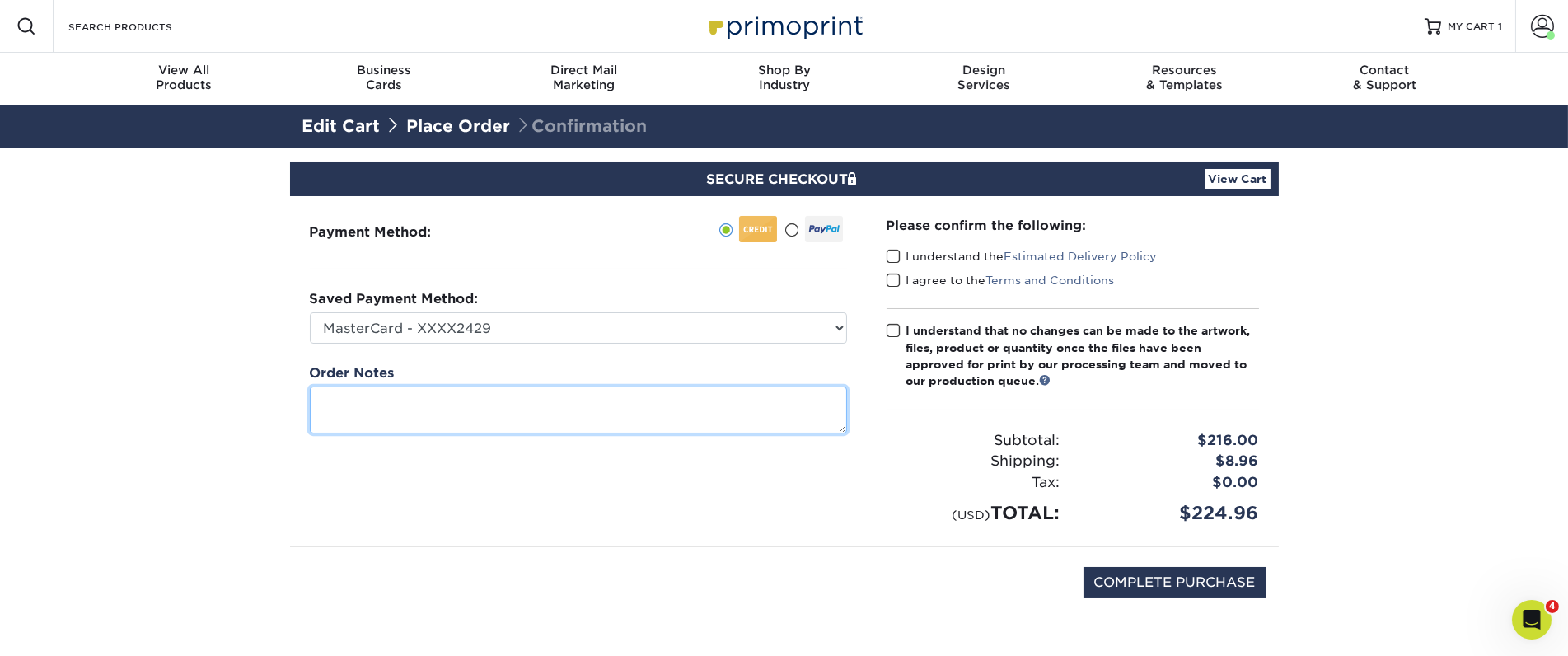
click at [539, 408] on textarea at bounding box center [578, 410] width 537 height 47
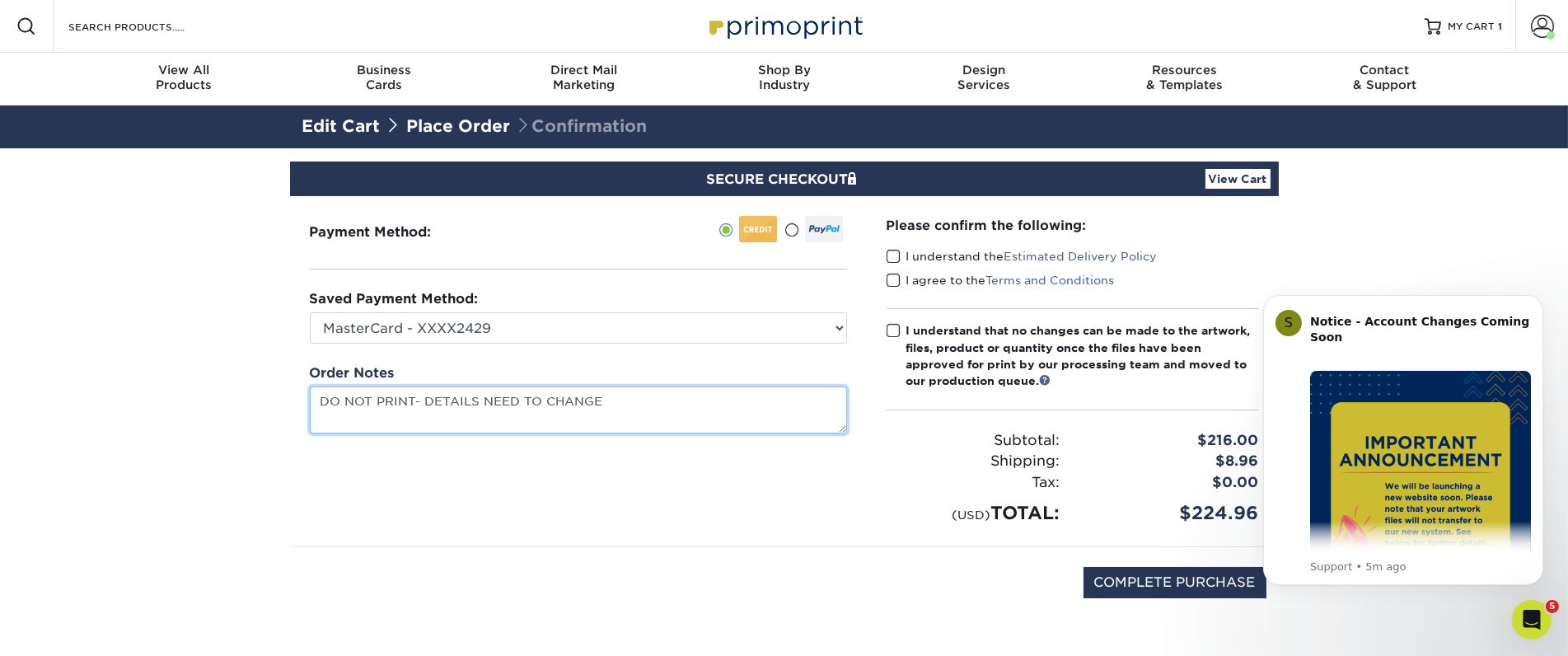
click at [424, 400] on textarea "DO NOT PRINT- DETAILS NEED TO CHANGE" at bounding box center [578, 410] width 537 height 47
click at [434, 400] on textarea "DO NOT PRINT- DETAILS NEED TO CHANGE" at bounding box center [578, 410] width 537 height 47
type textarea "DO NOT PRINT DETAILS NEED TO CHANGE"
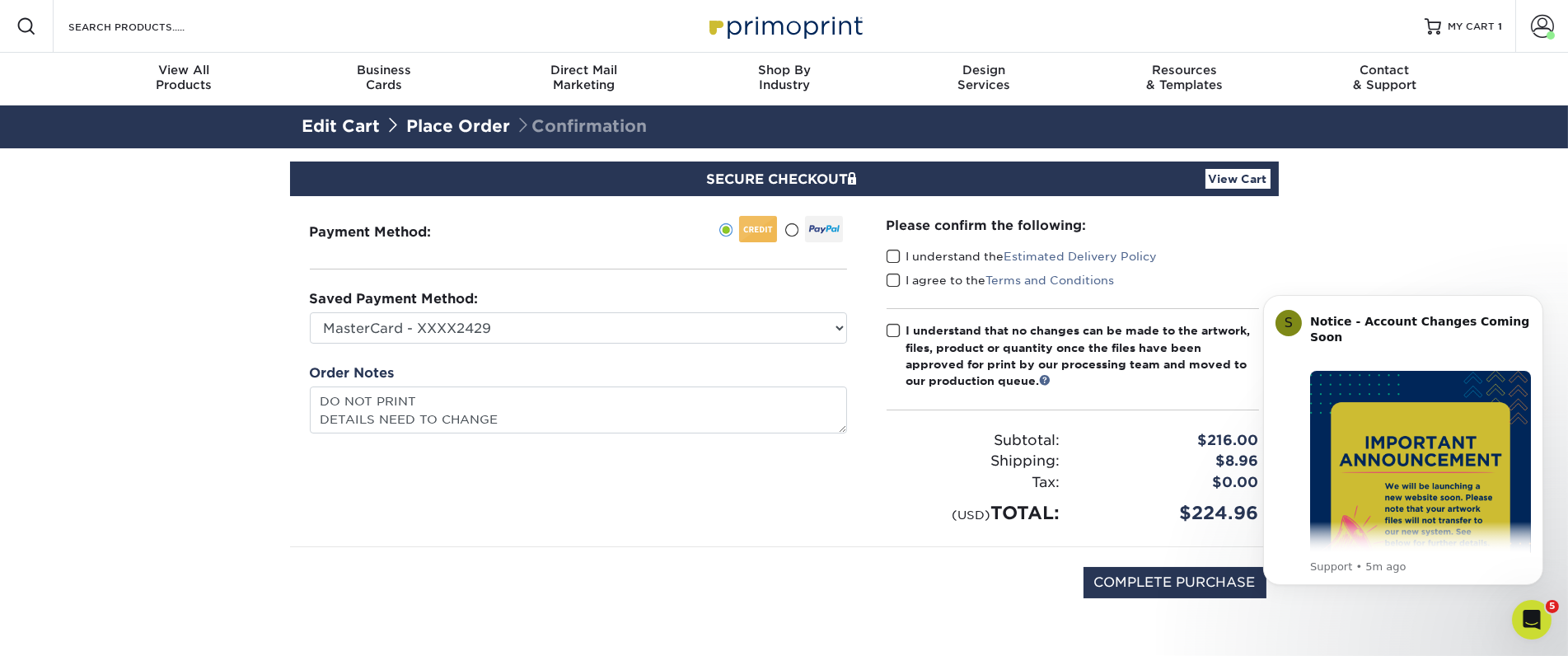
click at [895, 255] on span at bounding box center [893, 256] width 14 height 16
click at [0, 0] on input "I understand the Estimated Delivery Policy" at bounding box center [0, 0] width 0 height 0
click at [894, 278] on span at bounding box center [893, 281] width 14 height 16
click at [0, 0] on input "I agree to the Terms and Conditions" at bounding box center [0, 0] width 0 height 0
click at [895, 275] on span at bounding box center [893, 281] width 14 height 16
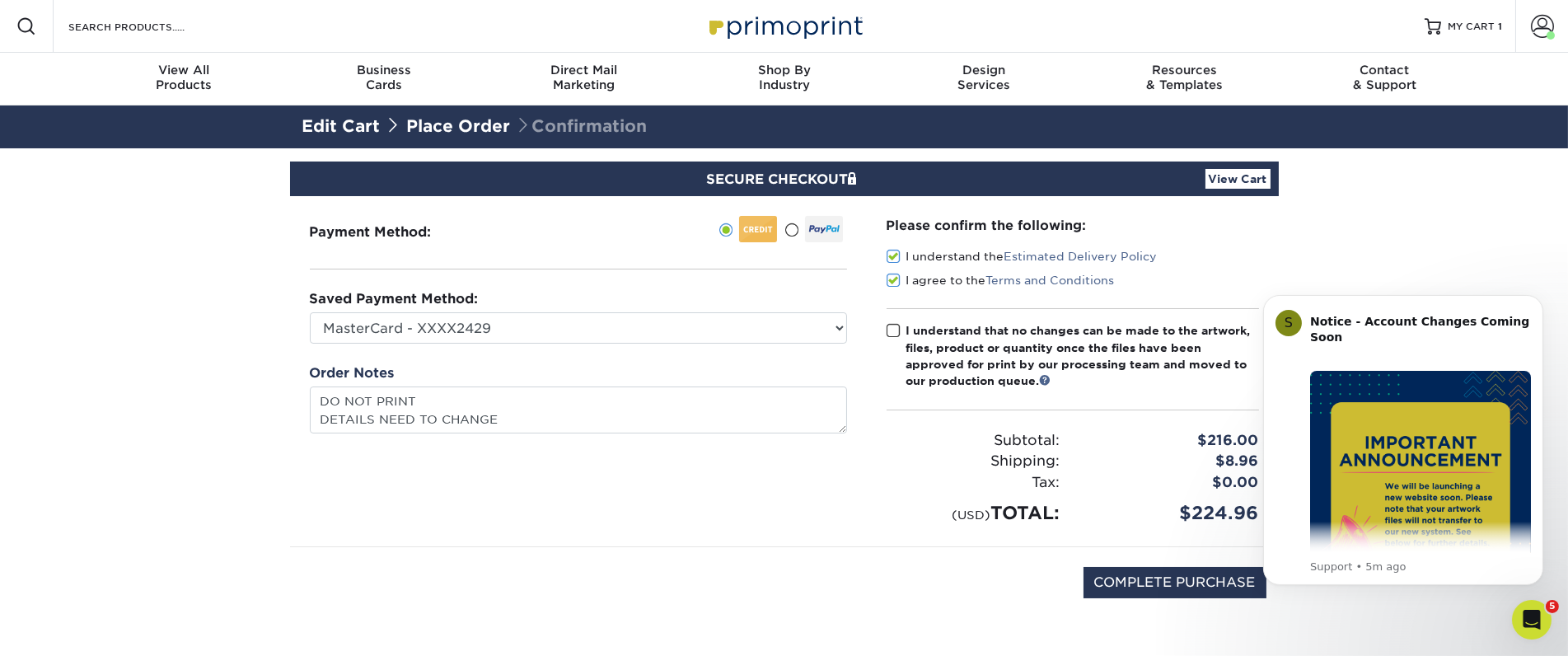
click at [0, 0] on input "I agree to the Terms and Conditions" at bounding box center [0, 0] width 0 height 0
click at [895, 275] on span at bounding box center [893, 281] width 14 height 16
click at [0, 0] on input "I agree to the Terms and Conditions" at bounding box center [0, 0] width 0 height 0
click at [895, 328] on span at bounding box center [893, 331] width 14 height 16
click at [0, 0] on input "I understand that no changes can be made to the artwork, files, product or quan…" at bounding box center [0, 0] width 0 height 0
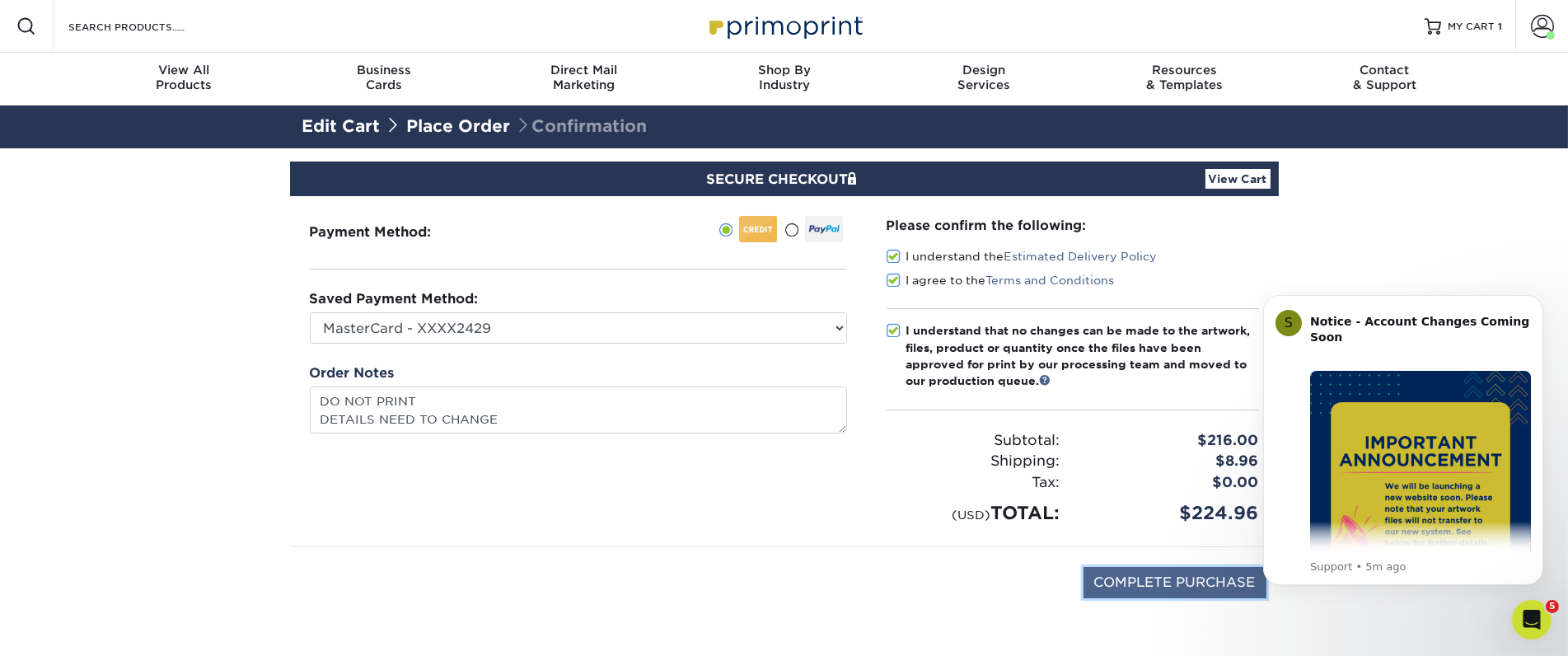
click at [1158, 574] on input "COMPLETE PURCHASE" at bounding box center [1176, 583] width 183 height 32
type input "PROCESSING, PLEASE WAIT..."
